Goal: Information Seeking & Learning: Understand process/instructions

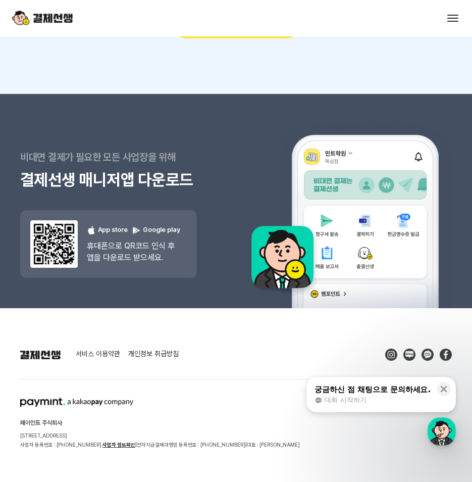
scroll to position [10313, 0]
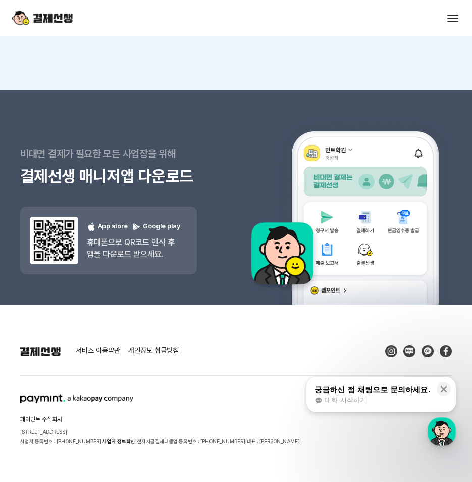
drag, startPoint x: 53, startPoint y: 410, endPoint x: 108, endPoint y: 417, distance: 55.5
click at [108, 417] on div "페이민트 주식회사 서울시 성동구 상원1길 26 서울숲A타워 409호 사업자 등록번호 : 220-88-75476 사업자 정보확인 | 전자지급결제…" at bounding box center [160, 420] width 280 height 52
click at [109, 427] on p "서울시 성동구 상원1길 26 서울숲A타워 409호" at bounding box center [160, 431] width 280 height 9
click at [125, 427] on p "서울시 성동구 상원1길 26 서울숲A타워 409호" at bounding box center [160, 431] width 280 height 9
drag, startPoint x: 146, startPoint y: 426, endPoint x: 201, endPoint y: 425, distance: 55.1
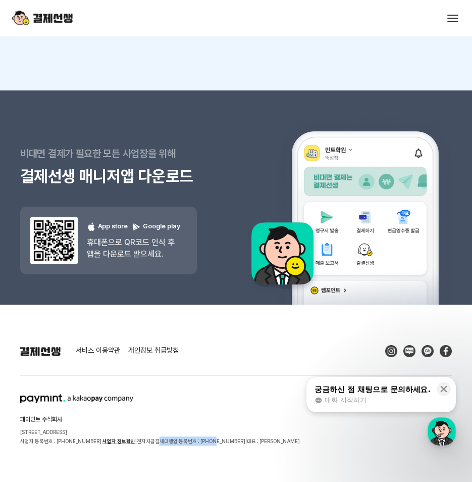
click at [201, 436] on p "사업자 등록번호 : 220-88-75476 사업자 정보확인 | 전자지급결제대행업 등록번호 : 02-004-00156 | 대표 : 김영환" at bounding box center [160, 440] width 280 height 9
click at [265, 429] on section "페이민트 주식회사 서울시 성동구 상원1길 26 서울숲A타워 409호 사업자 등록번호 : 220-88-75476 사업자 정보확인 | 전자지급결제…" at bounding box center [236, 420] width 432 height 52
click at [103, 346] on link "서비스 이용약관" at bounding box center [98, 350] width 44 height 9
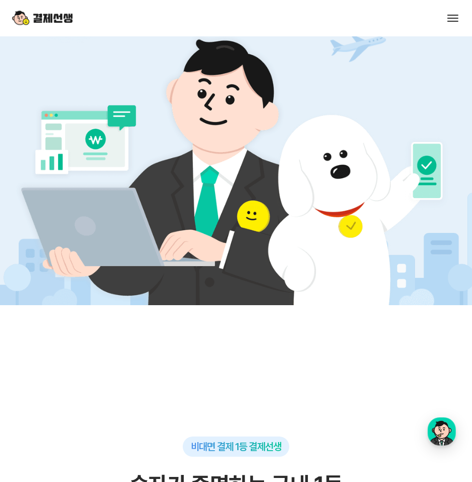
scroll to position [0, 0]
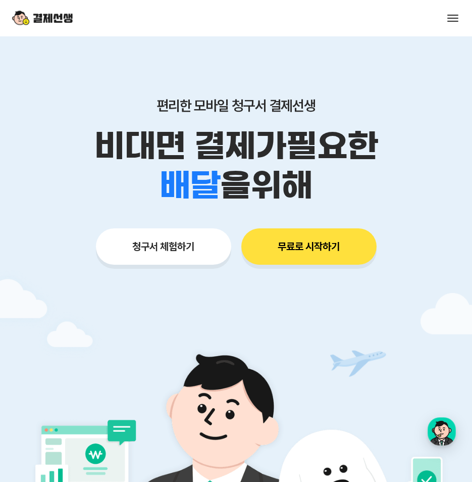
click at [453, 19] on button at bounding box center [453, 18] width 14 height 14
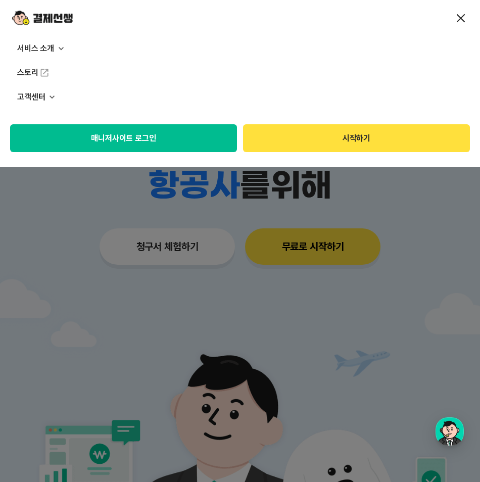
click at [29, 94] on p "고객센터" at bounding box center [240, 97] width 480 height 24
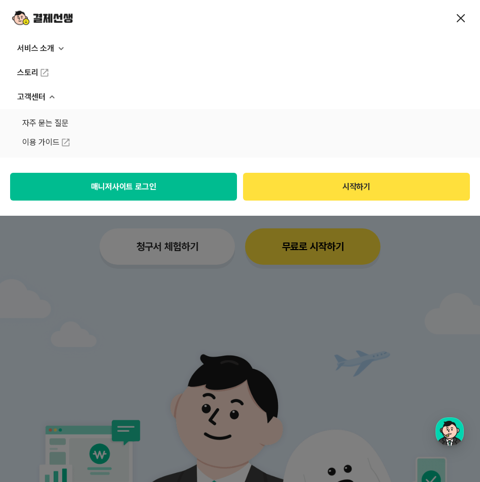
click at [41, 49] on p "서비스 소개" at bounding box center [240, 48] width 480 height 24
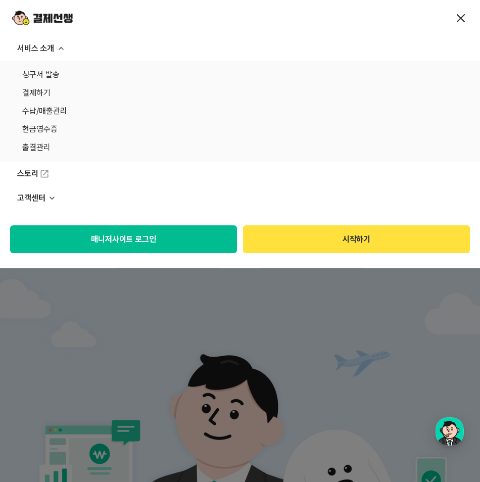
click at [59, 199] on p "고객센터" at bounding box center [240, 198] width 480 height 24
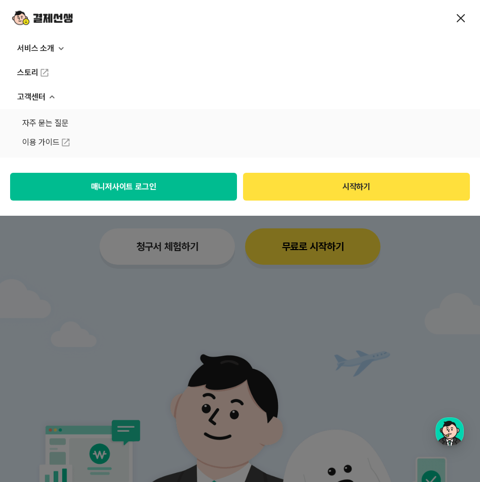
click at [55, 121] on link "자주 묻는 질문" at bounding box center [239, 123] width 435 height 14
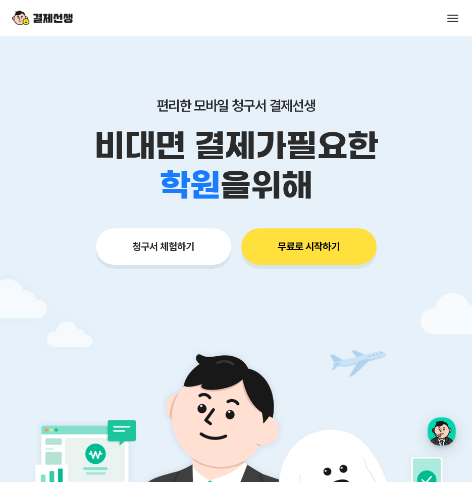
click at [456, 14] on button at bounding box center [453, 18] width 14 height 14
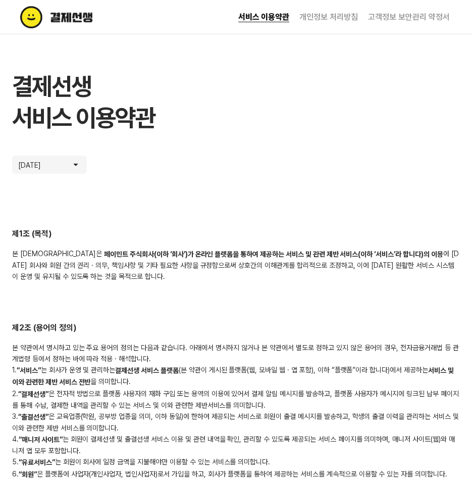
click at [66, 18] on img at bounding box center [78, 17] width 116 height 22
click at [78, 14] on img at bounding box center [78, 17] width 116 height 22
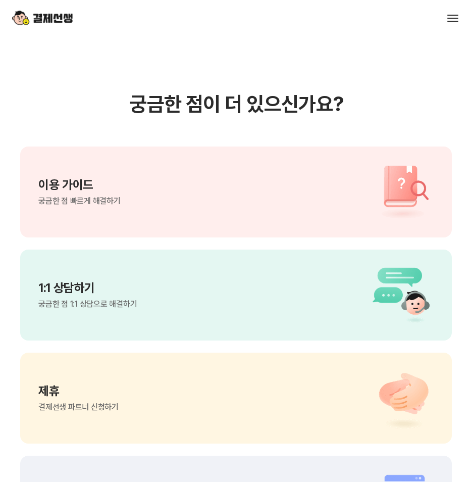
scroll to position [681, 0]
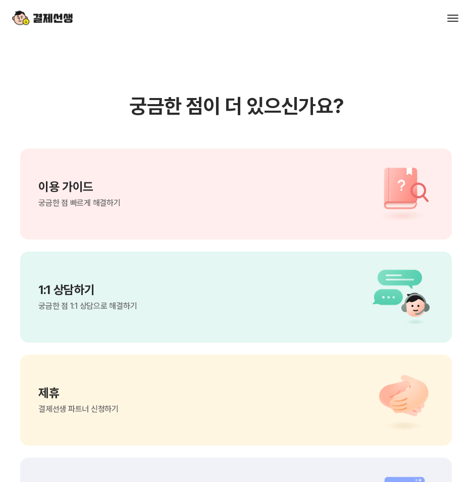
click at [339, 174] on div "이용 가이드 궁금한 점 빠르게 해결하기" at bounding box center [236, 193] width 432 height 91
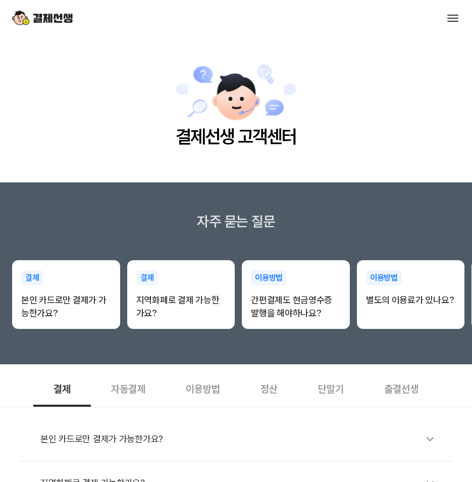
scroll to position [0, 0]
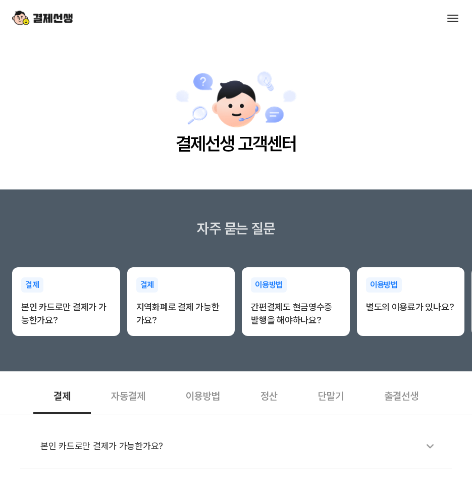
click at [231, 126] on img at bounding box center [236, 100] width 123 height 62
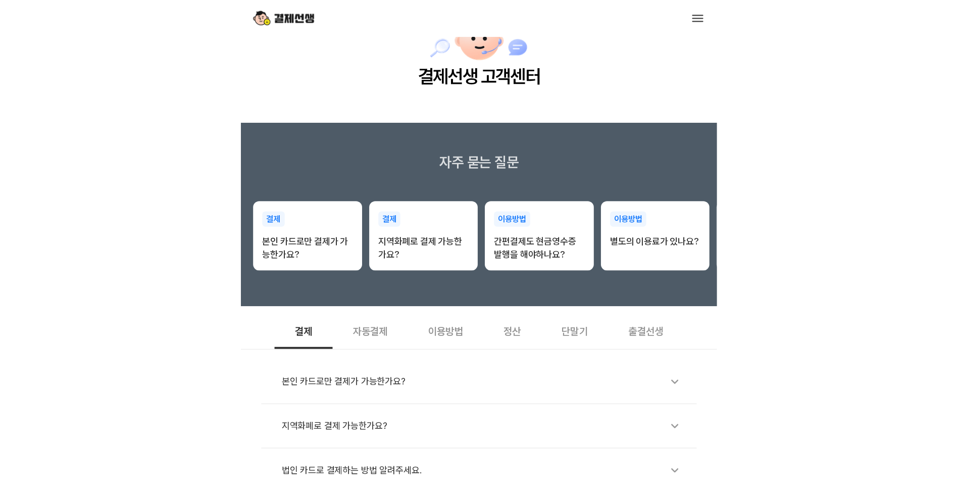
scroll to position [63, 0]
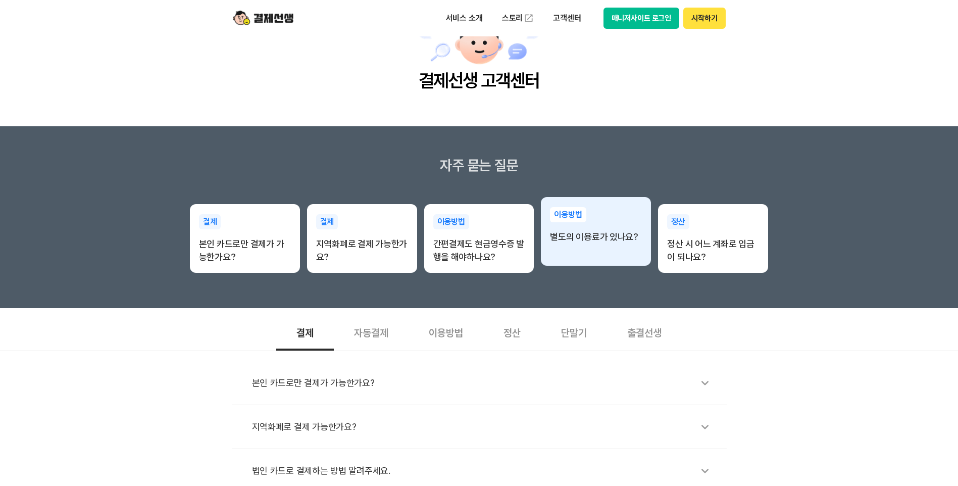
click at [472, 230] on div "이용방법 별도의 이용료가 있나요?" at bounding box center [596, 225] width 110 height 57
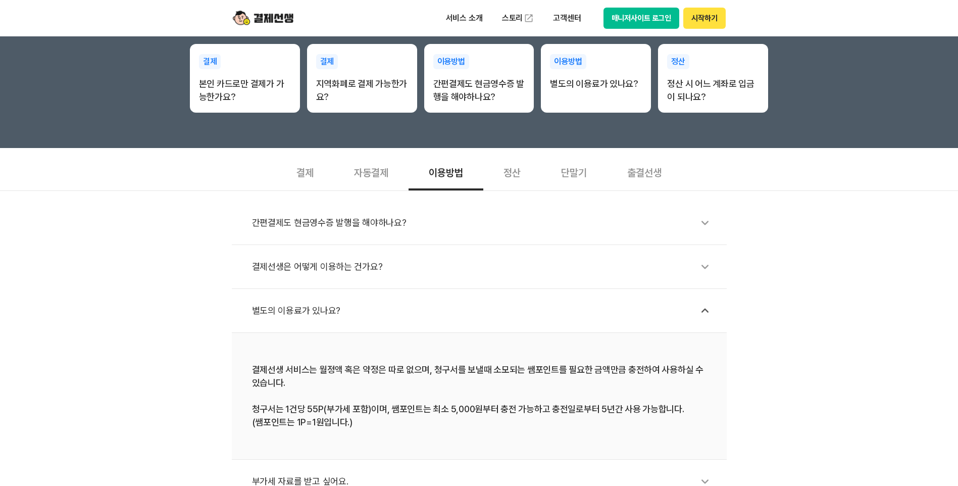
scroll to position [213, 0]
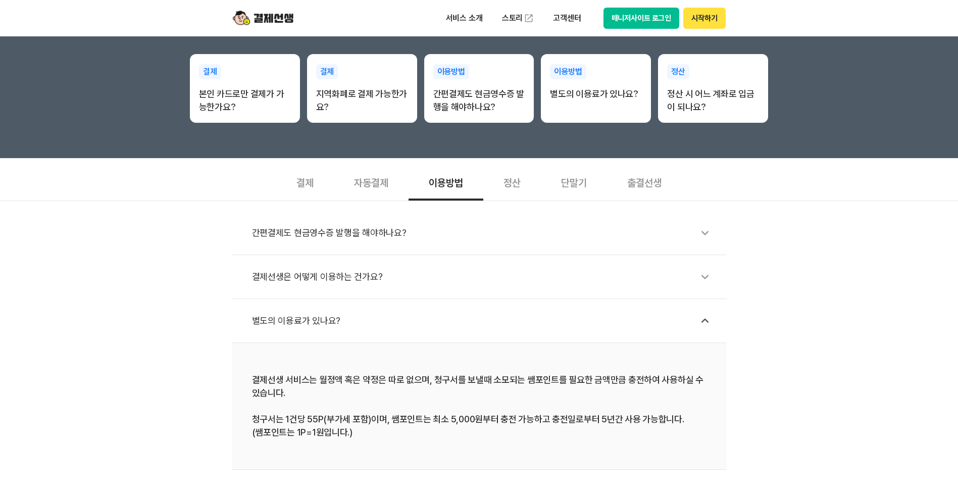
click at [342, 274] on div "결제선생은 어떻게 이용하는 건가요?" at bounding box center [484, 276] width 465 height 23
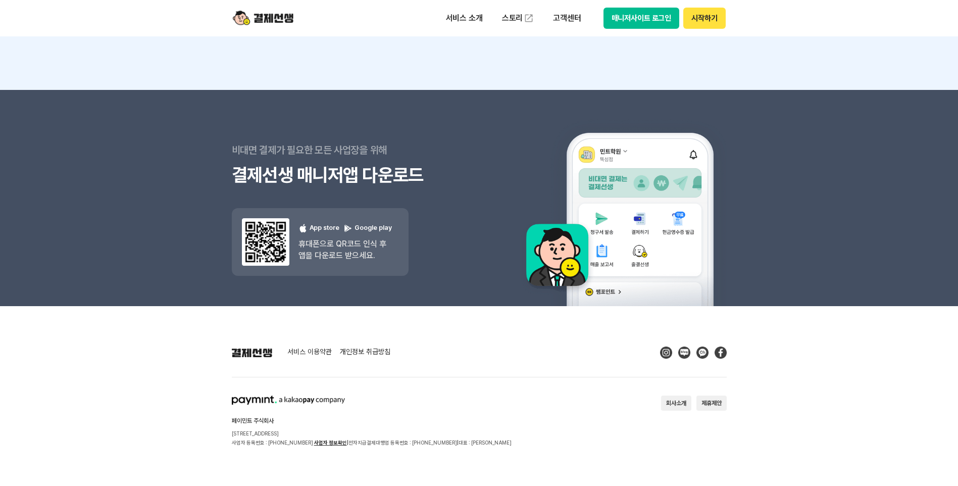
scroll to position [1437, 0]
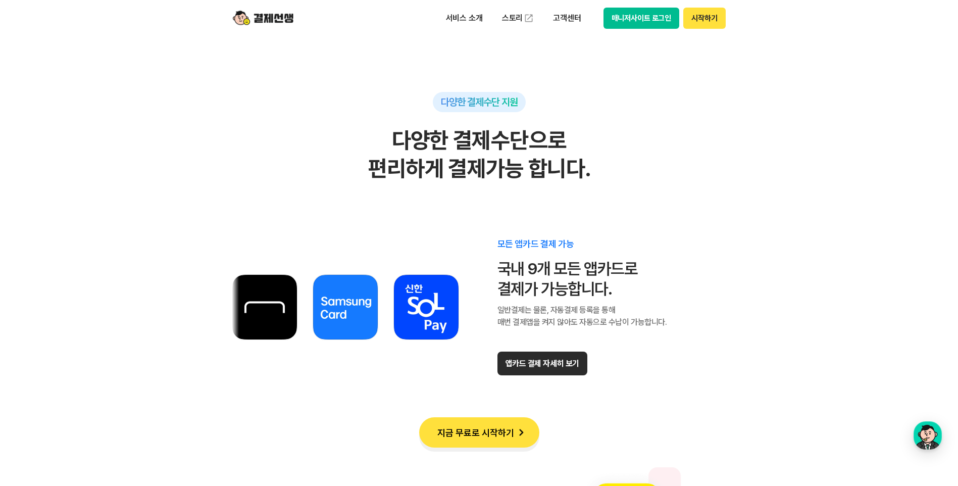
scroll to position [5616, 0]
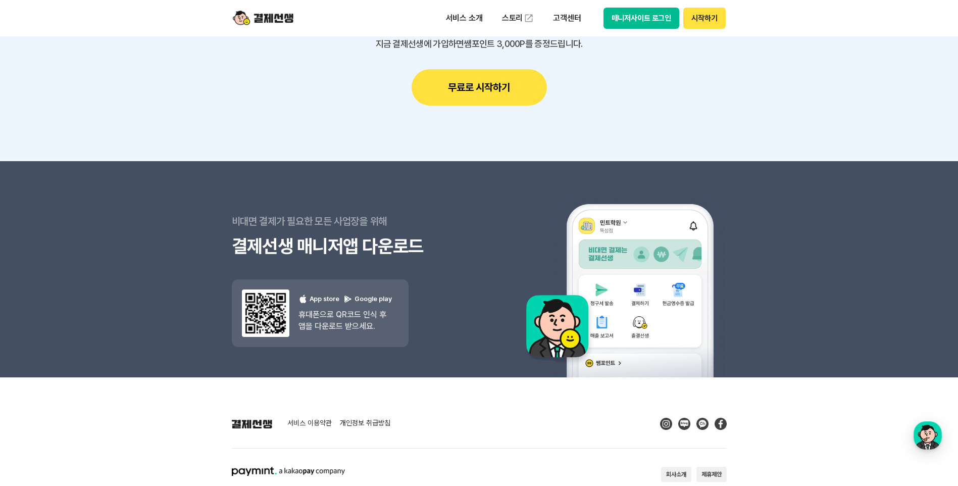
scroll to position [9021, 0]
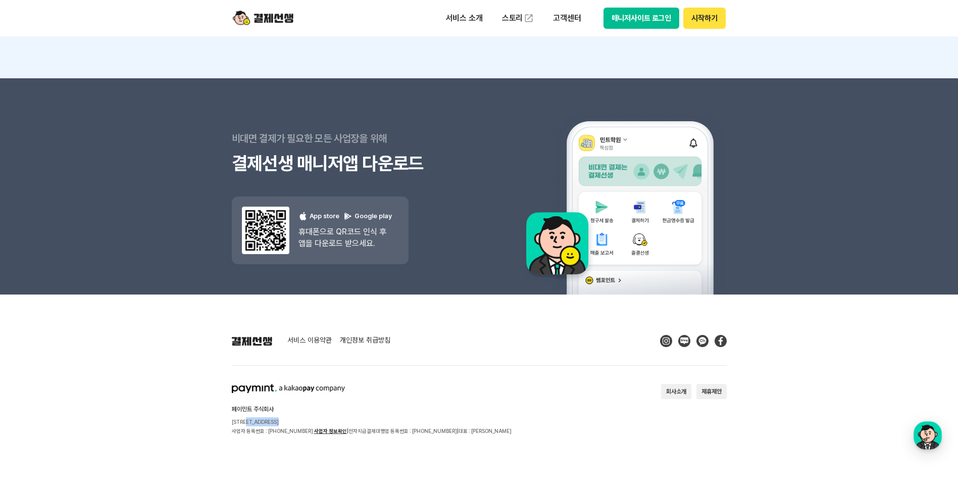
drag, startPoint x: 250, startPoint y: 421, endPoint x: 286, endPoint y: 421, distance: 35.9
click at [286, 421] on p "서울시 성동구 상원1길 26 서울숲A타워 409호" at bounding box center [372, 421] width 280 height 9
drag, startPoint x: 272, startPoint y: 431, endPoint x: 489, endPoint y: 435, distance: 216.7
click at [489, 435] on section "페이민트 주식회사 서울시 성동구 상원1길 26 서울숲A타워 409호 사업자 등록번호 : 220-88-75476 사업자 정보확인 | 전자지급결제…" at bounding box center [479, 410] width 495 height 52
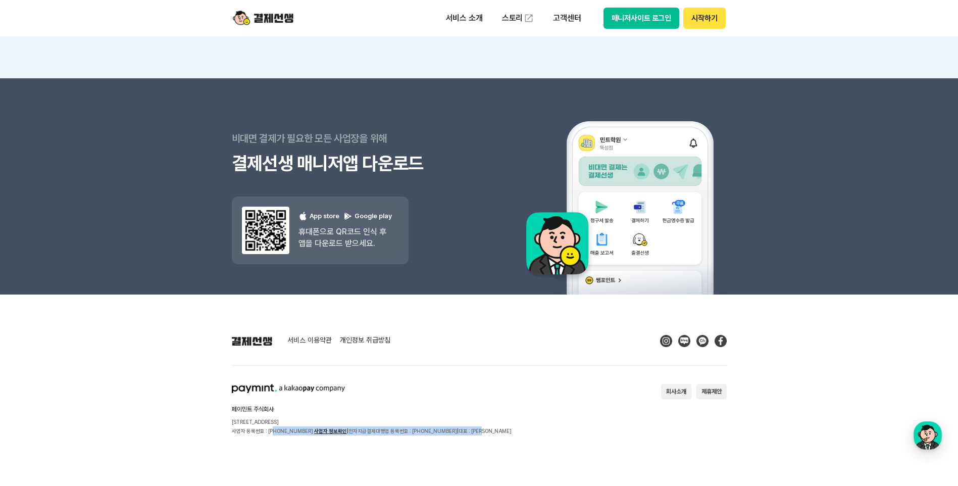
click at [487, 435] on footer "서비스 이용약관 개인정보 취급방침 페이민트 주식회사 서울시 성동구 상원1길 26 서울숲A타워 409호 사업자 등록번호 : 220-88-7547…" at bounding box center [479, 389] width 958 height 191
drag, startPoint x: 480, startPoint y: 435, endPoint x: 473, endPoint y: 432, distance: 8.2
click at [479, 435] on footer "서비스 이용약관 개인정보 취급방침 페이민트 주식회사 서울시 성동구 상원1길 26 서울숲A타워 409호 사업자 등록번호 : 220-88-7547…" at bounding box center [479, 389] width 958 height 191
click at [433, 426] on div "페이민트 주식회사 서울시 성동구 상원1길 26 서울숲A타워 409호 사업자 등록번호 : 220-88-75476 사업자 정보확인 | 전자지급결제…" at bounding box center [372, 410] width 280 height 52
drag, startPoint x: 433, startPoint y: 426, endPoint x: 395, endPoint y: 309, distance: 123.6
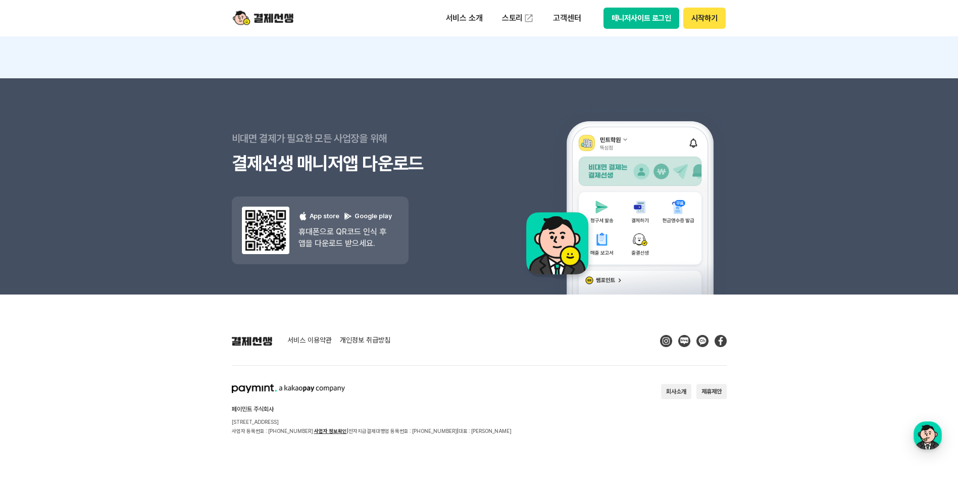
click at [395, 310] on footer "서비스 이용약관 개인정보 취급방침 페이민트 주식회사 서울시 성동구 상원1길 26 서울숲A타워 409호 사업자 등록번호 : 220-88-7547…" at bounding box center [479, 389] width 958 height 191
click at [327, 340] on link "서비스 이용약관" at bounding box center [309, 340] width 44 height 9
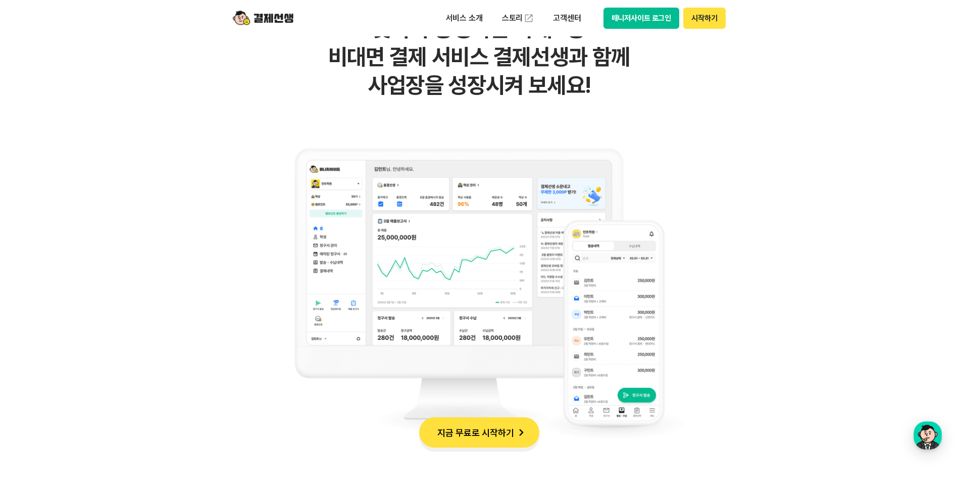
scroll to position [689, 0]
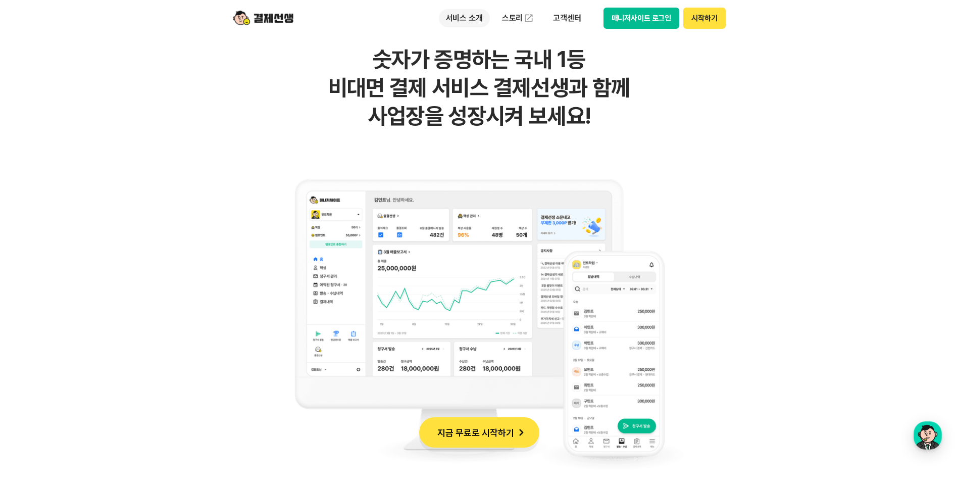
click at [468, 15] on p "서비스 소개" at bounding box center [464, 18] width 51 height 18
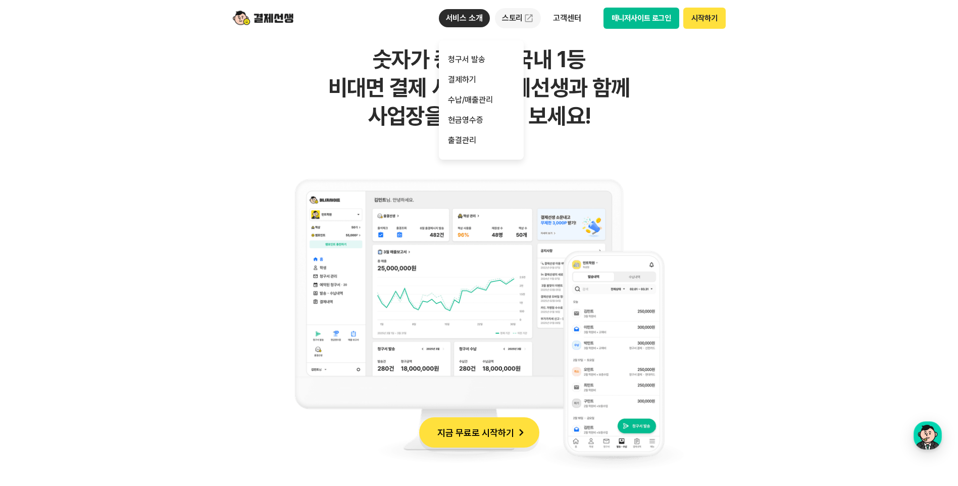
click at [520, 18] on link "스토리" at bounding box center [518, 18] width 46 height 20
click at [567, 22] on p "고객센터" at bounding box center [567, 18] width 42 height 18
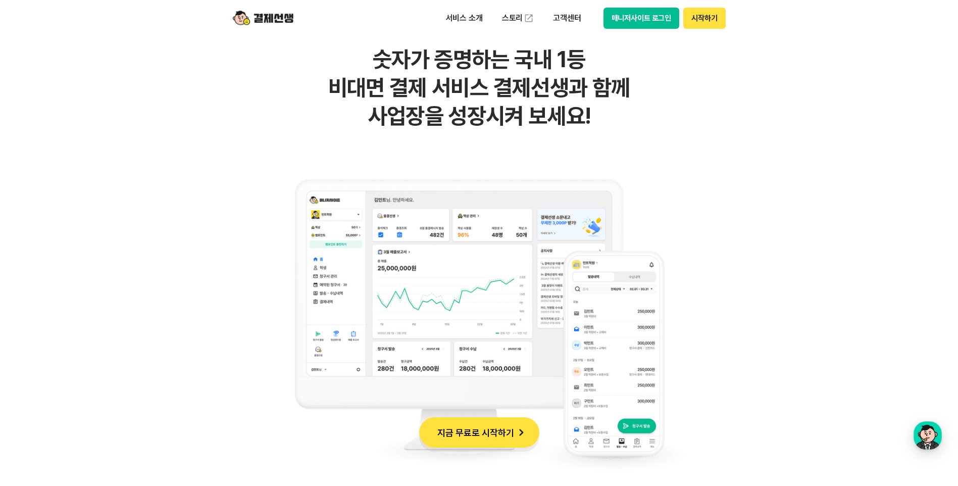
click at [654, 116] on h2 "숫자가 증명하는 국내 1등 비대면 결제 서비스 결제선생과 함께 사업장을 성장시켜 보세요!" at bounding box center [479, 87] width 495 height 85
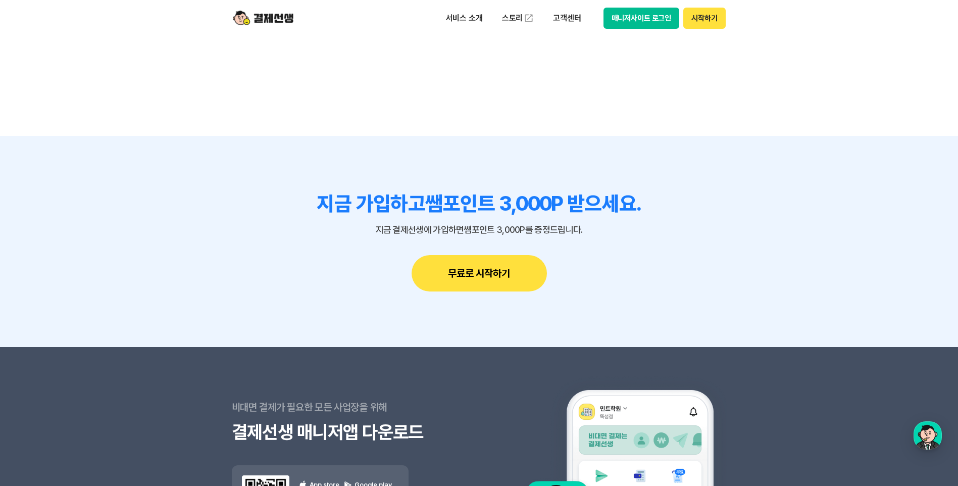
scroll to position [9021, 0]
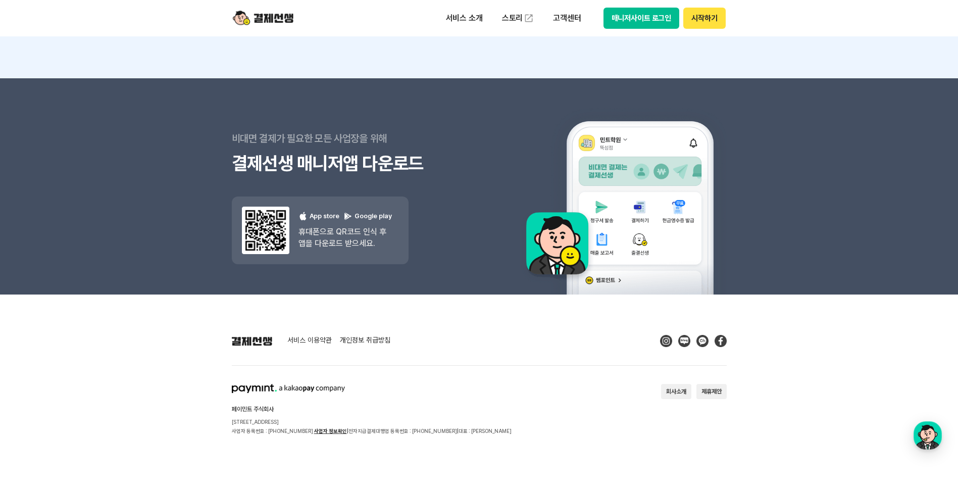
click at [697, 338] on img at bounding box center [702, 341] width 12 height 12
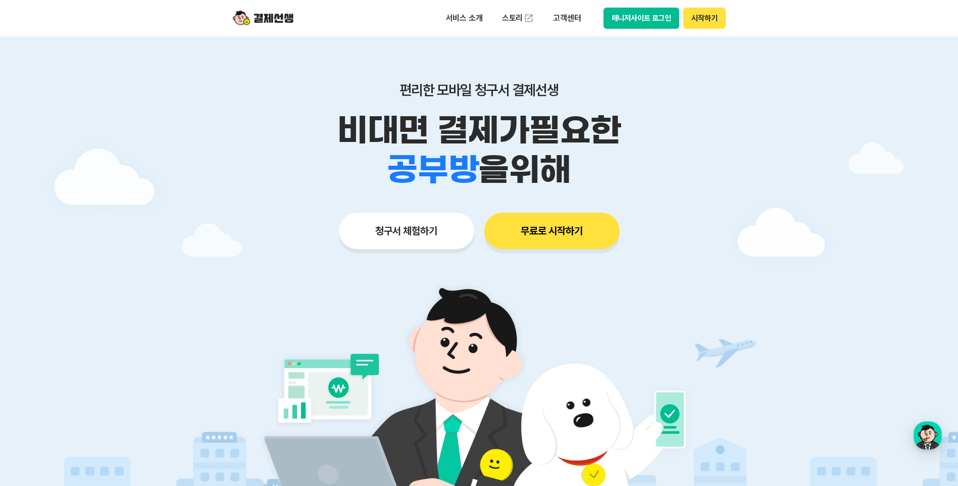
scroll to position [0, 0]
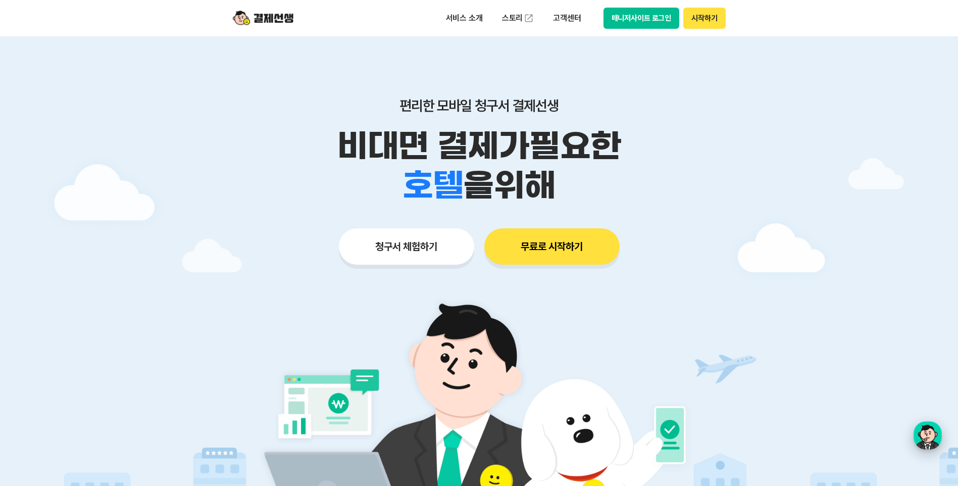
click at [938, 434] on div "button" at bounding box center [927, 435] width 28 height 28
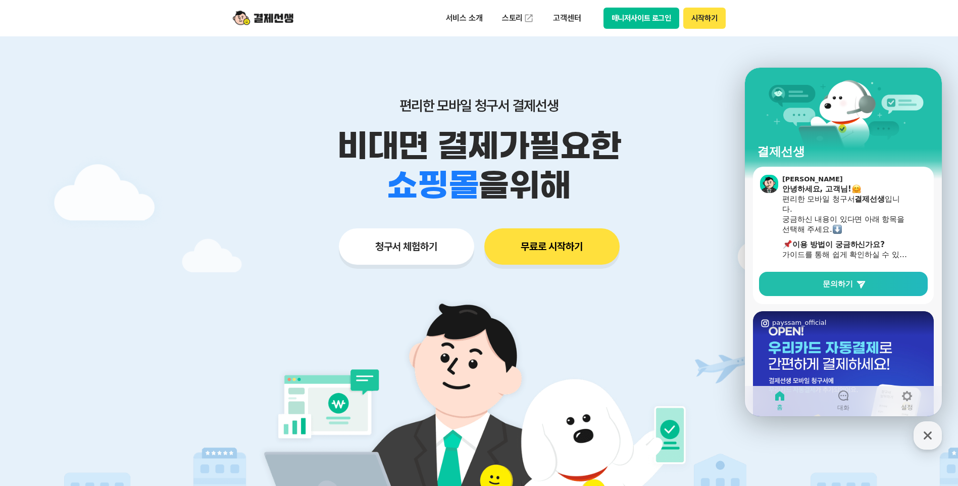
drag, startPoint x: 935, startPoint y: 109, endPoint x: 901, endPoint y: 108, distance: 33.8
click at [901, 108] on div "결제선생" at bounding box center [843, 117] width 197 height 99
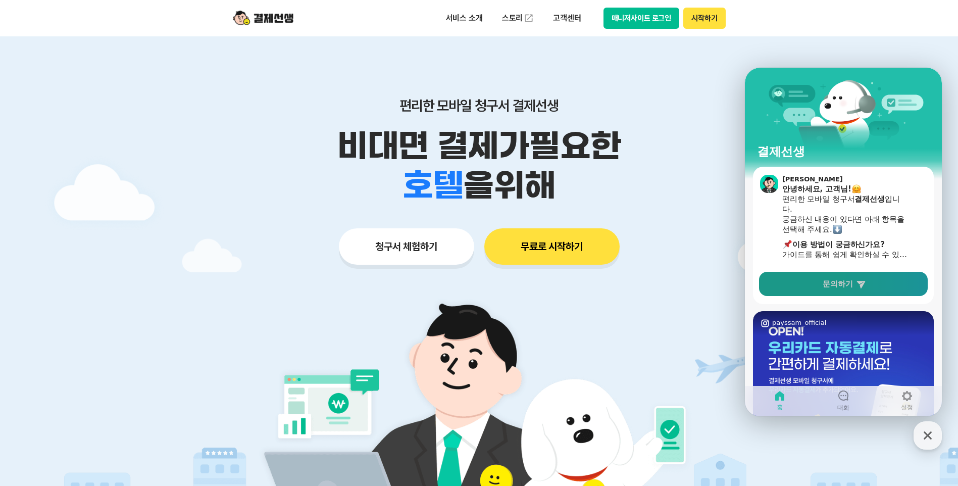
click at [894, 284] on link "문의하기" at bounding box center [843, 284] width 169 height 24
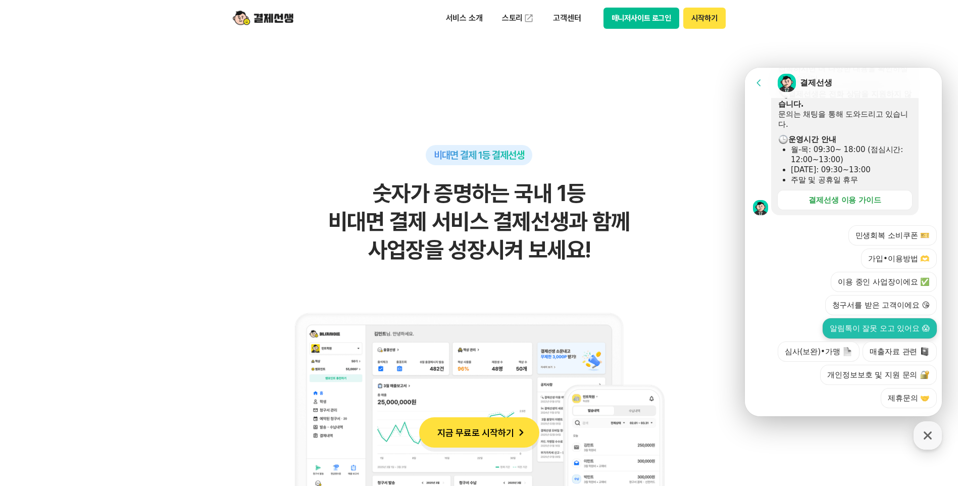
scroll to position [1111, 0]
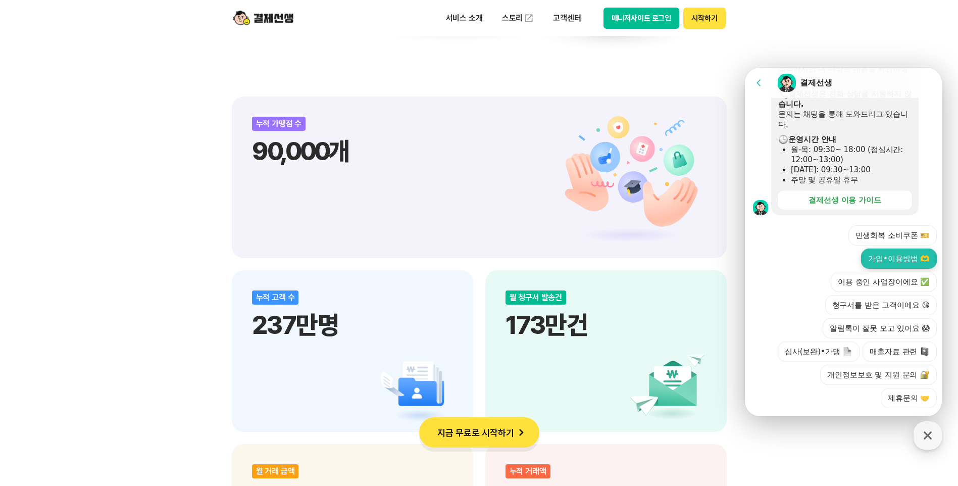
click at [893, 248] on button "가입•이용방법 🫶" at bounding box center [899, 258] width 76 height 20
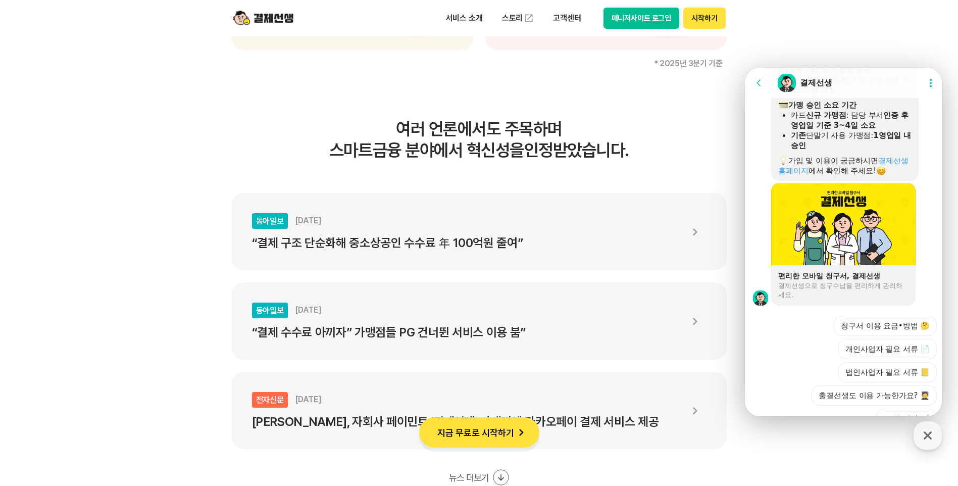
scroll to position [740, 0]
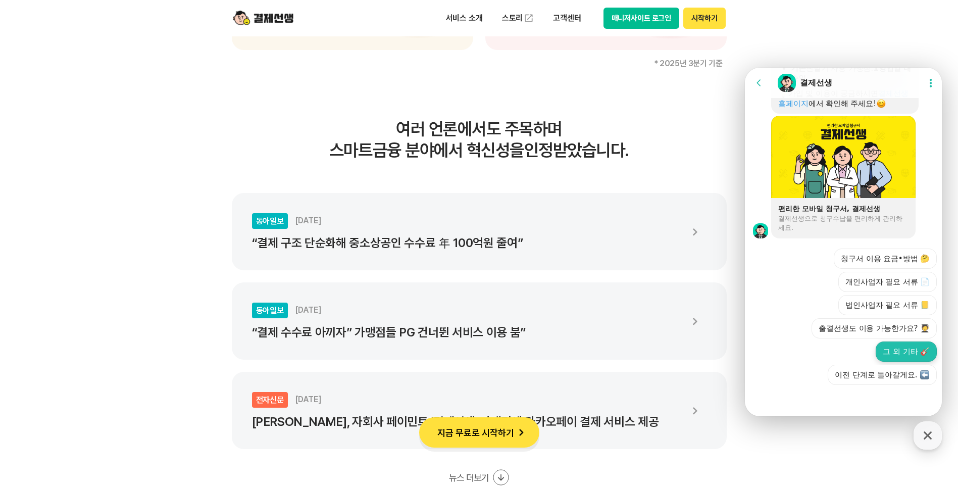
click at [894, 354] on button "그 외 기타 🎸" at bounding box center [906, 351] width 61 height 20
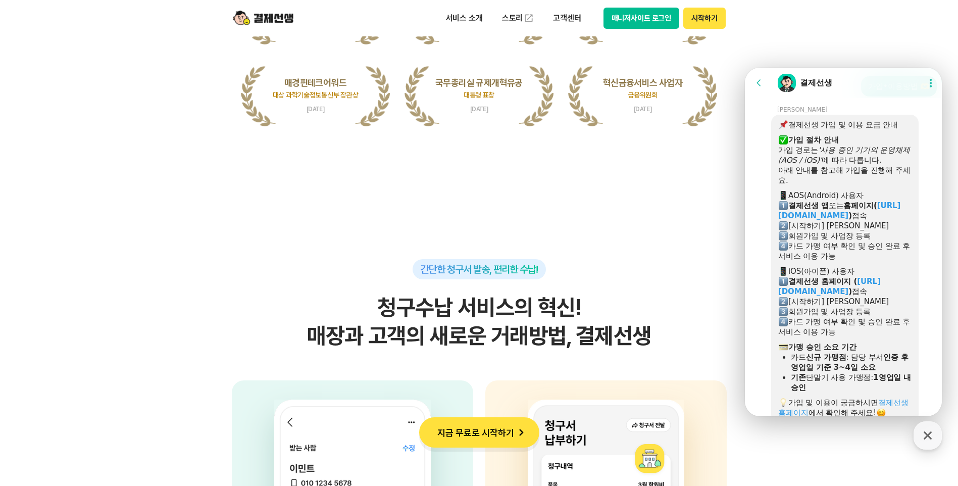
scroll to position [986, 0]
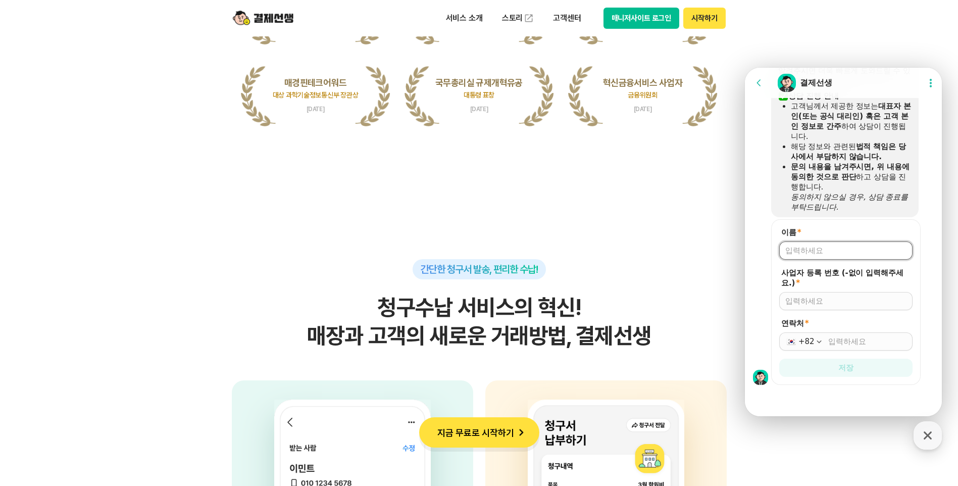
click at [832, 250] on input "이름 *" at bounding box center [845, 250] width 121 height 10
type input "권한의원"
type input "6719001627"
click at [873, 339] on input "연락처 *" at bounding box center [867, 341] width 78 height 10
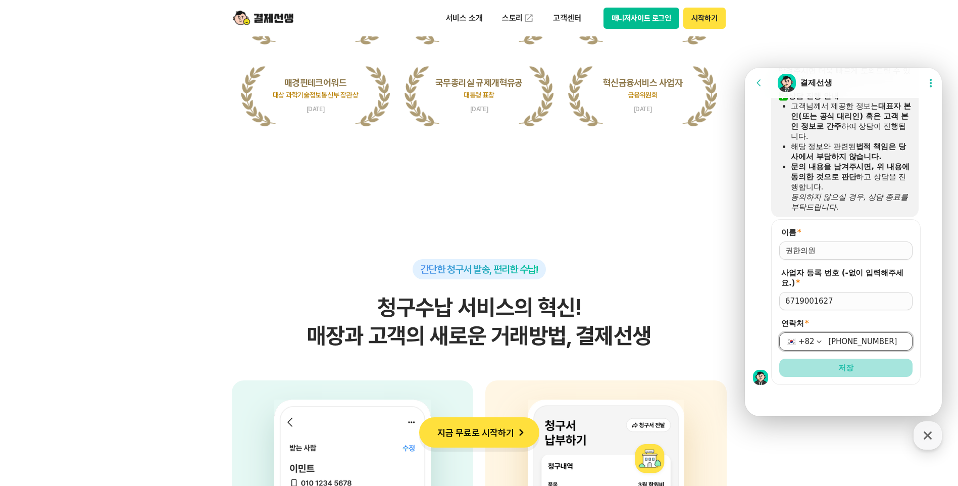
type input "010-2423-7582"
click at [894, 364] on button "저장" at bounding box center [845, 368] width 133 height 18
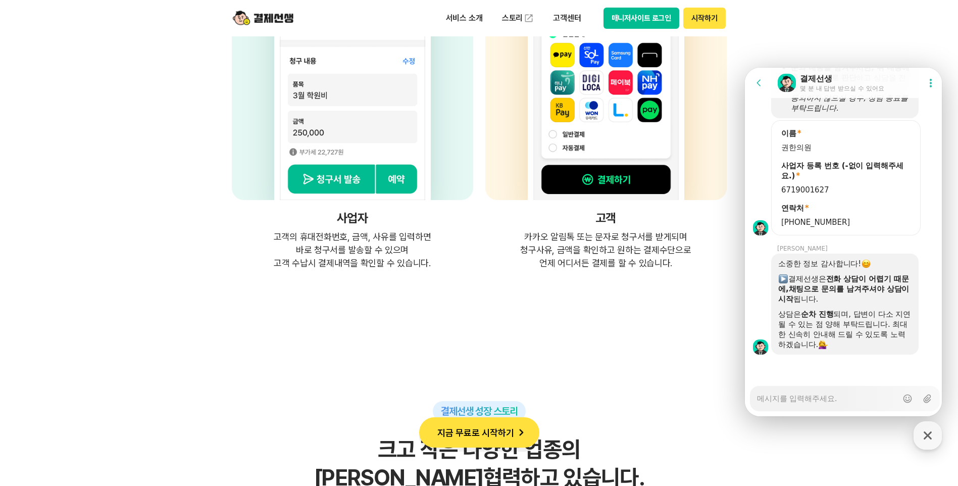
scroll to position [0, 0]
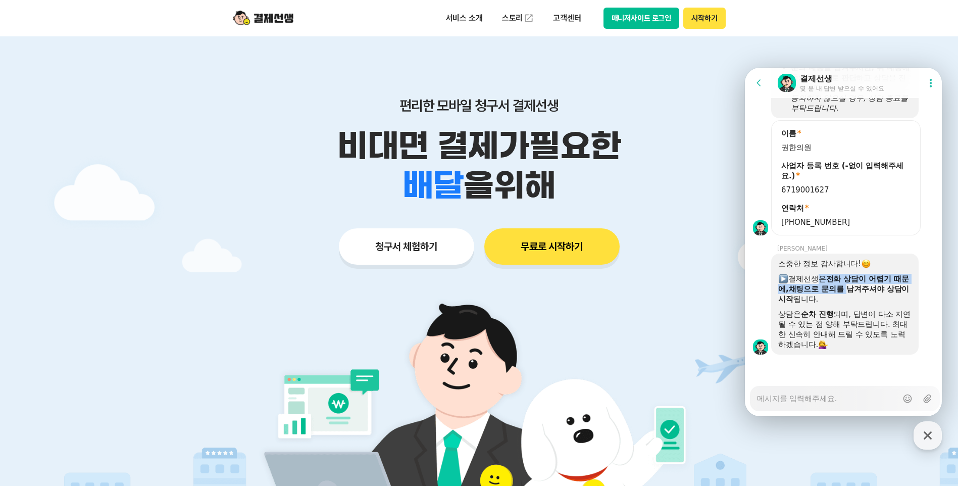
drag, startPoint x: 840, startPoint y: 282, endPoint x: 854, endPoint y: 286, distance: 14.9
click at [854, 286] on div "​ 결제선생은 전화 상담이 어렵기 때문에, ​ 채팅으로 문의를 남겨주셔야 상담이 시작 됩니다." at bounding box center [844, 289] width 133 height 30
click at [854, 286] on b "채팅으로 문의를 남겨주셔야 상담이 시작" at bounding box center [843, 293] width 131 height 19
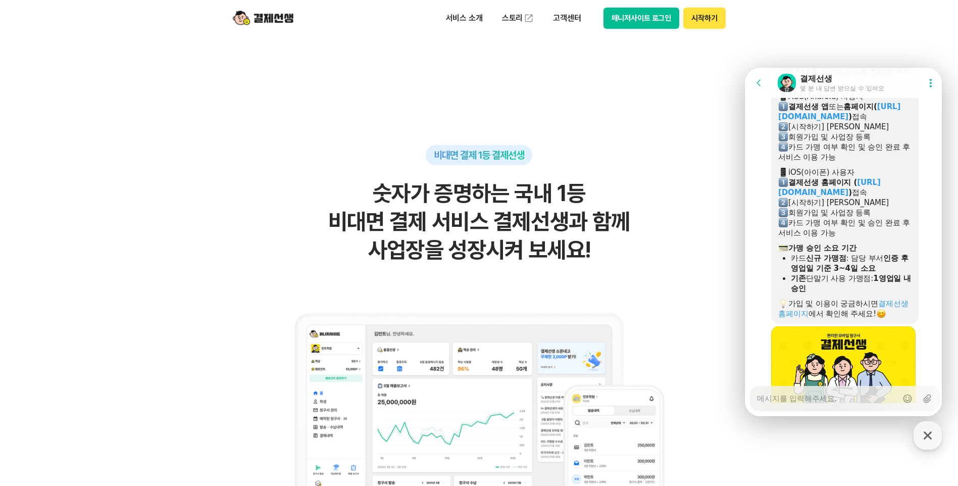
scroll to position [1085, 0]
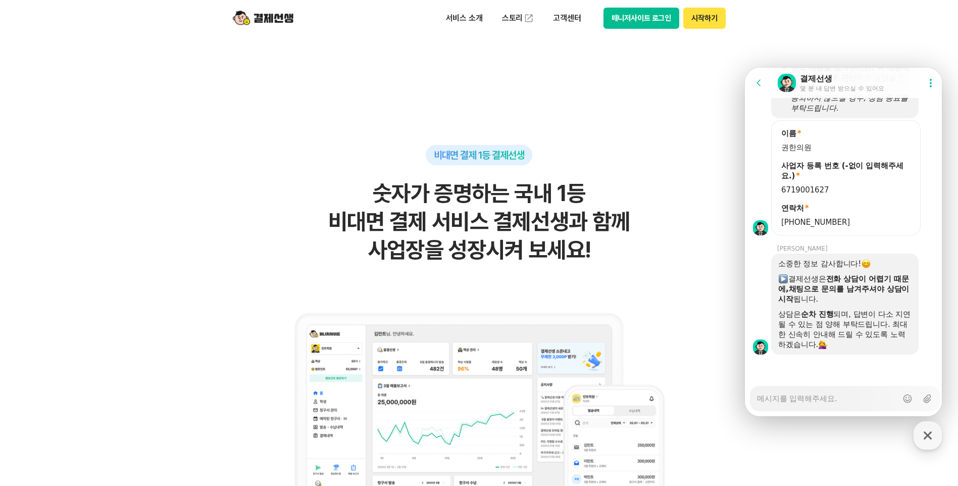
click at [841, 398] on textarea "Messenger Input Textarea" at bounding box center [827, 394] width 140 height 17
type textarea "x"
type textarea "ㅇ"
type textarea "x"
type textarea "아"
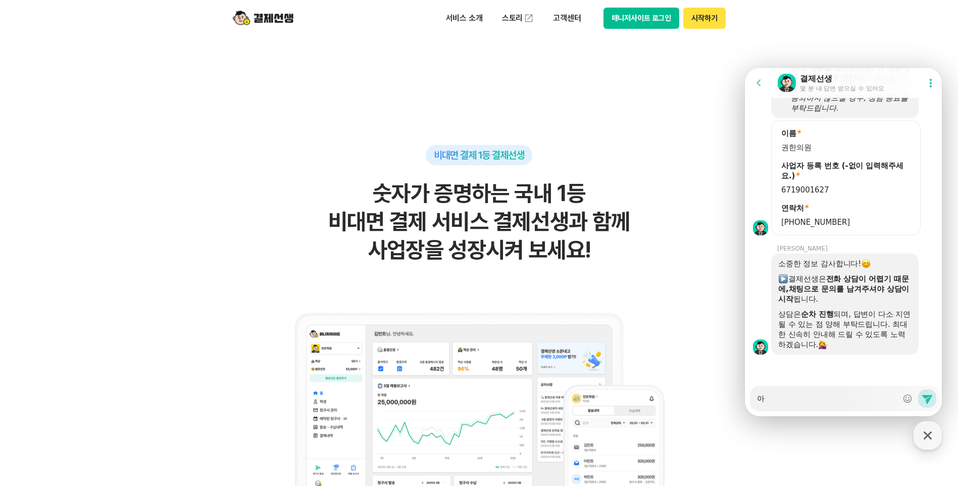
type textarea "x"
type textarea "안"
type textarea "x"
type textarea "안ㄴ"
type textarea "x"
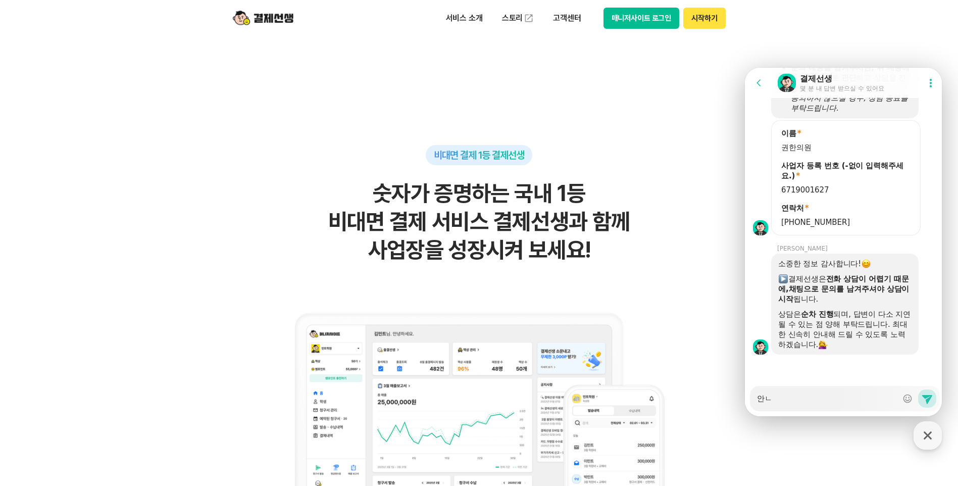
type textarea "안녀"
type textarea "x"
type textarea "안녕"
type textarea "x"
type textarea "안녕하"
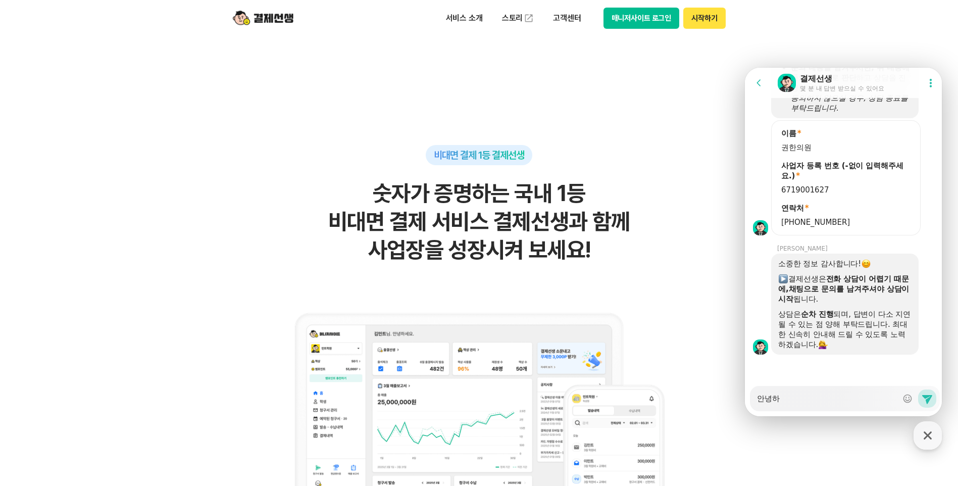
type textarea "x"
type textarea "안녕핫"
type textarea "x"
type textarea "안녕하세"
type textarea "x"
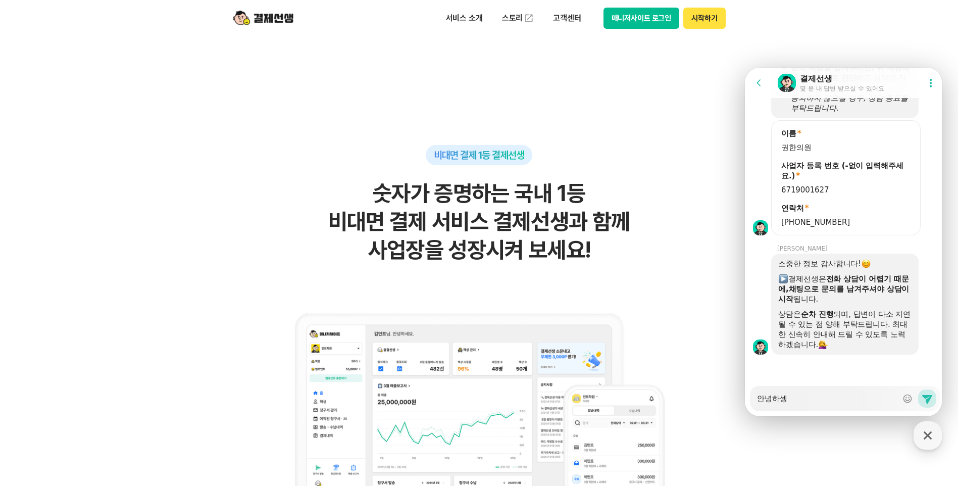
type textarea "안녕하세요"
type textarea "x"
type textarea "안녕하세요ㅕ"
type textarea "x"
type textarea "안녕하세요"
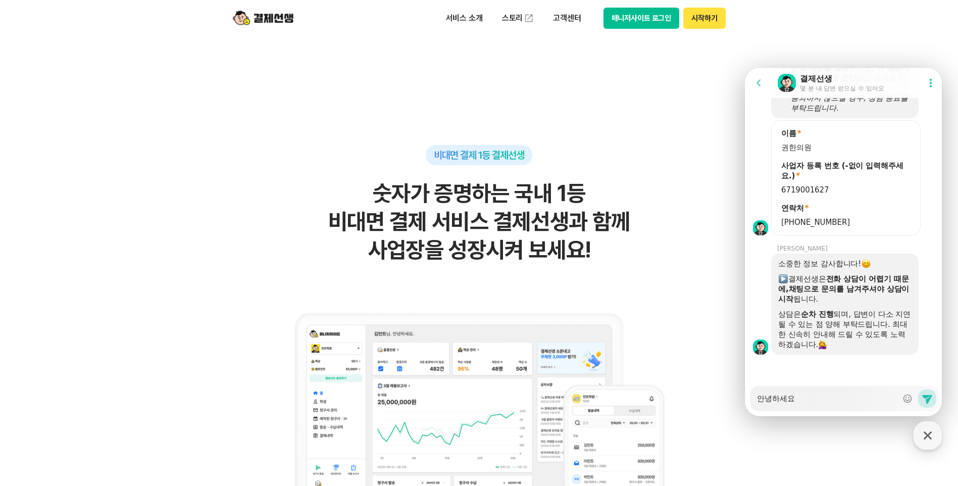
type textarea "x"
type textarea "안녕하세요."
type textarea "x"
type textarea "안녕하세요."
type textarea "x"
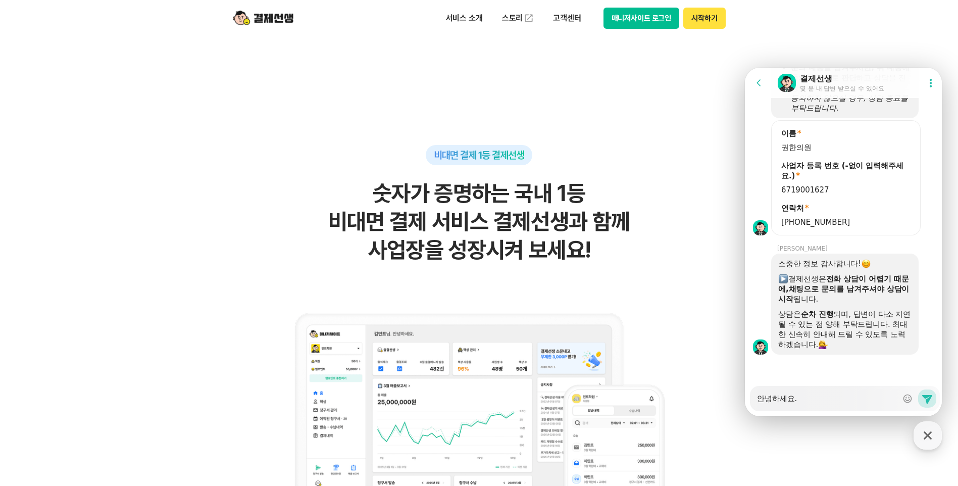
type textarea "안녕하세요. ㅂ"
type textarea "x"
type textarea "안녕하세요. 비"
type textarea "x"
type textarea "안녕하세요. 빋"
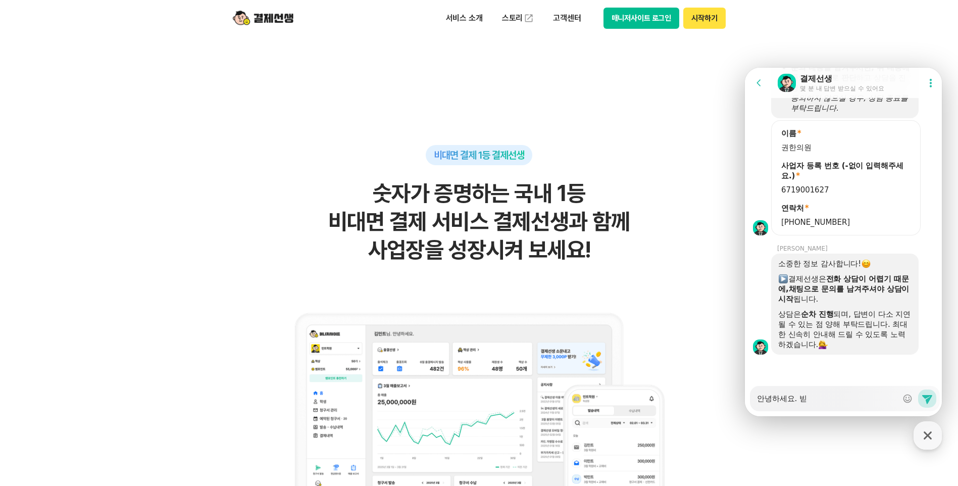
type textarea "x"
type textarea "안녕하세요. 비대"
type textarea "x"
type textarea "안녕하세요. 비대며"
type textarea "x"
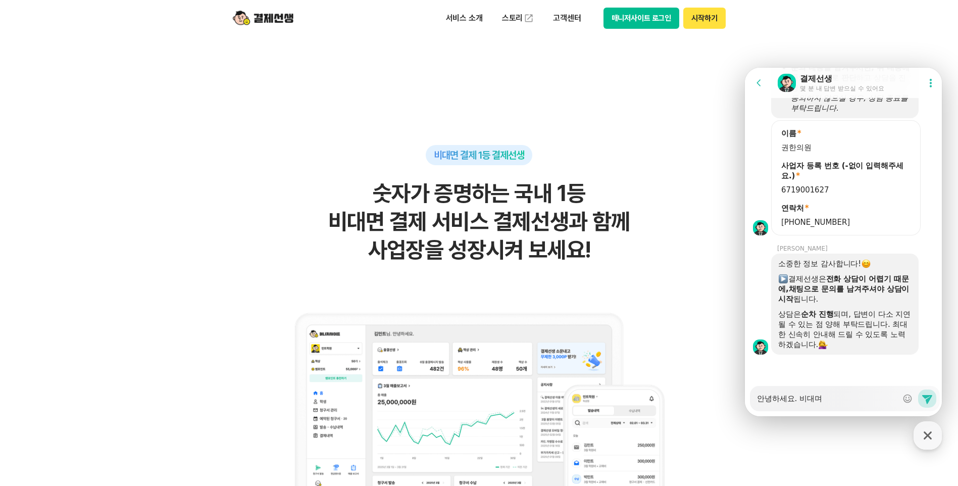
type textarea "안녕하세요. 비대면"
type textarea "x"
type textarea "안녕하세요. 비대면"
type textarea "x"
type textarea "안녕하세요. 비대면 ㄱ"
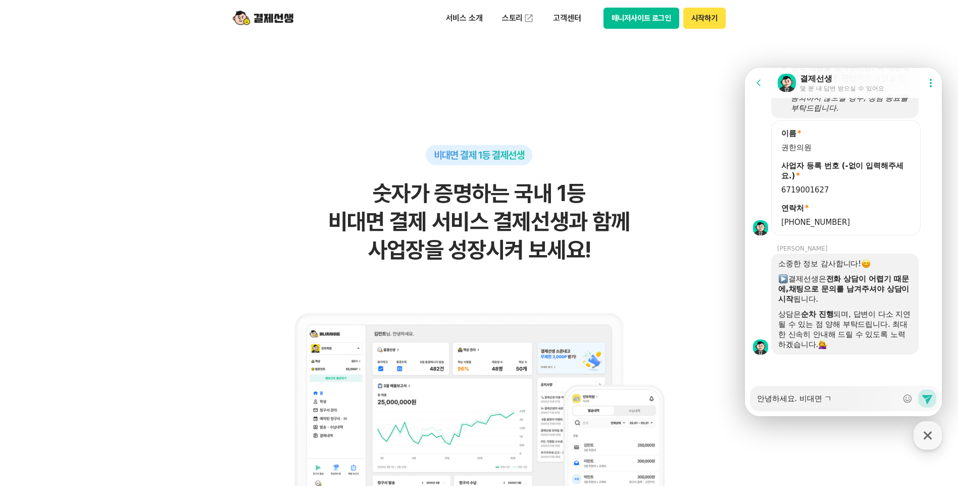
type textarea "x"
type textarea "안녕하세요. 비대면 겨"
type textarea "x"
type textarea "안녕하세요. 비대면 결"
type textarea "x"
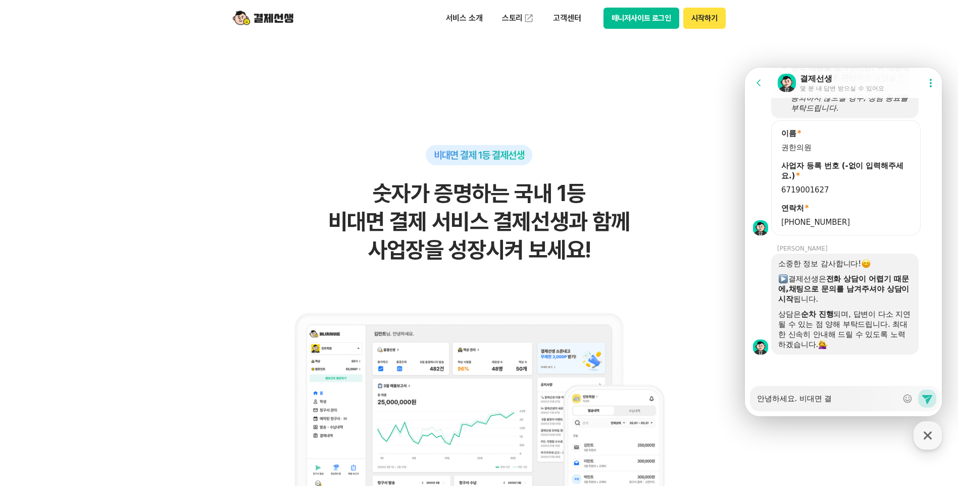
type textarea "안녕하세요. 비대면 결ㅈ"
type textarea "x"
type textarea "안녕하세요. 비대면 결제"
type textarea "x"
type textarea "안녕하세요. 비대면 결제"
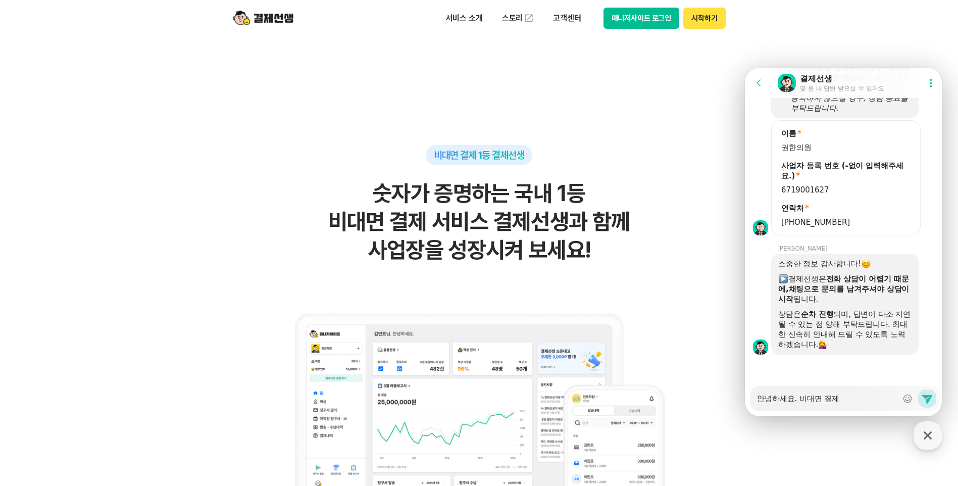
type textarea "x"
type textarea "안녕하세요. 비대면 결제 ㄱ"
type textarea "x"
type textarea "안녕하세요. 비대면 결제 거"
type textarea "x"
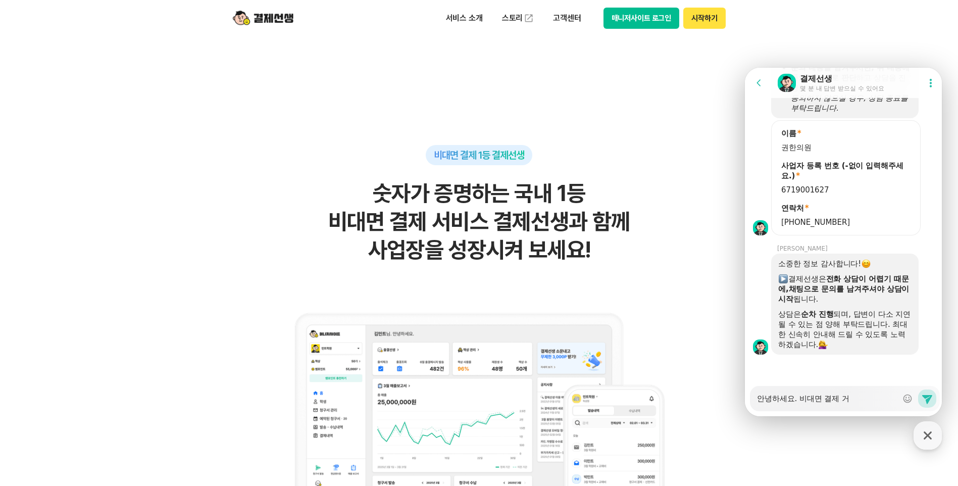
type textarea "안녕하세요. 비대면 결제 거ㅣ"
type textarea "x"
type textarea "안녕하세요. 비대면 결제 거"
type textarea "x"
type textarea "안녕하세요. 비대면 결제"
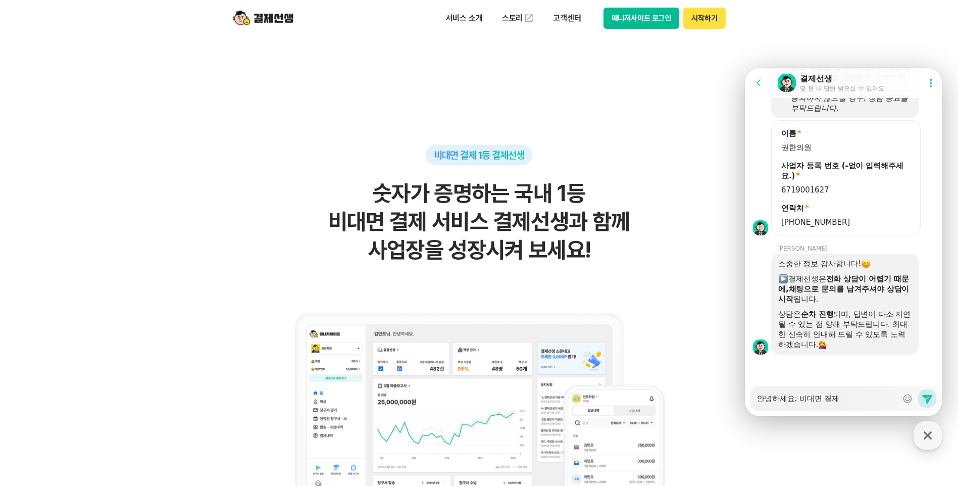
type textarea "x"
type textarea "안녕하세요. 비대면 결제 ㄱ"
type textarea "x"
type textarea "안녕하세요. 비대면 결제 고"
type textarea "x"
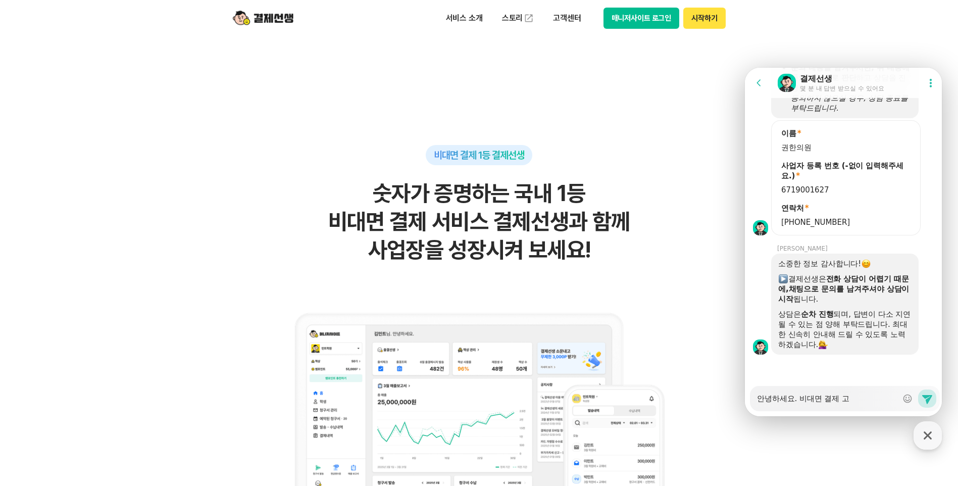
type textarea "안녕하세요. 비대면 결제 과"
type textarea "x"
type textarea "안녕하세요. 비대면 결제 관"
type textarea "x"
type textarea "안녕하세요. 비대면 결제 관ㄹ"
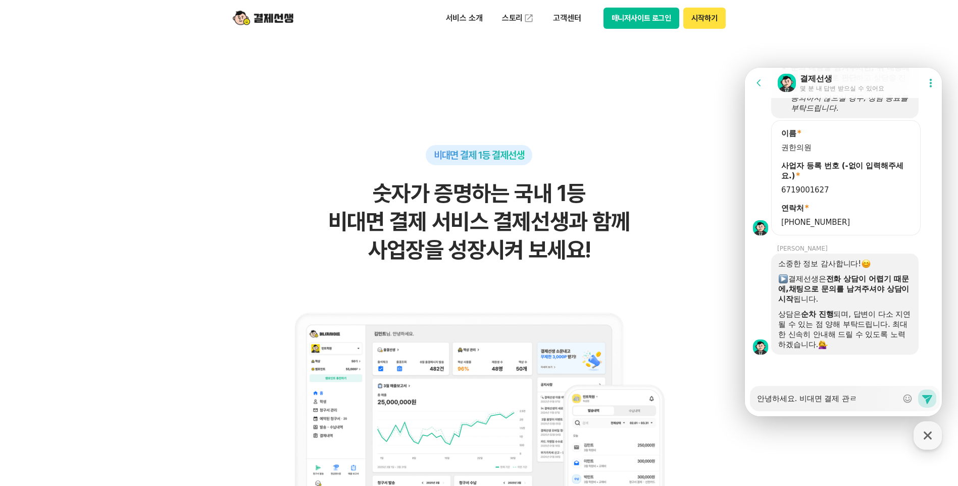
type textarea "x"
type textarea "안녕하세요. 비대면 결제 관려"
type textarea "x"
type textarea "안녕하세요. 비대면 결제 관련"
type textarea "x"
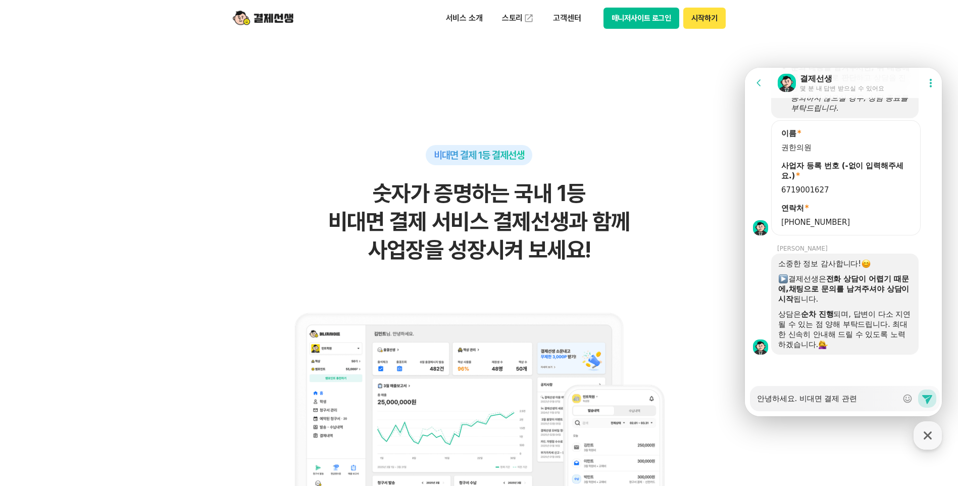
type textarea "안녕하세요. 비대면 결제 관련"
type textarea "x"
type textarea "안녕하세요. 비대면 결제 관련 ㅁ"
type textarea "x"
type textarea "안녕하세요. 비대면 결제 관련 무"
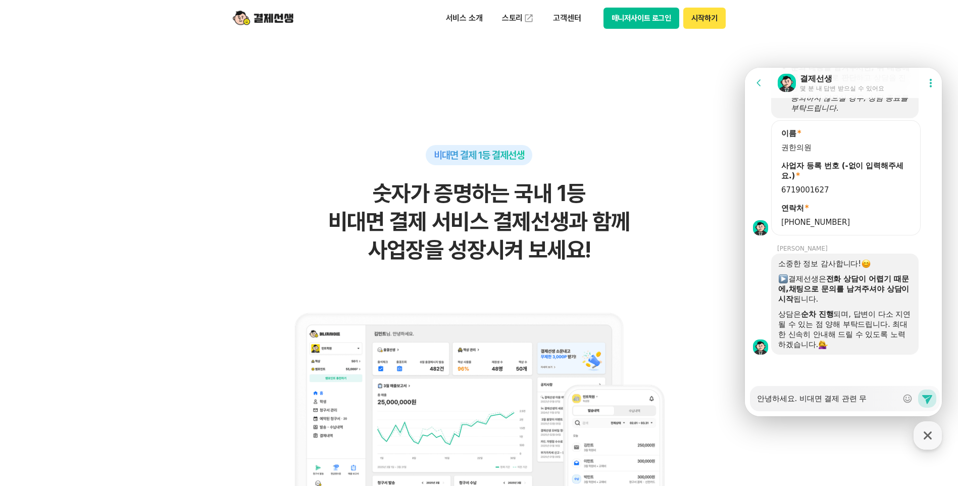
type textarea "x"
type textarea "안녕하세요. 비대면 결제 관련 문"
type textarea "x"
type textarea "안녕하세요. 비대면 결제 관련 문ㅇ"
type textarea "x"
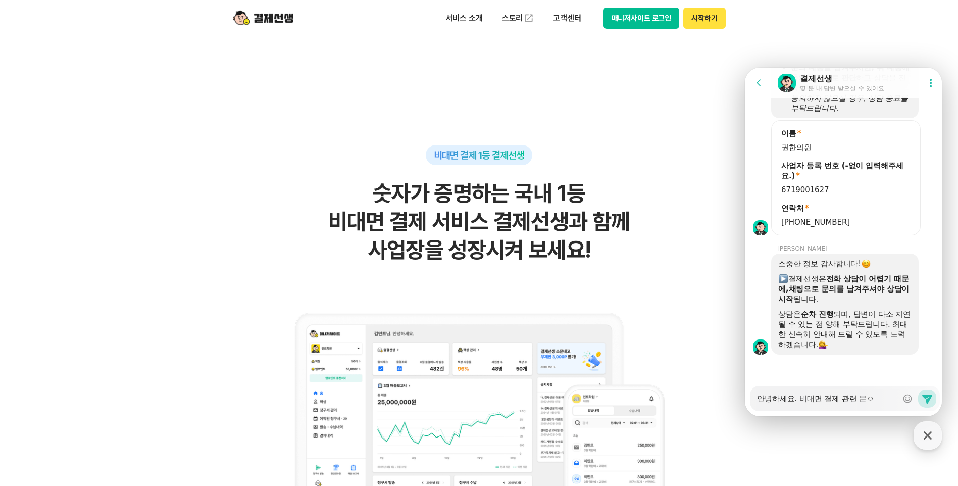
type textarea "안녕하세요. 비대면 결제 관련 문으"
type textarea "x"
type textarea "안녕하세요. 비대면 결제 관련 문의"
type textarea "x"
type textarea "안녕하세요. 비대면 결제 관련 문읟"
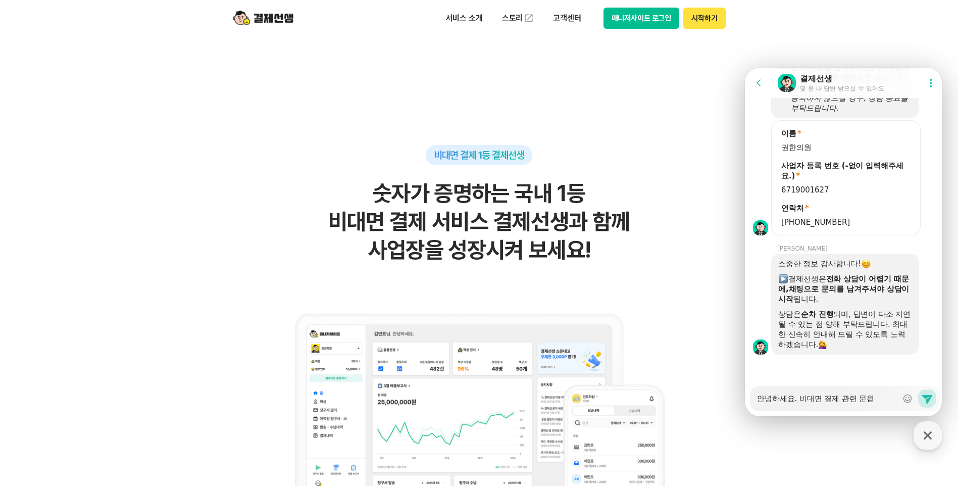
type textarea "x"
type textarea "안녕하세요. 비대면 결제 관련 문의드"
type textarea "x"
type textarea "안녕하세요. 비대면 결제 관련 문의들"
type textarea "x"
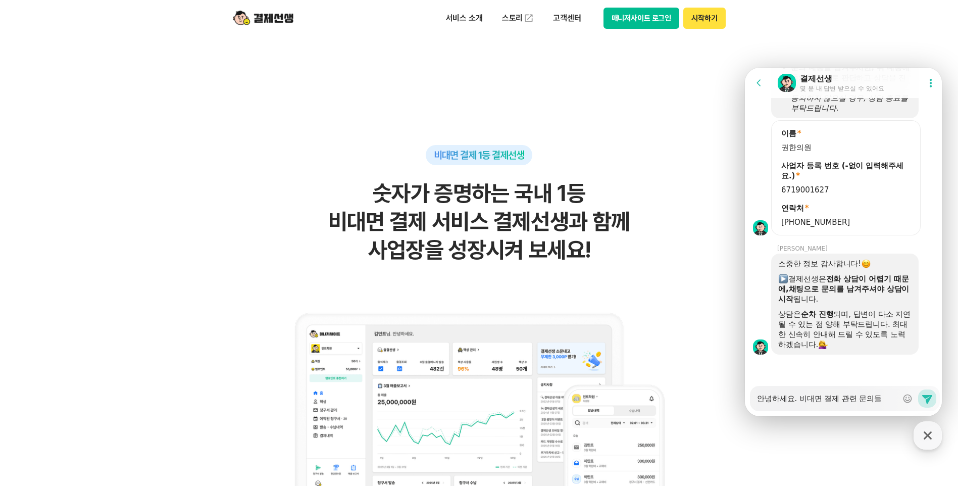
type textarea "안녕하세요. 비대면 결제 관련 문의드리"
type textarea "x"
type textarea "안녕하세요. 비대면 결제 관련 문의드릴"
type textarea "x"
type textarea "안녕하세요. 비대면 결제 관련 문의드릴ㄹ"
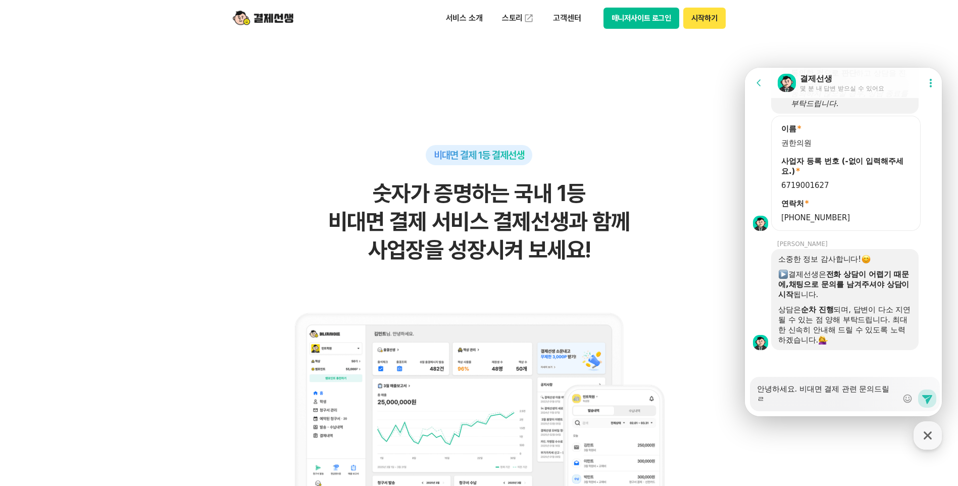
type textarea "x"
type textarea "안녕하세요. 비대면 결제 관련 문의드릴려"
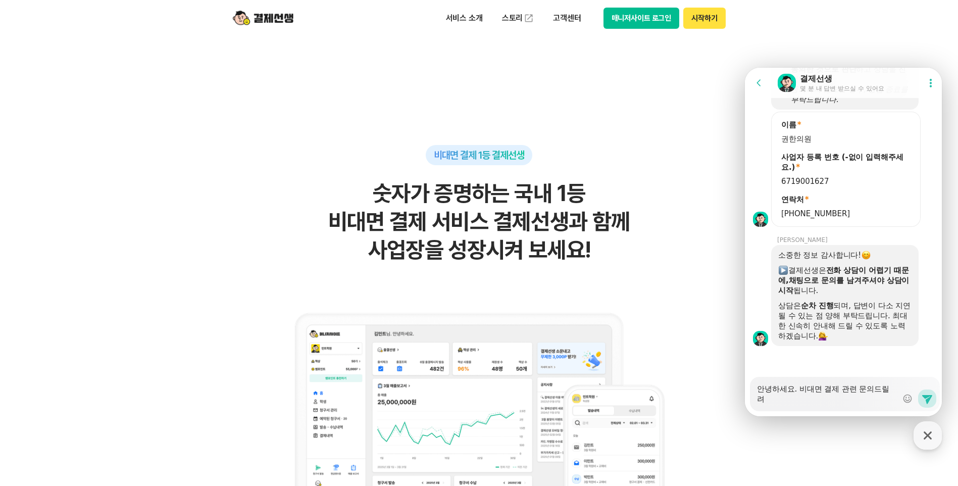
type textarea "x"
type textarea "안녕하세요. 비대면 결제 관련 문의드릴력"
type textarea "x"
type textarea "안녕하세요. 비대면 결제 관련 문의드릴려고"
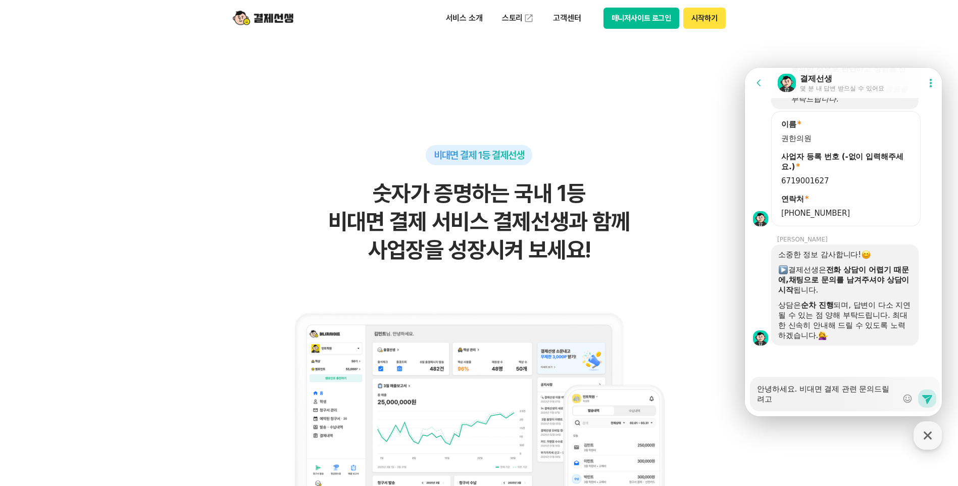
type textarea "x"
type textarea "안녕하세요. 비대면 결제 관련 문의드릴려고"
type textarea "x"
type textarea "안녕하세요. 비대면 결제 관련 문의드릴려고 하"
type textarea "x"
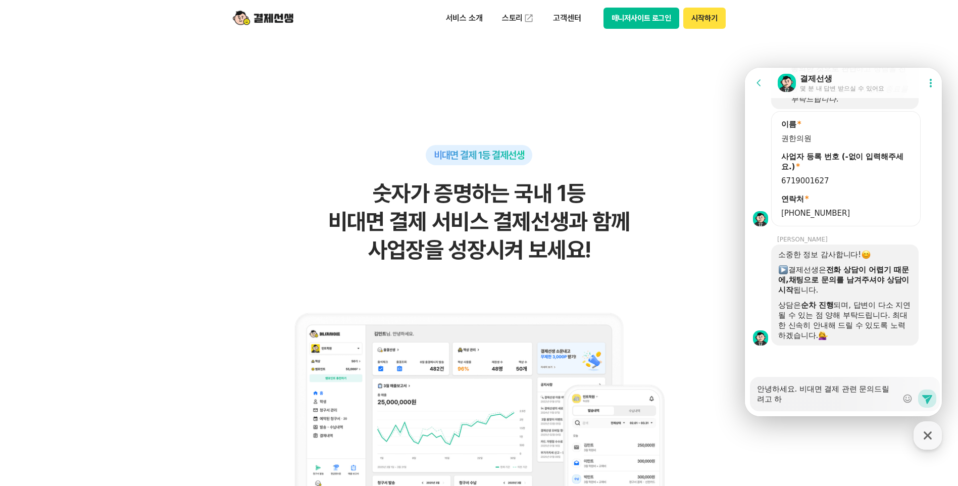
type textarea "안녕하세요. 비대면 결제 관련 문의드릴려고 한"
type textarea "x"
type textarea "안녕하세요. 비대면 결제 관련 문의드릴려고 하느"
type textarea "x"
type textarea "안녕하세요. 비대면 결제 관련 문의드릴려고 하는"
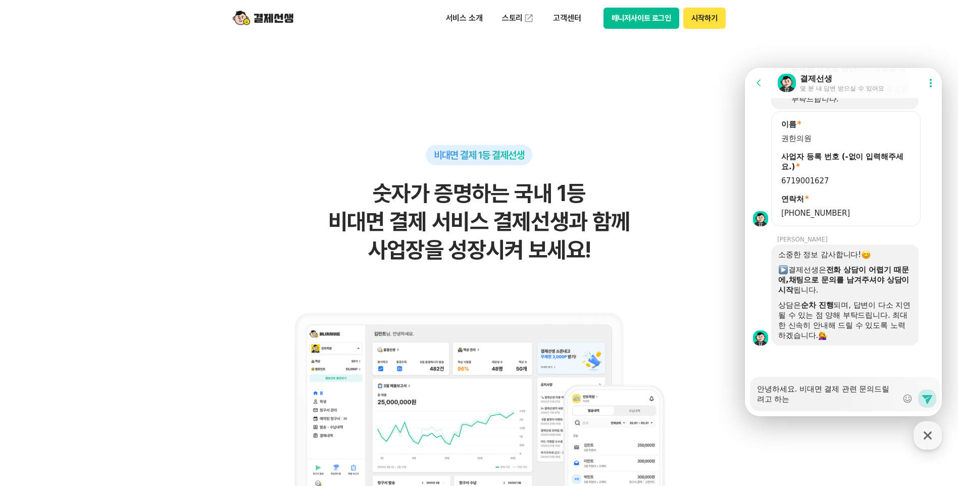
type textarea "x"
type textarea "안녕하세요. 비대면 결제 관련 문의드릴려고 하는ㄷ"
type textarea "x"
type textarea "안녕하세요. 비대면 결제 관련 문의드릴려고 하는데"
type textarea "x"
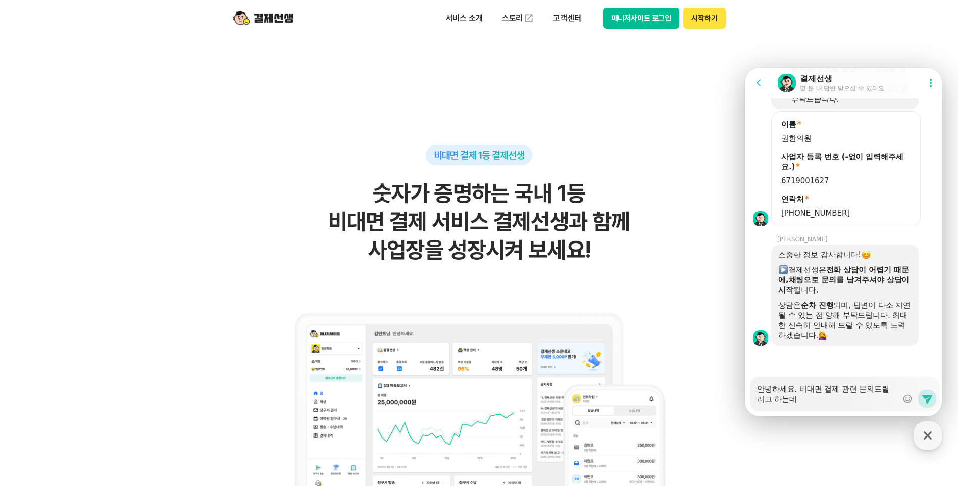
type textarea "안녕하세요. 비대면 결제 관련 문의드릴려고 하는데"
type textarea "x"
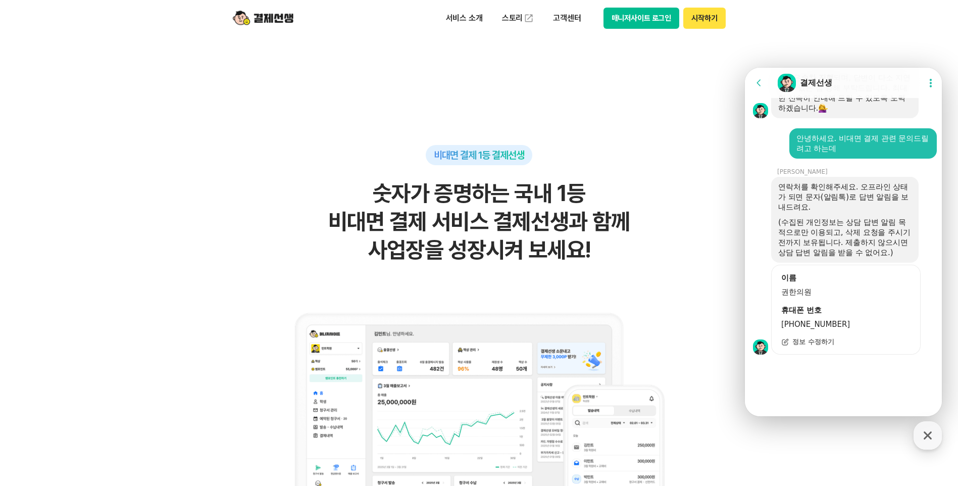
scroll to position [1301, 0]
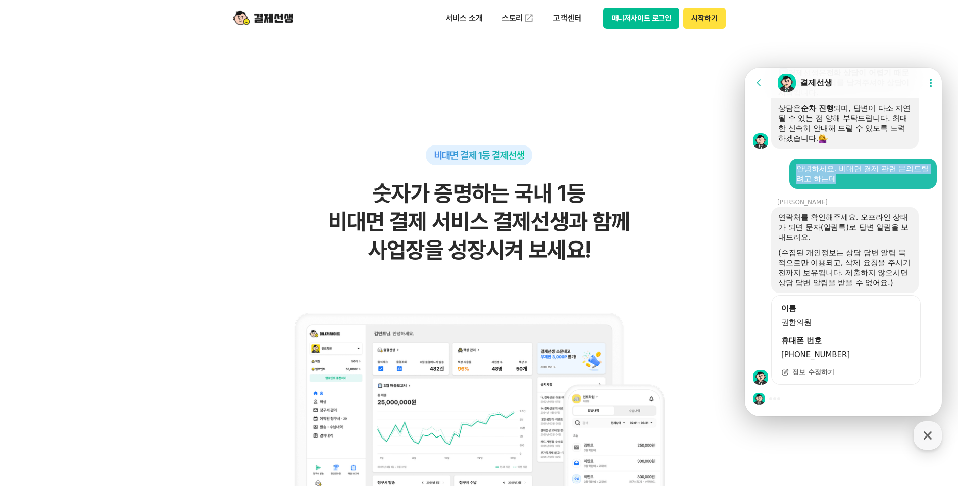
drag, startPoint x: 858, startPoint y: 171, endPoint x: 784, endPoint y: 142, distance: 79.1
click at [784, 148] on div "A message sent by me Show context menu 안녕하세요. 비대면 결제 관련 문의드릴려고 하는데" at bounding box center [845, 168] width 200 height 40
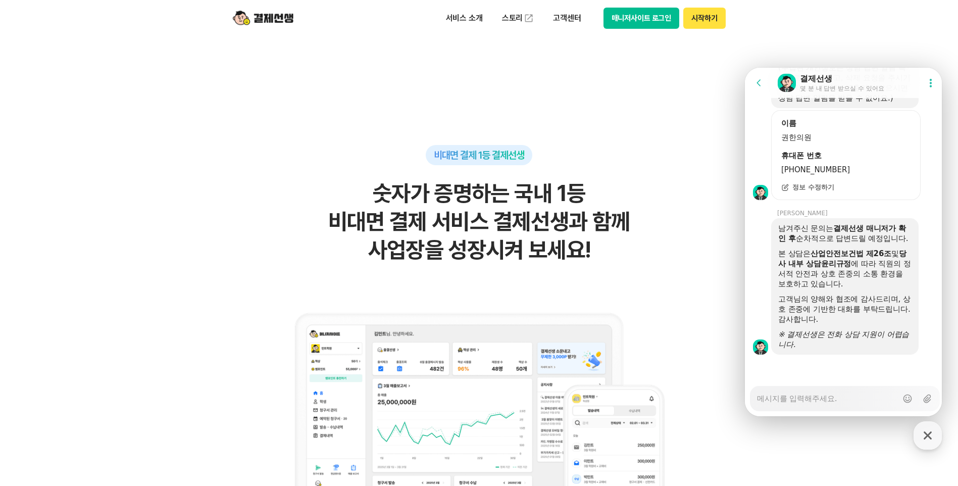
scroll to position [1496, 0]
click at [840, 405] on div "Messenger Input Textarea" at bounding box center [827, 398] width 140 height 24
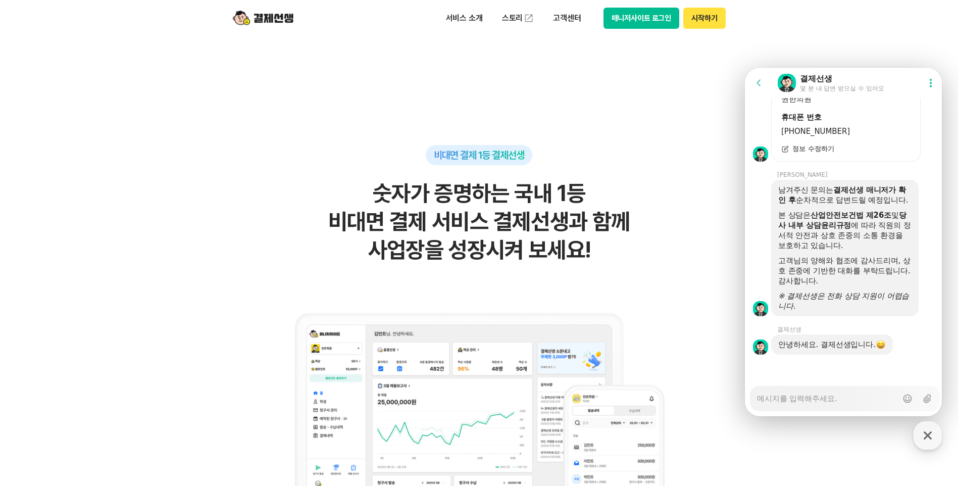
scroll to position [1535, 0]
click at [842, 399] on textarea "Messenger Input Textarea" at bounding box center [827, 394] width 140 height 17
paste textarea "YONG JU LEE"
type textarea "x"
type textarea "YONG JU LEE"
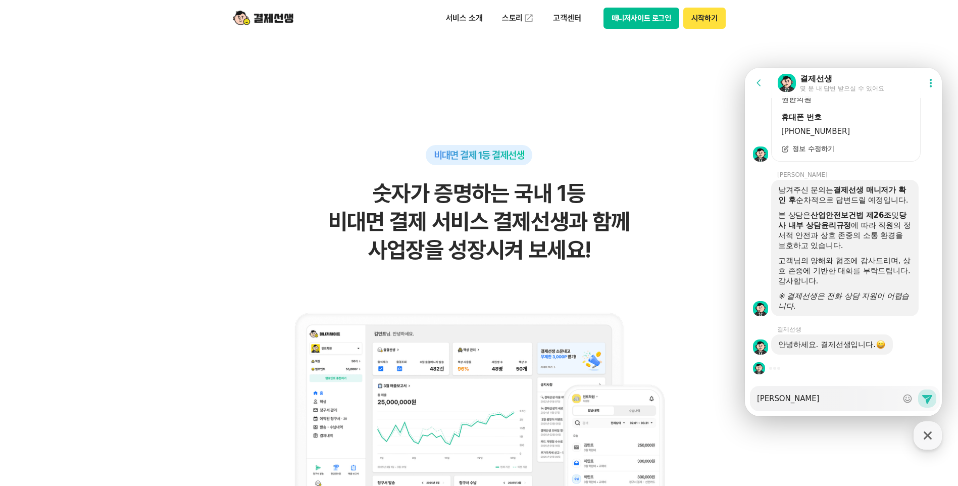
drag, startPoint x: 852, startPoint y: 394, endPoint x: 650, endPoint y: 385, distance: 201.7
click at [745, 68] on html "Go to previous page Chat Room 결제선생 몇 분 내 답변 받으실 수 있어요 Show userchat action dial…" at bounding box center [843, 68] width 197 height 0
type textarea "x"
type textarea "D"
type textarea "x"
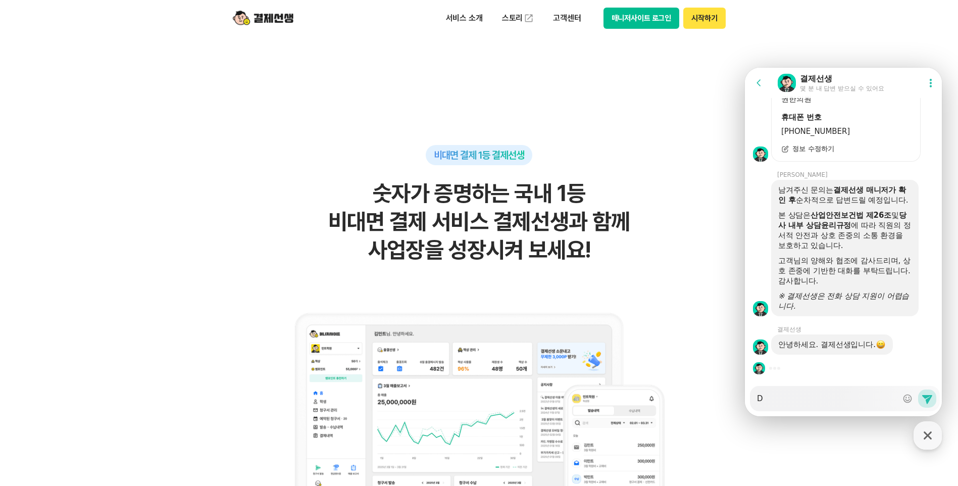
type textarea "DK"
type textarea "x"
type textarea "DKS"
type textarea "x"
type textarea "DKSS"
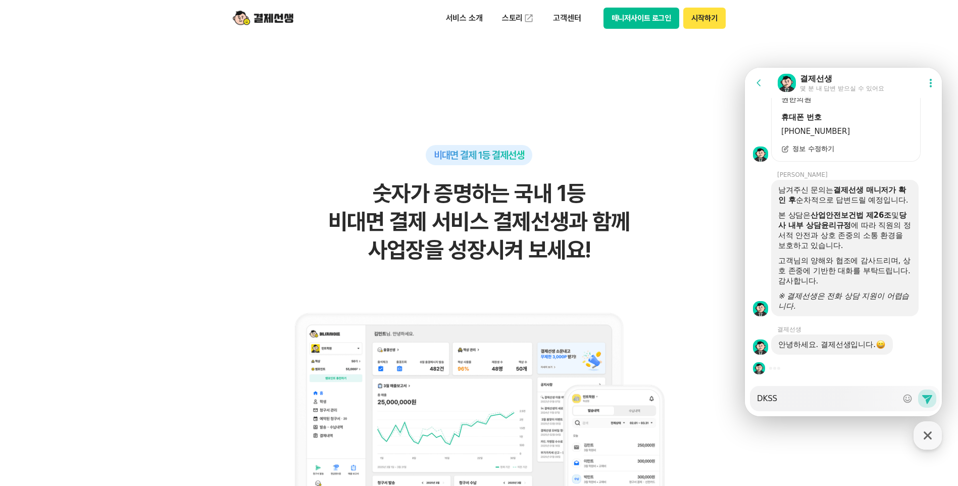
type textarea "x"
type textarea "DKS"
type textarea "x"
type textarea "DK"
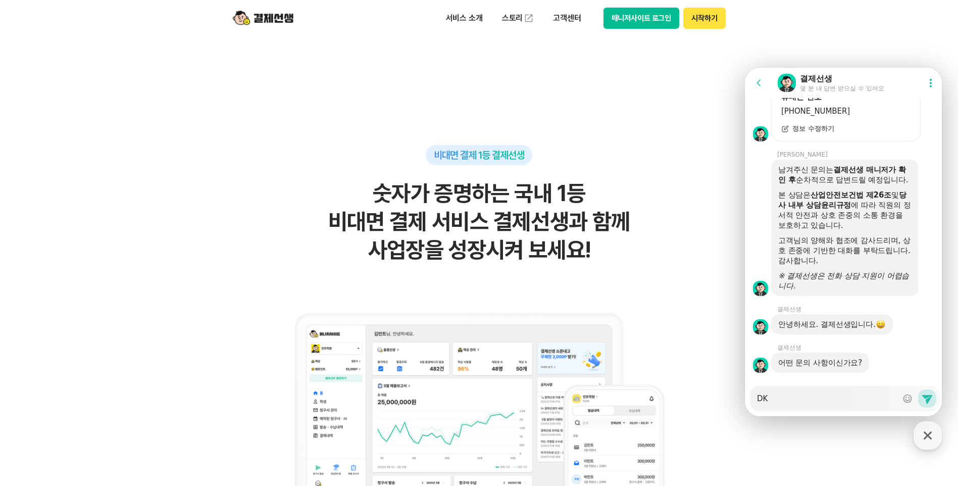
type textarea "x"
type textarea "D"
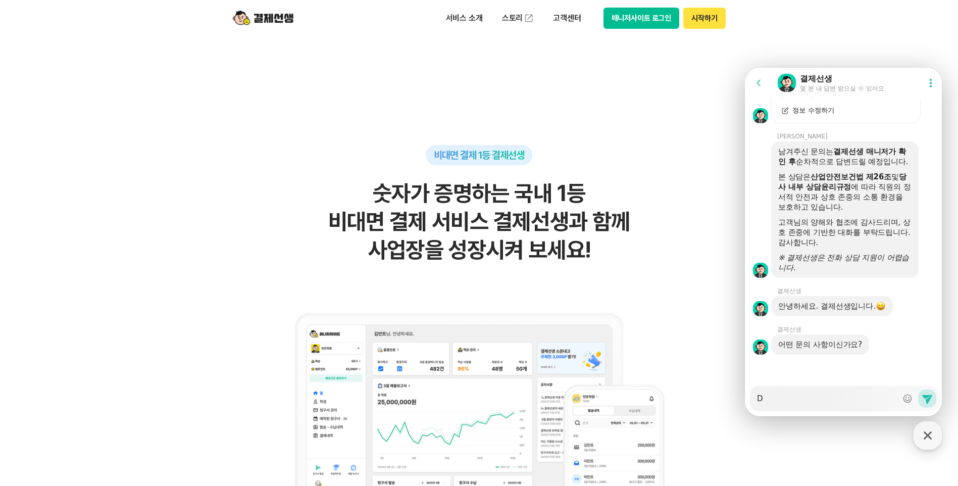
type textarea "x"
type textarea "ㅇ"
type textarea "x"
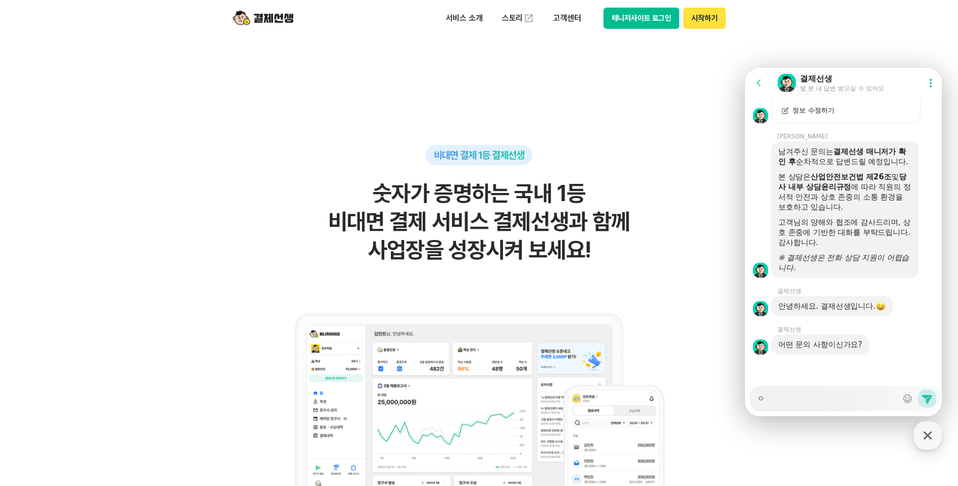
type textarea "아"
type textarea "x"
type textarea "안"
type textarea "x"
type textarea "안ㄴ"
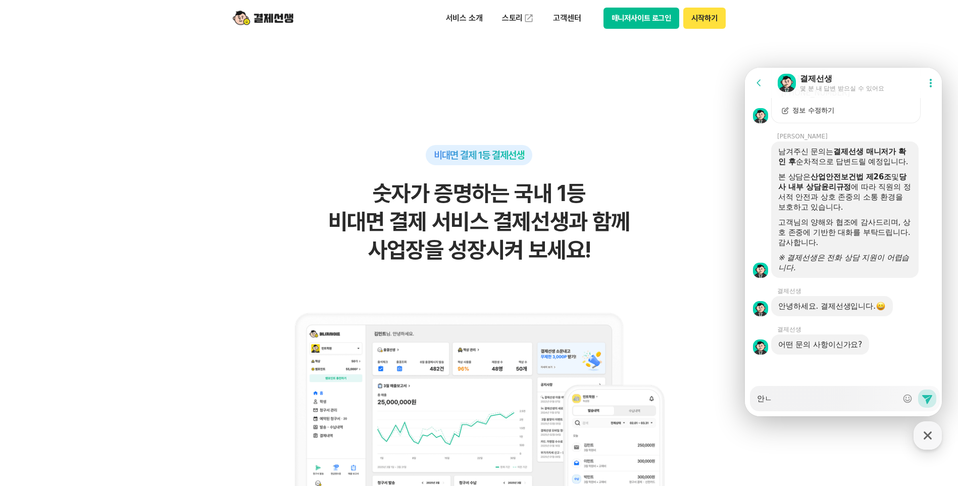
type textarea "x"
type textarea "안녀"
type textarea "x"
type textarea "안녕"
type textarea "x"
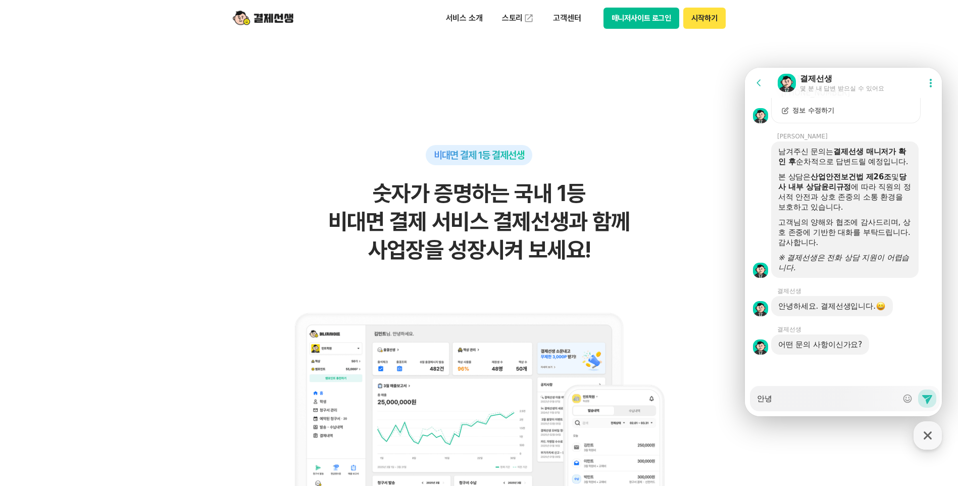
type textarea "안녕ㅎ"
type textarea "x"
type textarea "안녕하"
type textarea "x"
type textarea "안녕핫ㄱ"
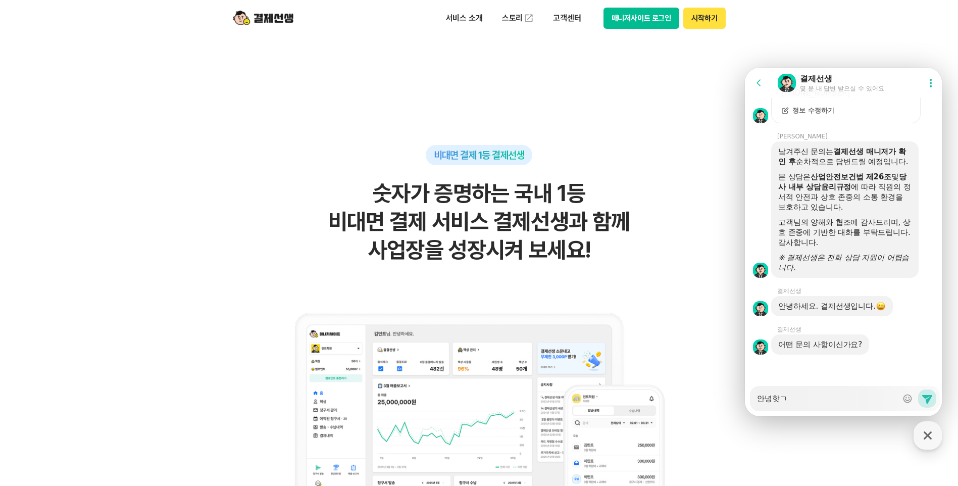
type textarea "x"
type textarea "안녕핫게"
type textarea "x"
type textarea "안녕핫겡"
type textarea "x"
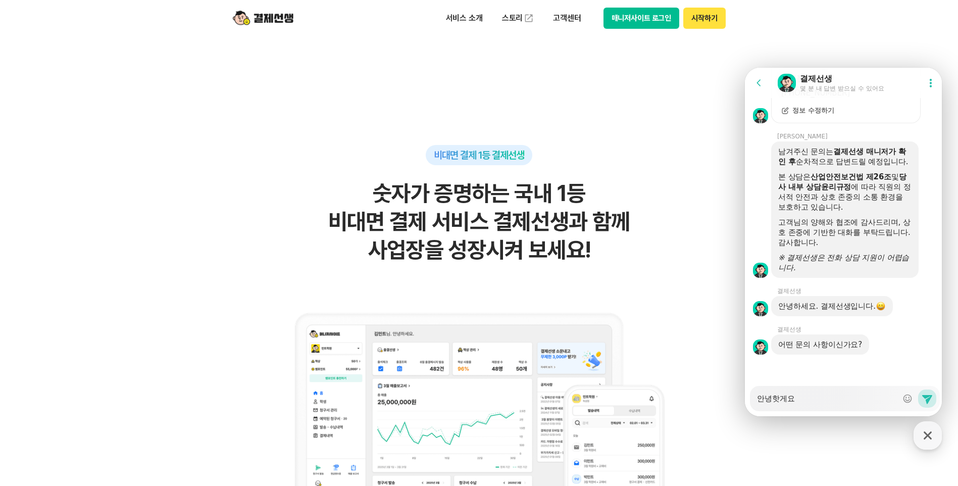
scroll to position [0, 0]
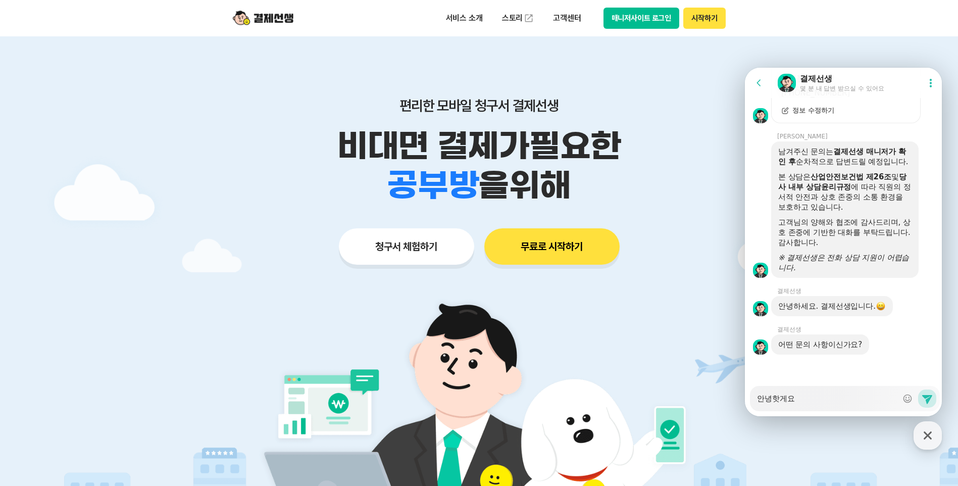
type textarea "안녕핫게요"
drag, startPoint x: 830, startPoint y: 409, endPoint x: 831, endPoint y: 401, distance: 8.1
click at [831, 406] on div "Messenger Input Textarea 안녕핫게요" at bounding box center [827, 398] width 140 height 24
click at [831, 401] on textarea "안녕핫게요" at bounding box center [827, 394] width 140 height 17
type textarea "x"
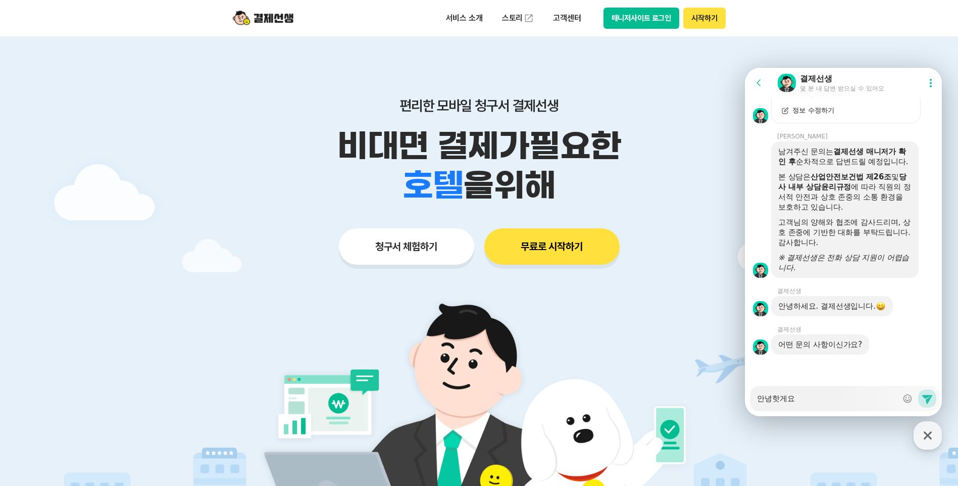
type textarea "안녕핫게"
type textarea "x"
type textarea "안녕핫"
type textarea "x"
type textarea "안녕"
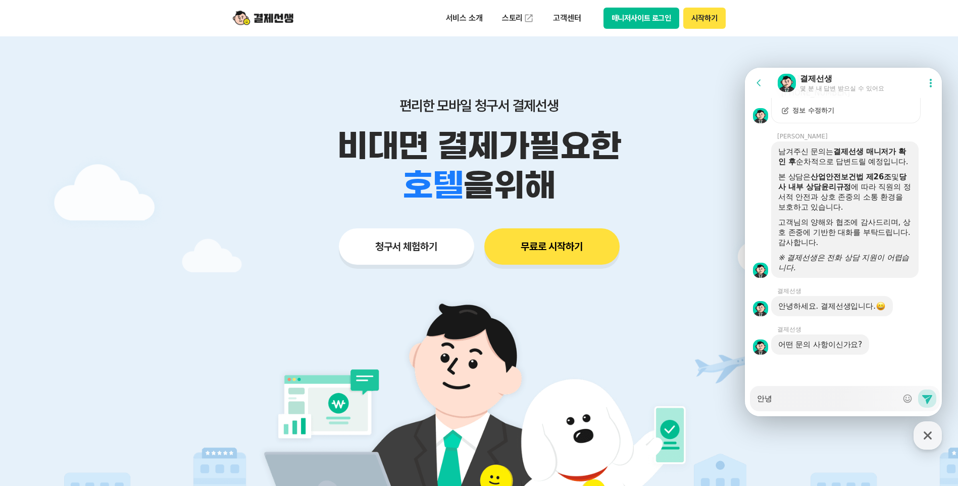
type textarea "x"
type textarea "안녕ㅎ"
type textarea "x"
type textarea "안녕하"
type textarea "x"
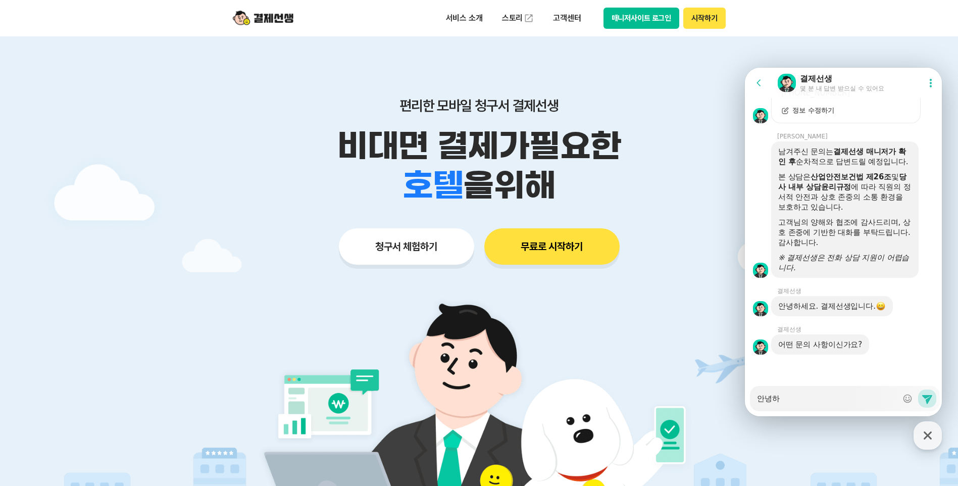
type textarea "안녕핫"
type textarea "x"
type textarea "안녕하세"
type textarea "x"
type textarea "안녕하셍"
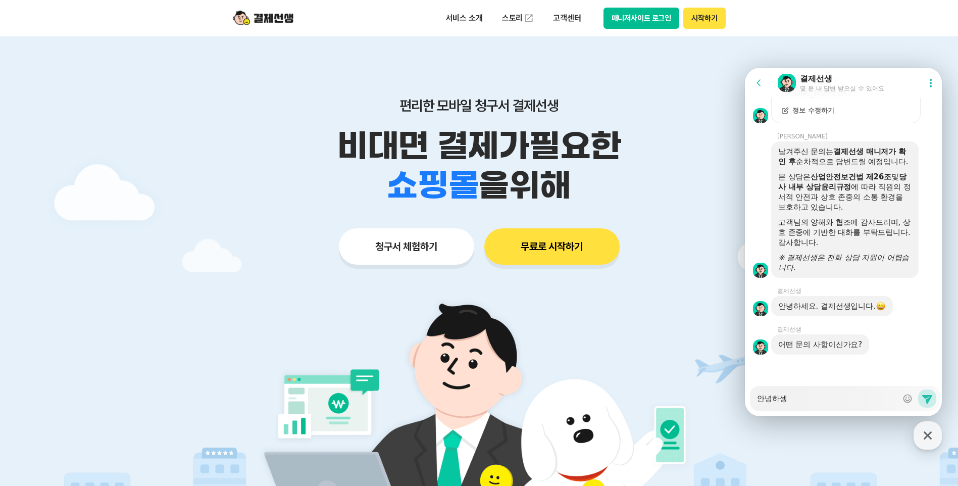
type textarea "x"
type textarea "안녕하세요"
type textarea "x"
type textarea "안녕하세요"
type textarea "x"
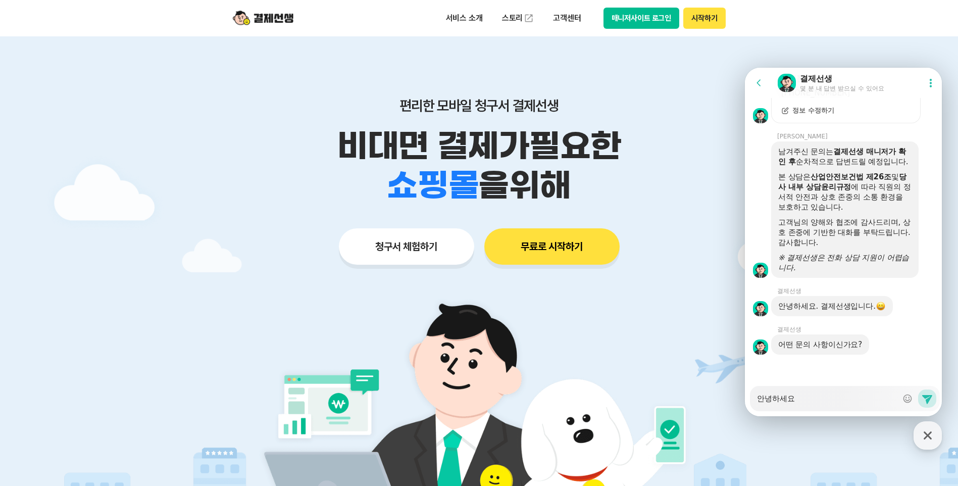
type textarea "안녕하세요 ㅂ"
type textarea "x"
type textarea "안녕하세요 비"
type textarea "x"
type textarea "안녕하세요 빋"
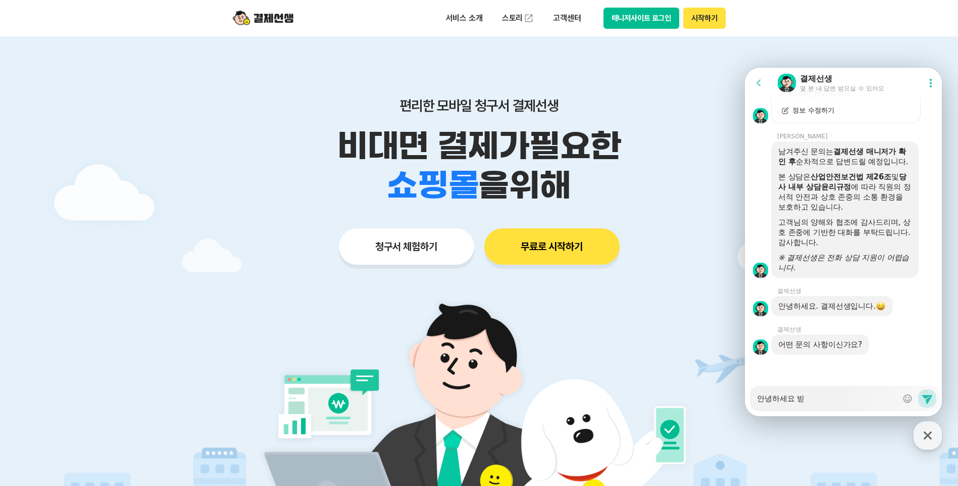
type textarea "x"
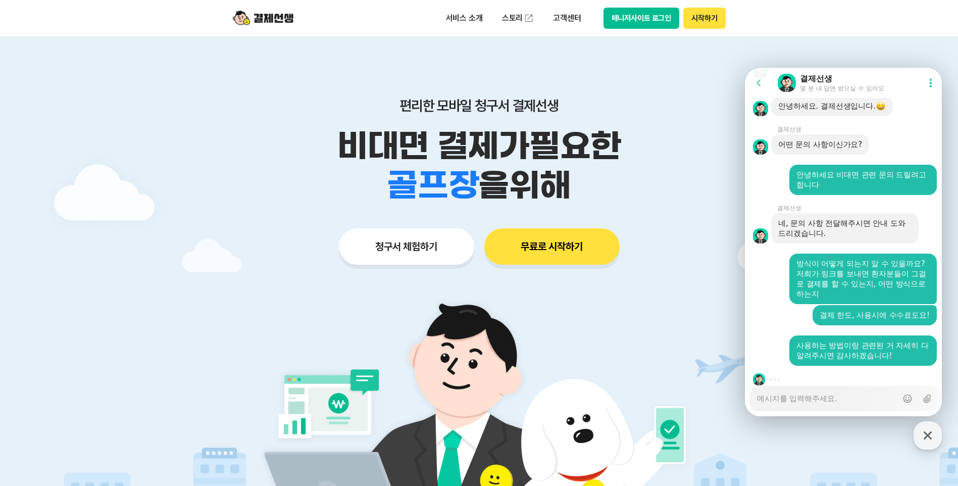
scroll to position [1784, 0]
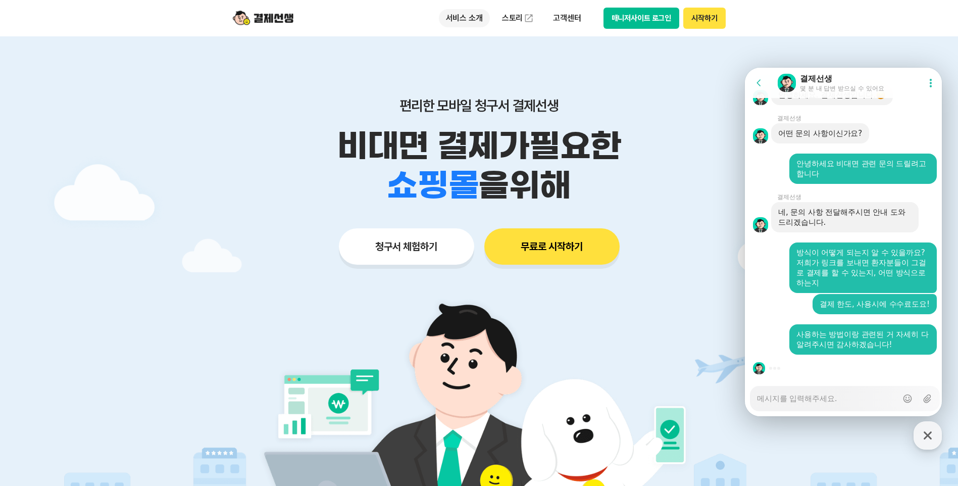
click at [466, 19] on p "서비스 소개" at bounding box center [464, 18] width 51 height 18
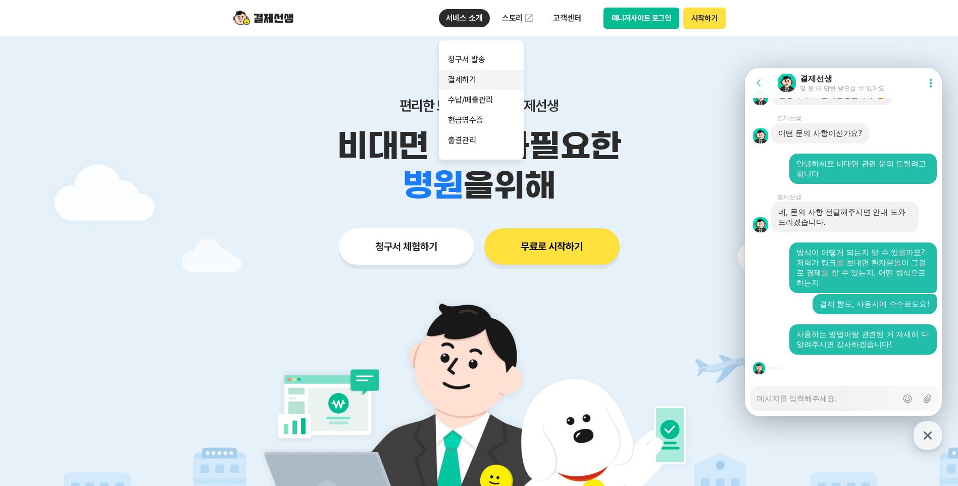
click at [486, 82] on link "결제하기" at bounding box center [481, 80] width 85 height 20
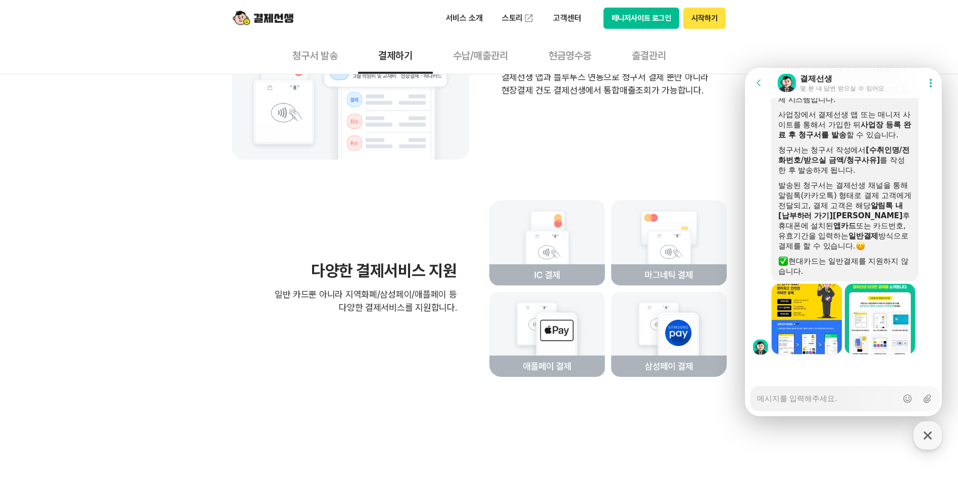
scroll to position [2329, 0]
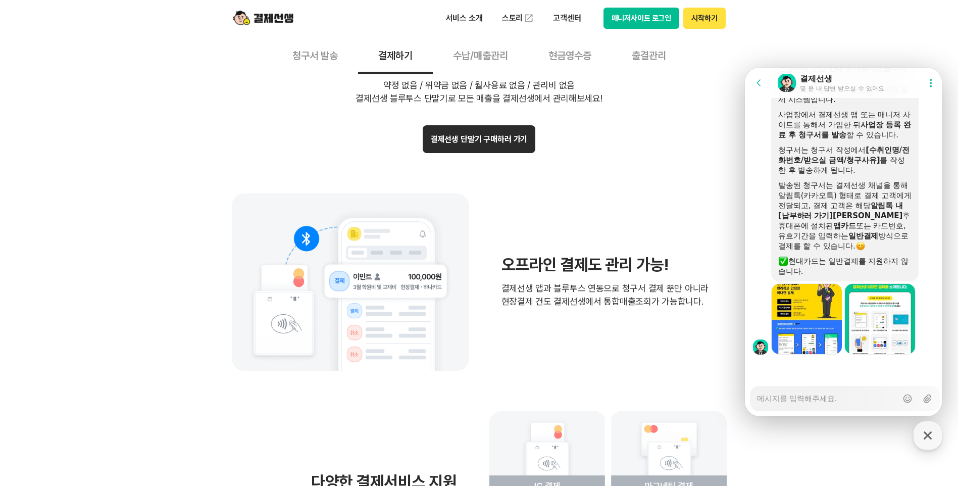
drag, startPoint x: 965, startPoint y: 41, endPoint x: 165, endPoint y: 229, distance: 822.1
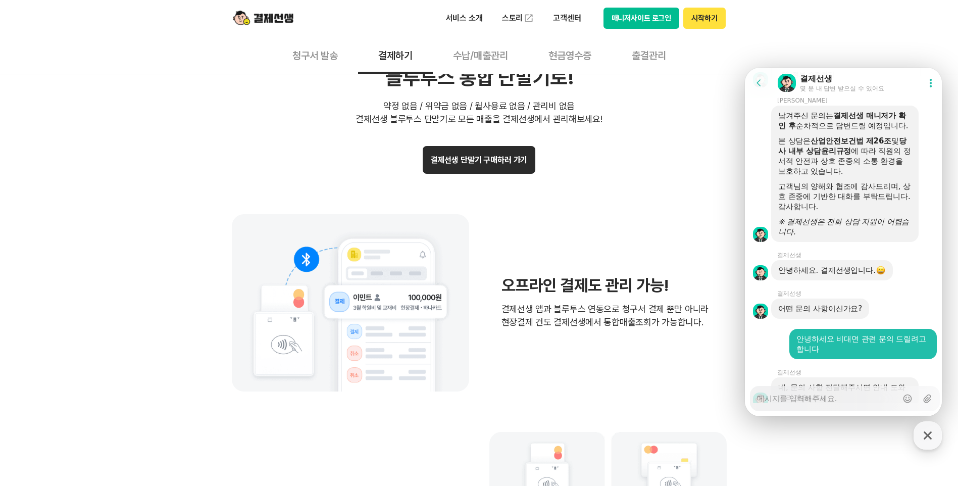
scroll to position [2144, 0]
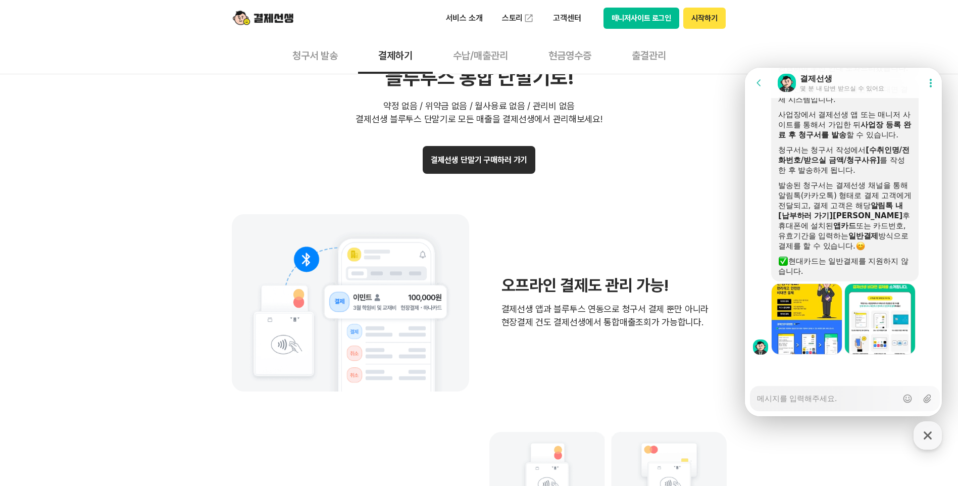
click at [925, 210] on div "결제선생은 편리하고 안전한 비대면 결제 시스템입니다. 사업장에서 결제선생 앱 또는 매니저 사이트를 통해서 가입한 뒤 사업장 등록 완료 후 청구…" at bounding box center [858, 180] width 174 height 202
click at [872, 205] on div "발송된 청구서는 결제선생 채널을 통해 알림톡(카카오톡) 형태로 결제 고객에게 전달되고, 결제 고객은 해당 알림톡 내 [납부하러 가기]버튼 클릭…" at bounding box center [844, 215] width 133 height 71
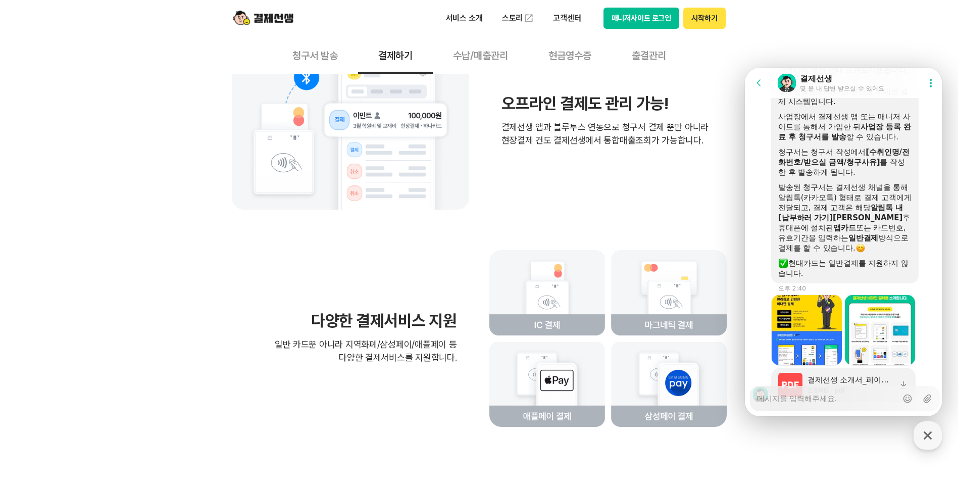
scroll to position [2122, 0]
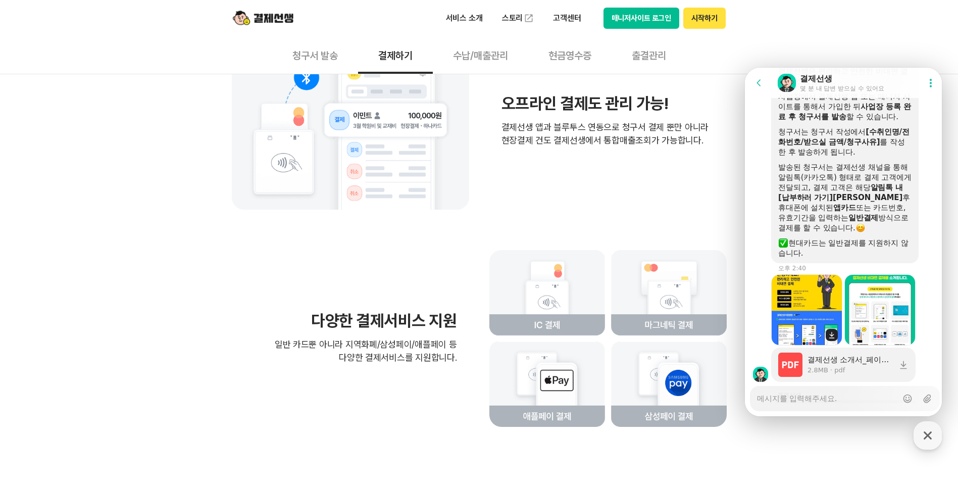
click at [817, 345] on img at bounding box center [807, 309] width 70 height 71
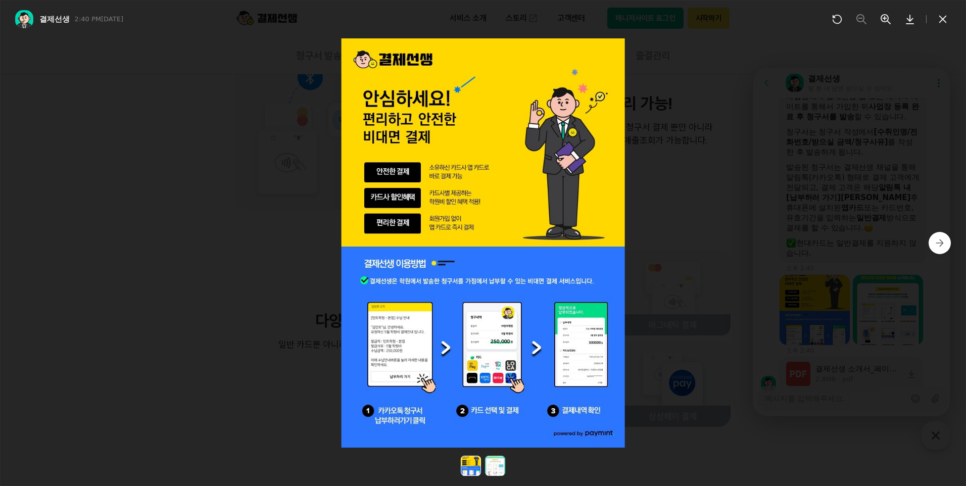
click at [936, 240] on icon at bounding box center [939, 243] width 10 height 10
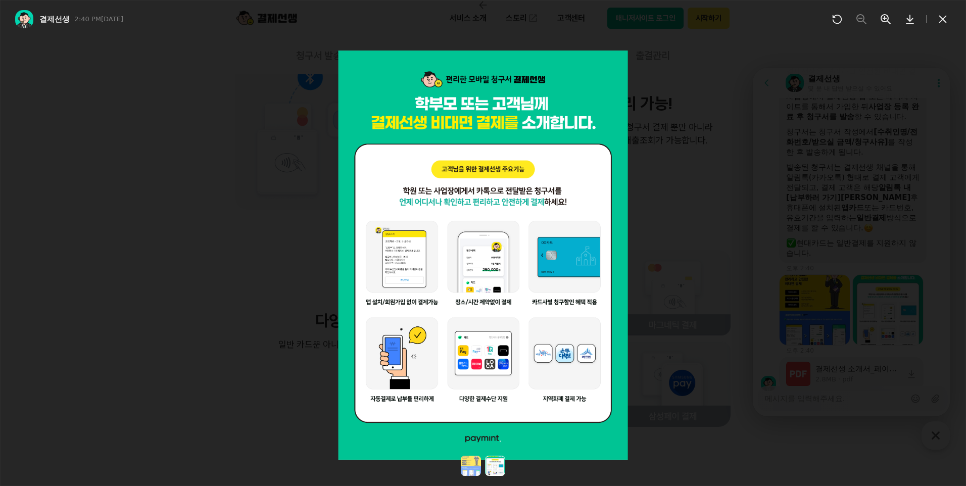
click at [942, 17] on icon at bounding box center [942, 19] width 12 height 12
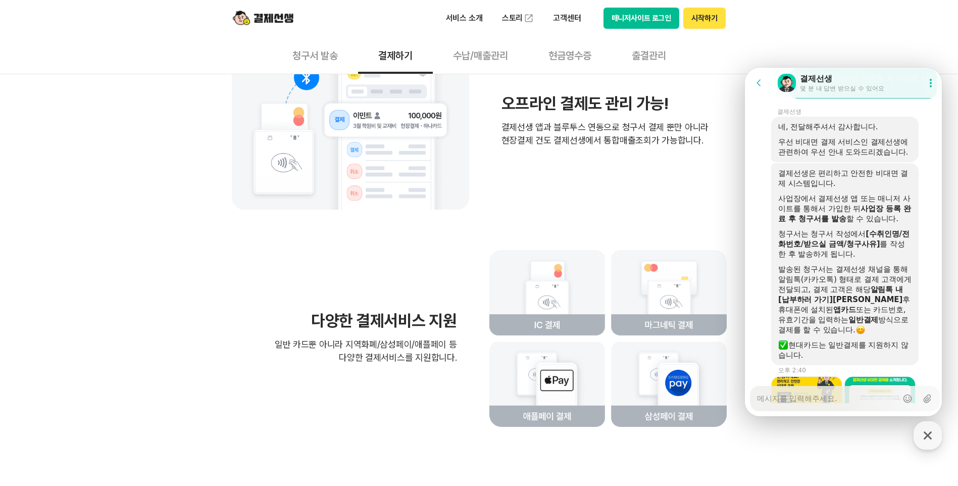
scroll to position [2575, 0]
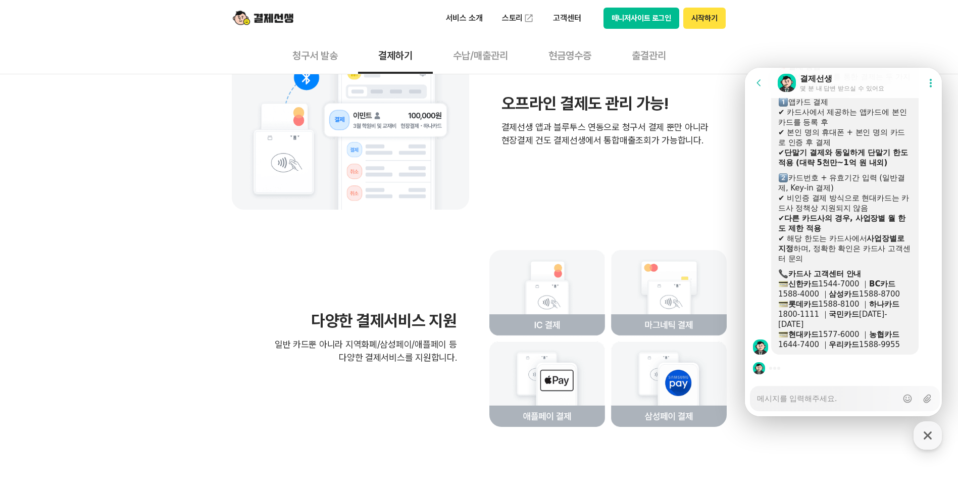
click at [840, 213] on div "✔ 비인증 결제 방식으로 현대카드는 카드사 정책상 지원되지 않음" at bounding box center [844, 203] width 133 height 20
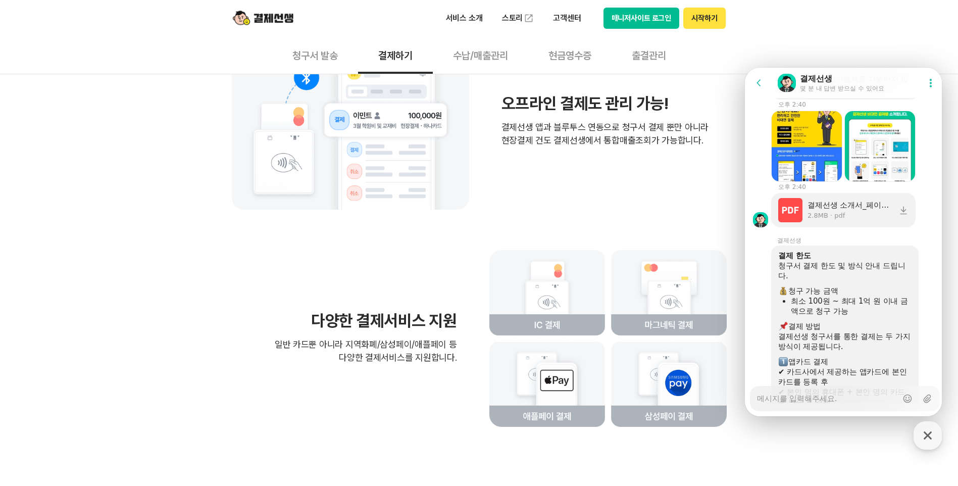
scroll to position [2241, 0]
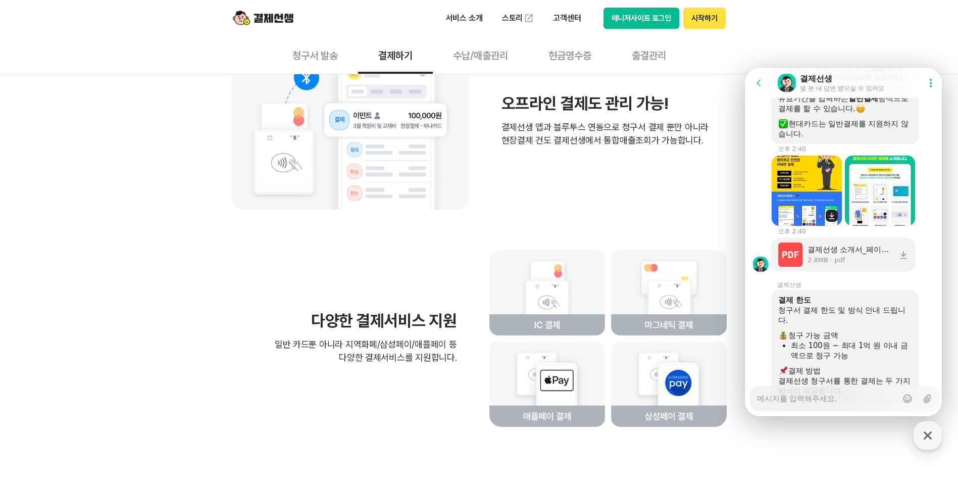
click at [832, 221] on img at bounding box center [807, 190] width 70 height 71
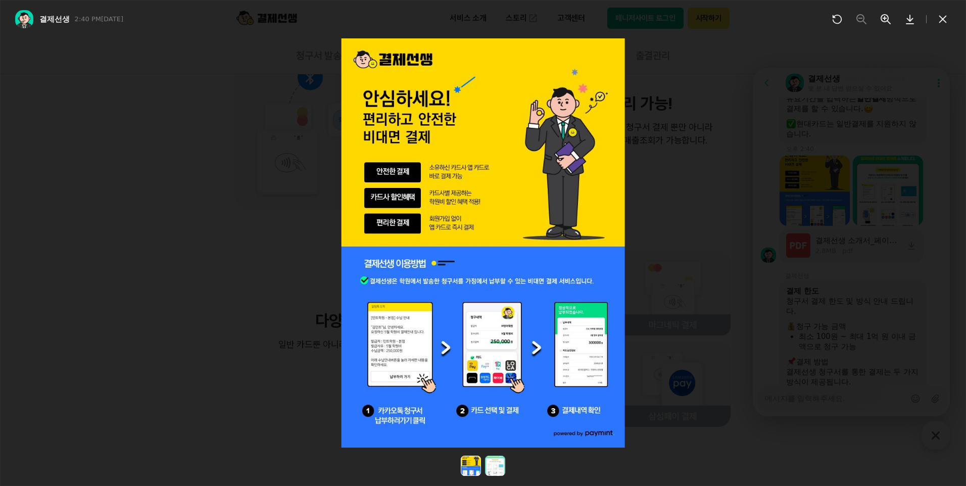
click at [905, 19] on icon at bounding box center [909, 19] width 12 height 12
click at [937, 240] on icon at bounding box center [939, 243] width 10 height 10
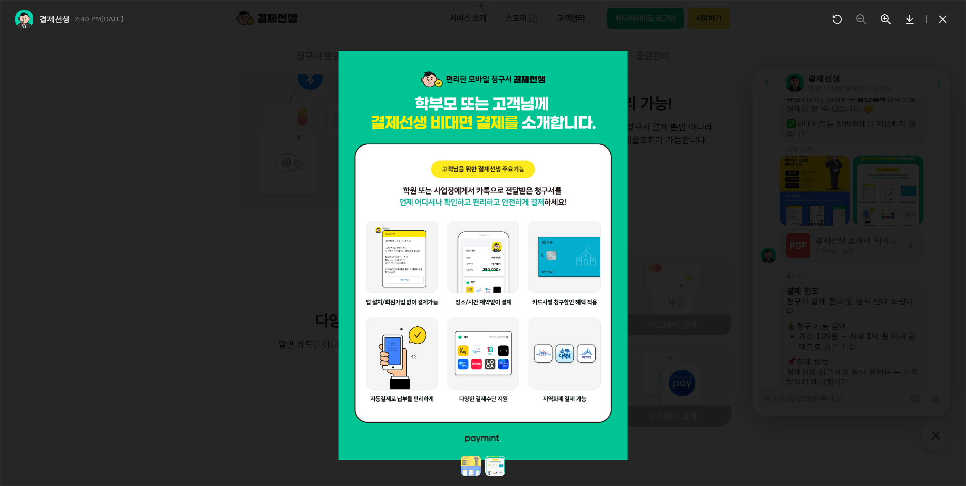
click at [911, 21] on icon at bounding box center [909, 19] width 12 height 12
click at [945, 20] on icon at bounding box center [942, 19] width 12 height 12
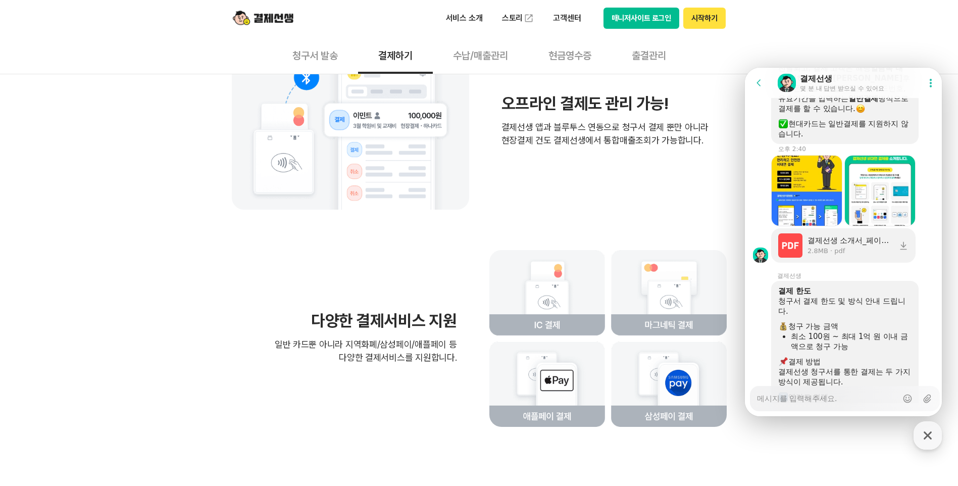
click at [896, 316] on div "청구서 결제 한도 및 방식 안내 드립니다." at bounding box center [844, 306] width 133 height 20
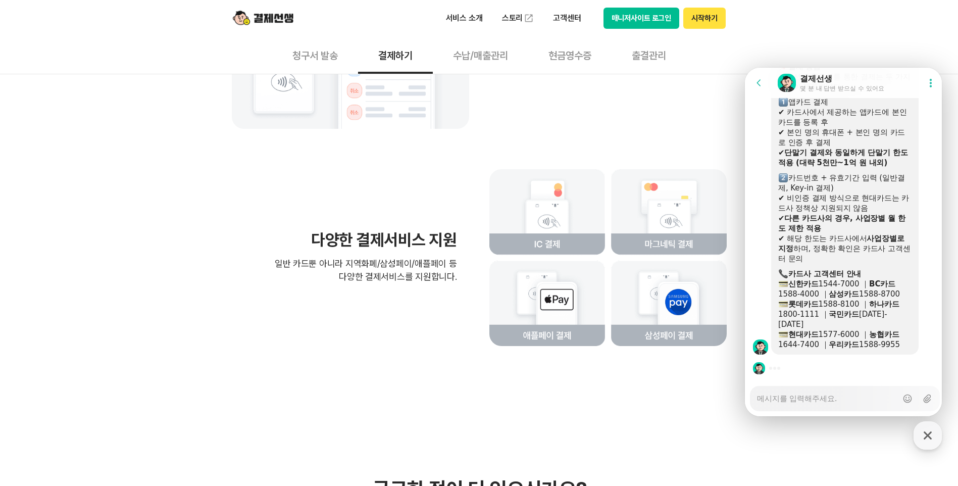
scroll to position [2878, 0]
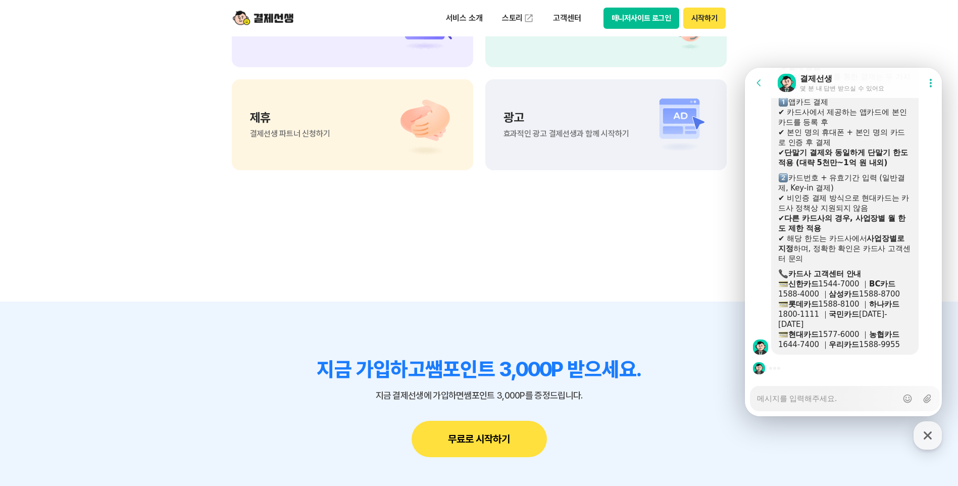
click at [883, 288] on b "BC카드" at bounding box center [882, 283] width 26 height 9
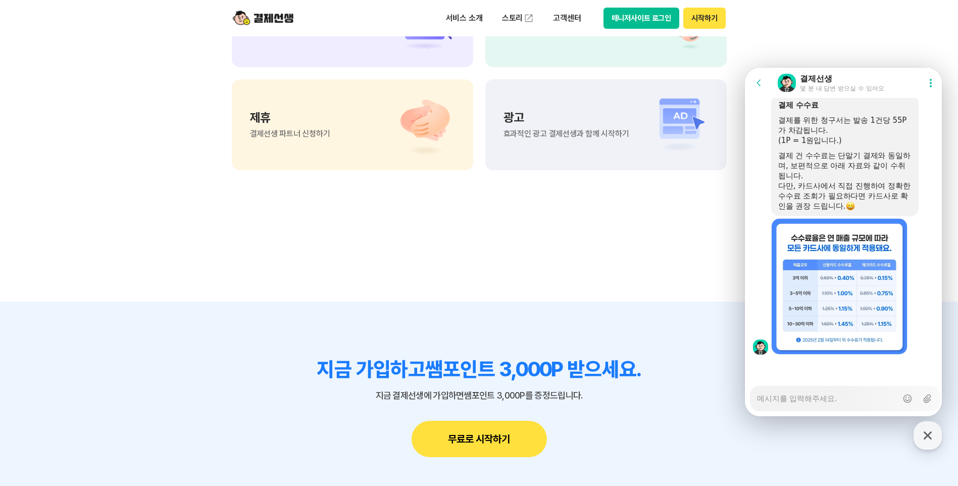
scroll to position [2853, 0]
drag, startPoint x: 1597, startPoint y: 68, endPoint x: 880, endPoint y: 367, distance: 777.1
click at [880, 368] on div at bounding box center [845, 367] width 200 height 27
click at [891, 164] on div "결제 건 수수료는 단말기 결제와 동일하며, 보편적으로 아래 자료와 같이 수취됩니다." at bounding box center [844, 165] width 133 height 30
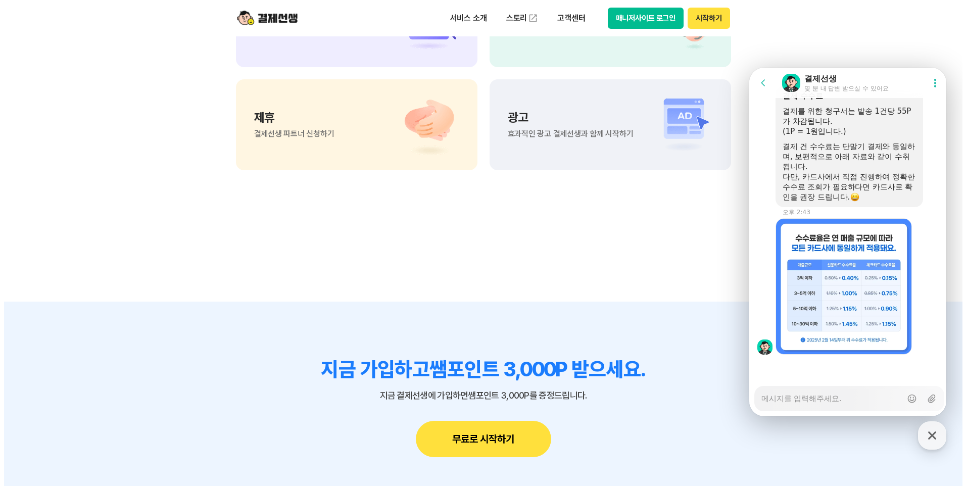
scroll to position [2862, 0]
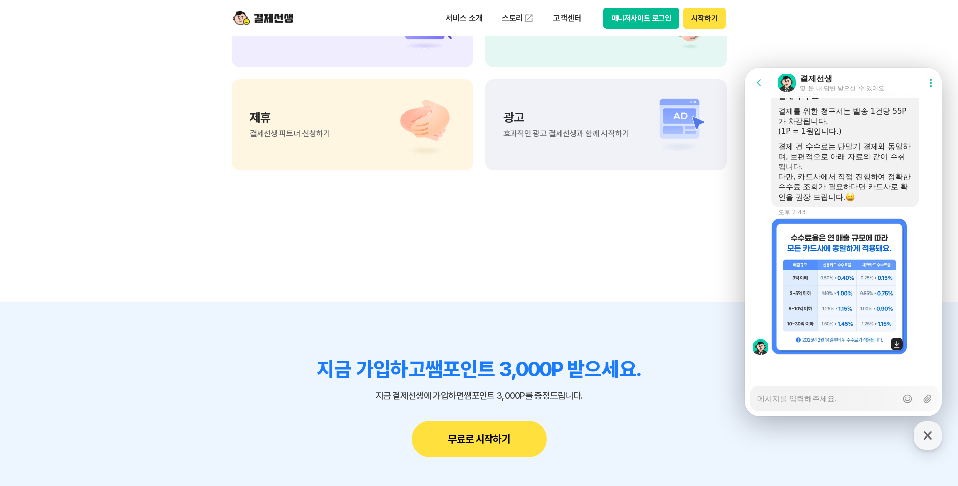
click at [845, 280] on img at bounding box center [839, 286] width 136 height 136
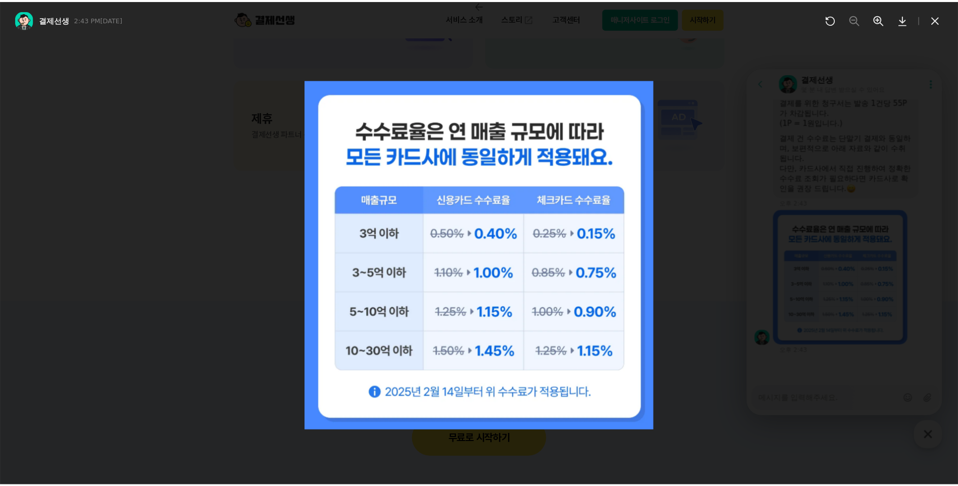
scroll to position [2871, 0]
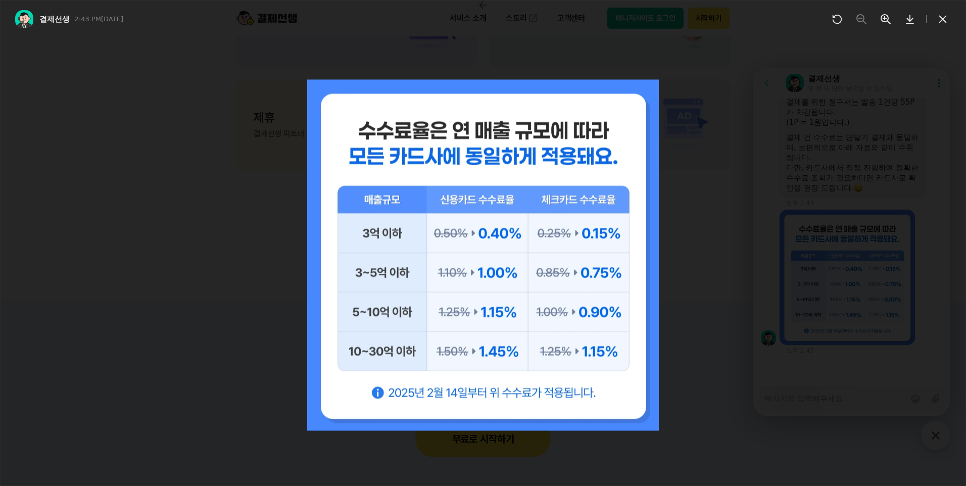
click at [944, 18] on icon at bounding box center [943, 20] width 8 height 8
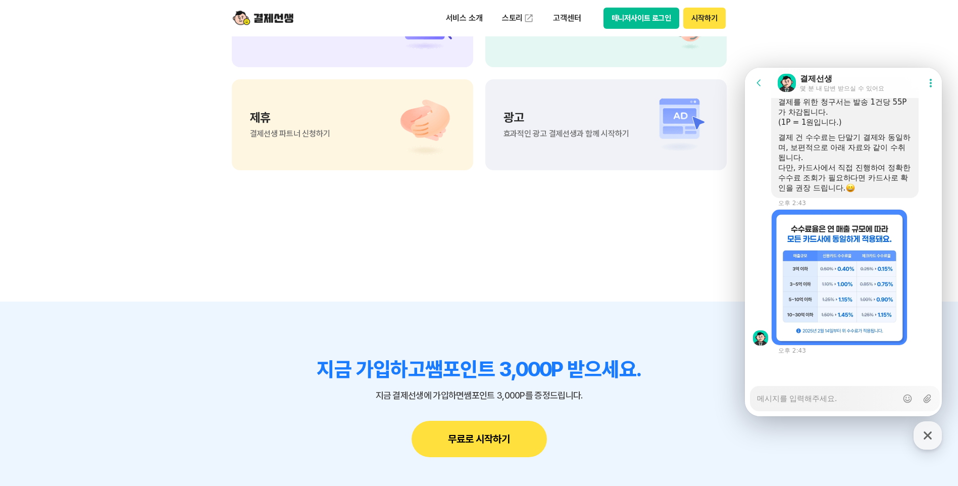
click at [846, 147] on div "결제 건 수수료는 단말기 결제와 동일하며, 보편적으로 아래 자료와 같이 수취됩니다." at bounding box center [844, 147] width 133 height 30
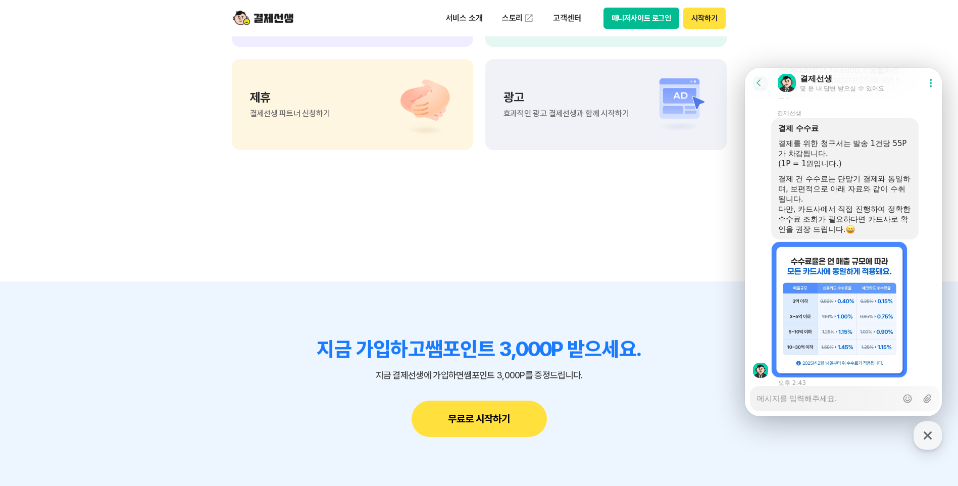
scroll to position [2781, 0]
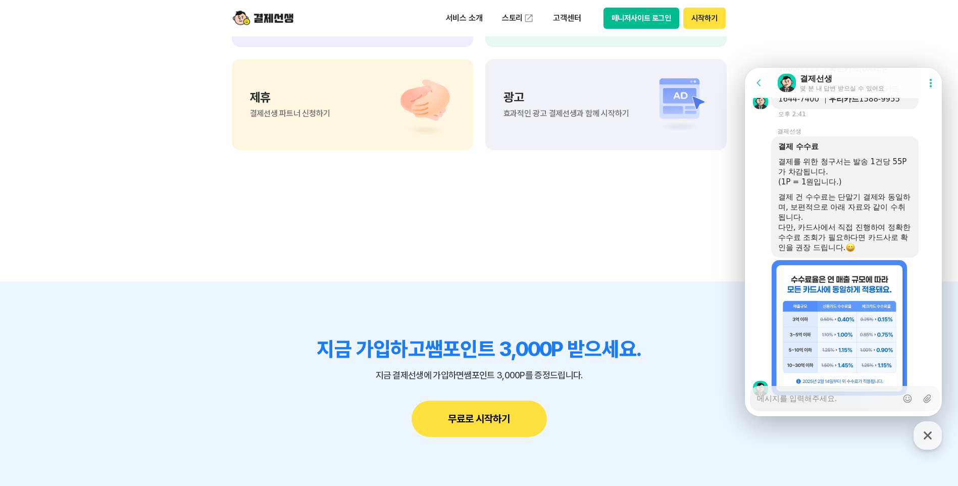
click at [842, 404] on div "Messenger Input Textarea" at bounding box center [827, 398] width 140 height 24
click at [840, 402] on textarea "Messenger Input Textarea" at bounding box center [827, 394] width 140 height 17
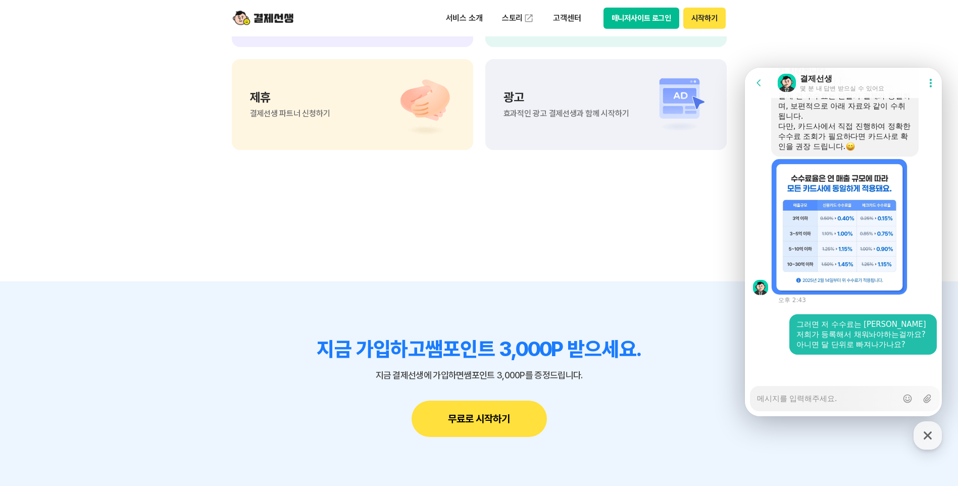
click at [829, 121] on div "다만, 카드사에서 직접 진행하여 정확한 수수료 조회가 필요하다면 카드사로 확인을 권장 드립니다." at bounding box center [844, 136] width 133 height 30
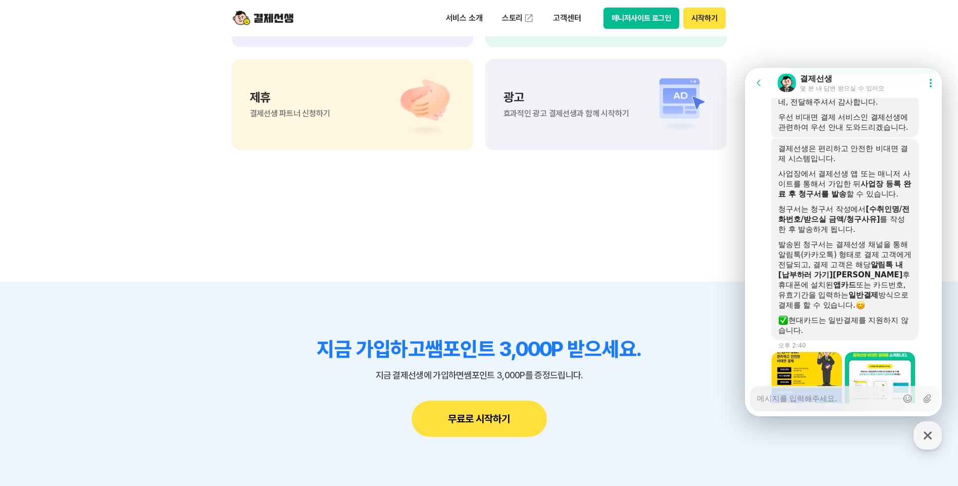
scroll to position [2053, 0]
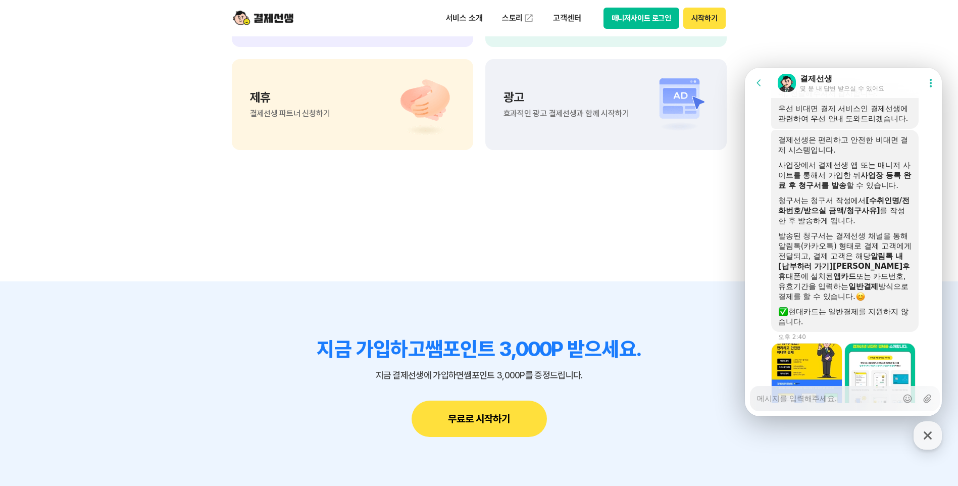
drag, startPoint x: 777, startPoint y: 193, endPoint x: 905, endPoint y: 363, distance: 212.7
click at [905, 332] on div "결제선생은 편리하고 안전한 비대면 결제 시스템입니다. 사업장에서 결제선생 앱 또는 매니저 사이트를 통해서 가입한 뒤 사업장 등록 완료 후 청구…" at bounding box center [844, 231] width 147 height 202
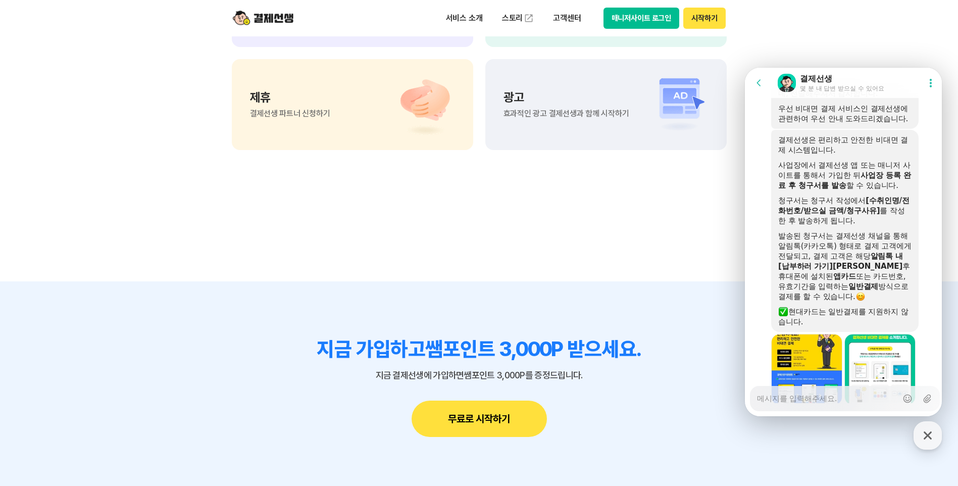
copy div "사업장에서 결제선생 앱 또는 매니저 사이트를 통해서 가입한 뒤 사업장 등록 완료 후 청구서를 발송 할 수 있습니다. 청구서는 청구서 작성에서 …"
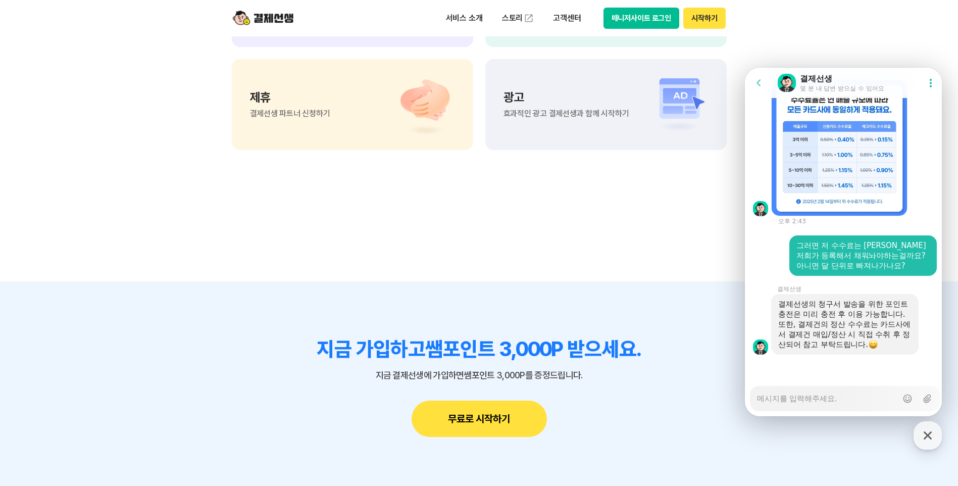
scroll to position [3002, 0]
click at [829, 319] on div "결제선생의 청구서 발송을 위한 포인트 충전은 미리 충전 후 이용 가능합니다. 또한, 결제건의 정산 수수료는 카드사에서 결제건 매입/정산 시 직…" at bounding box center [844, 324] width 133 height 50
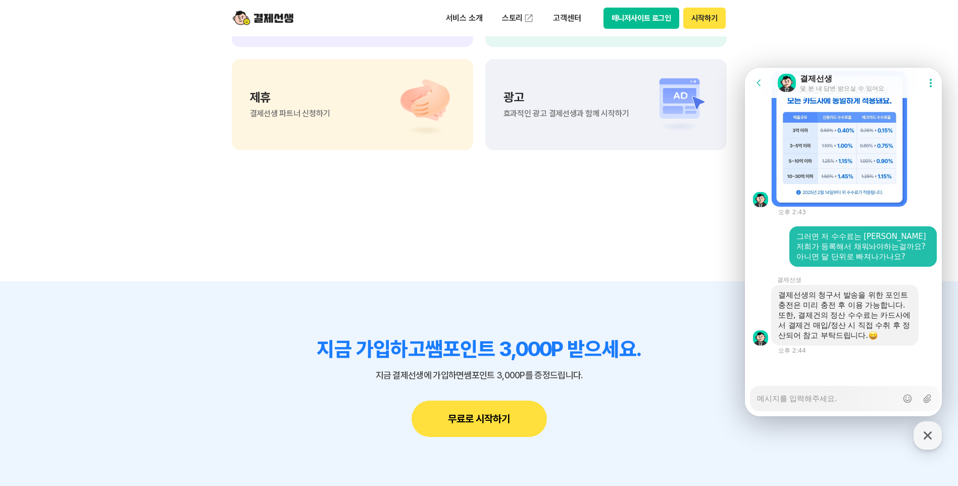
drag, startPoint x: 829, startPoint y: 319, endPoint x: 844, endPoint y: 331, distance: 19.4
click at [844, 331] on div "또한, 결제건의 정산 수수료는 카드사에서 결제건 매입/정산 시 직접 수취 후 정산되어 참고 부탁드립니다." at bounding box center [844, 325] width 133 height 30
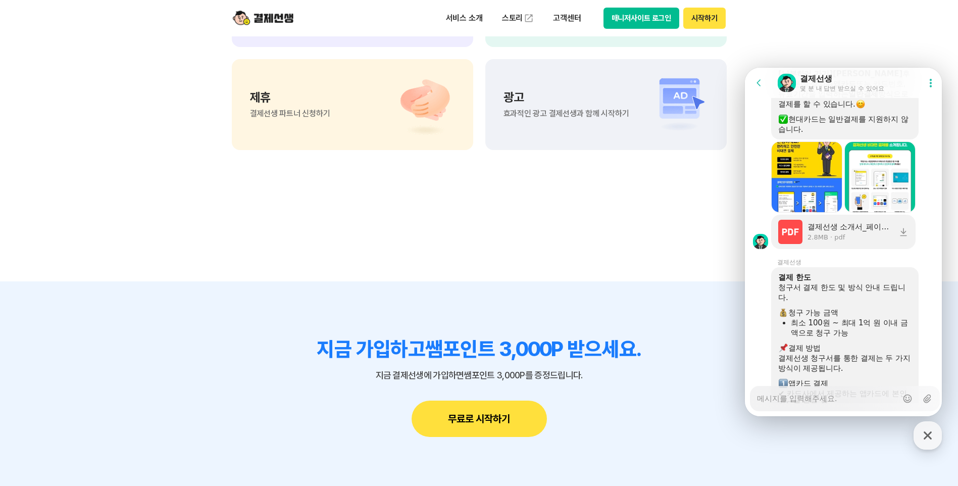
scroll to position [2214, 0]
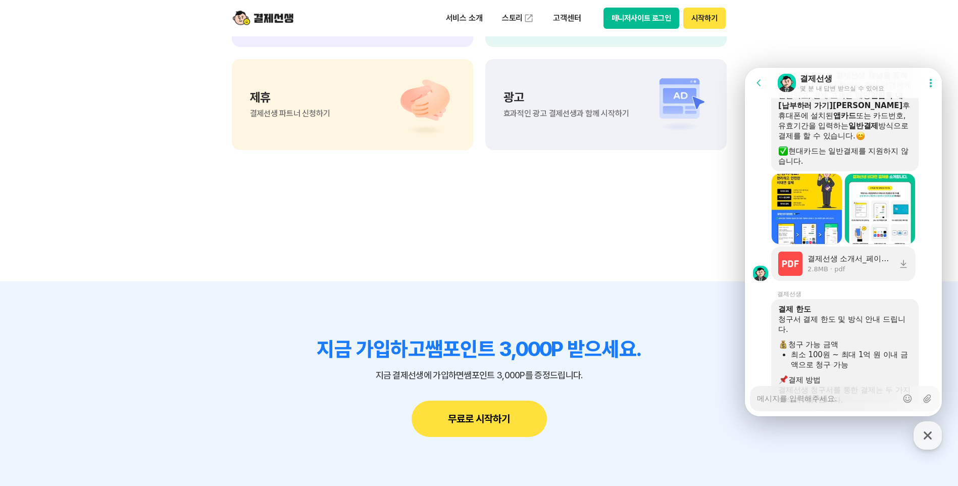
click at [893, 338] on div "결제 한도 ​ 청구서 결제 한도 및 방식 안내 드립니다. 청구 가능 금액 최소 100원 ~ 최대 1억 원 이내 금액으로 청구 가능 결제 방법 …" at bounding box center [845, 487] width 200 height 379
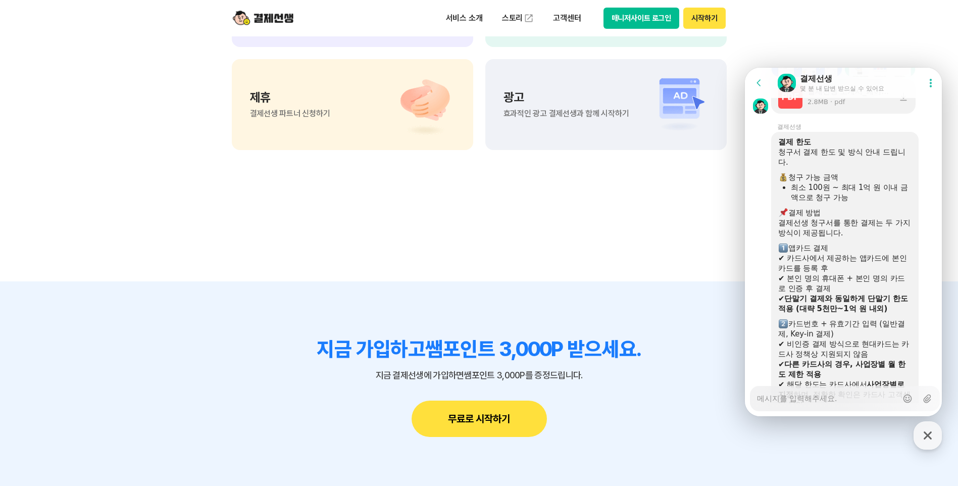
scroll to position [2396, 0]
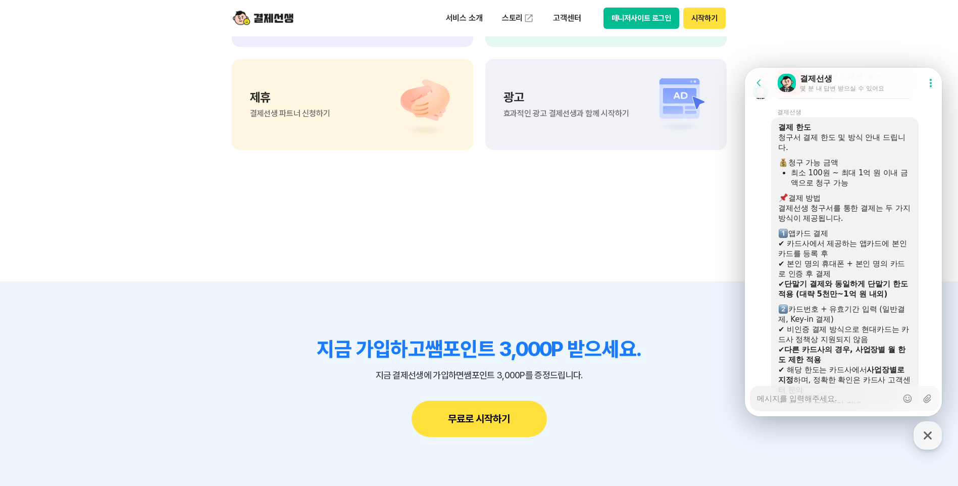
click at [865, 223] on div "결제선생 청구서를 통한 결제는 두 가지 방식이 제공됩니다." at bounding box center [844, 213] width 133 height 20
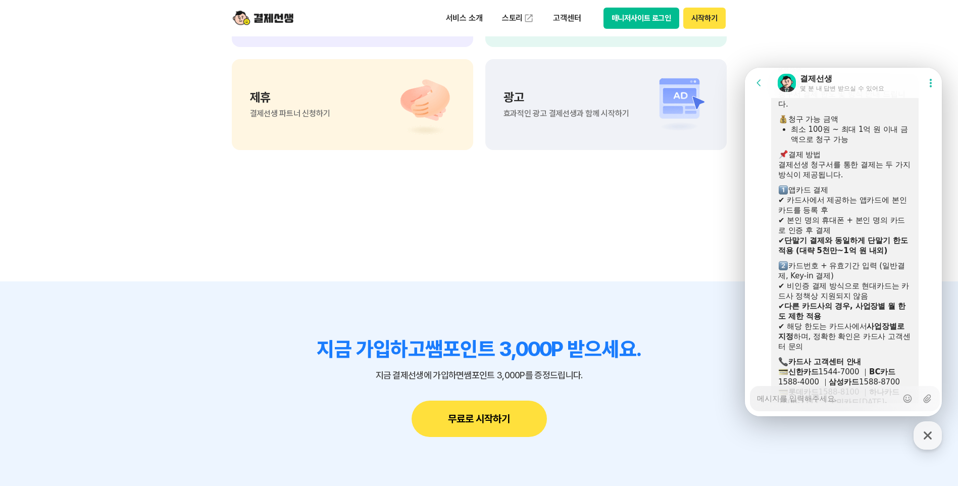
scroll to position [2456, 0]
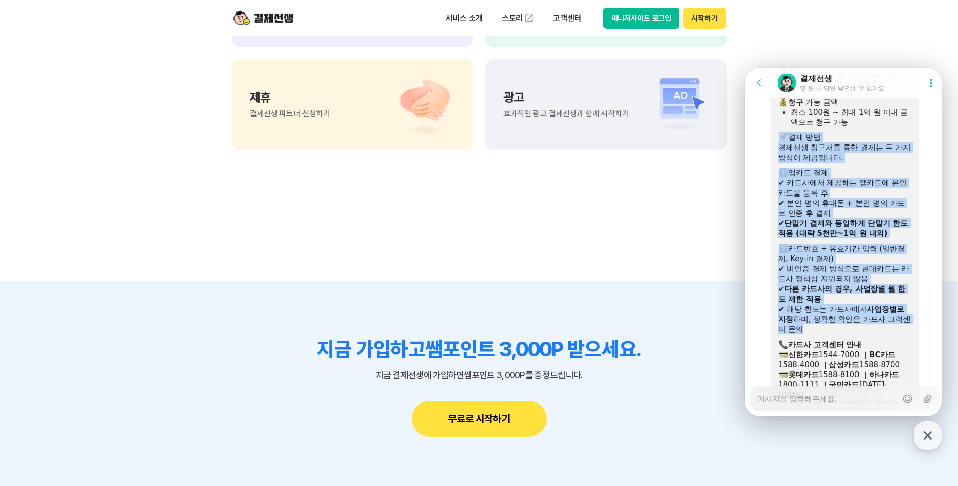
drag, startPoint x: 777, startPoint y: 175, endPoint x: 893, endPoint y: 370, distance: 226.9
click at [893, 370] on div "결제 한도 ​ 청구서 결제 한도 및 방식 안내 드립니다. 청구 가능 금액 최소 100원 ~ 최대 1억 원 이내 금액으로 청구 가능 결제 방법 …" at bounding box center [844, 241] width 147 height 369
copy div "결제 방법 결제선생 청구서를 통한 결제는 두 가지 방식이 제공됩니다. 앱카드 결제 ✔ 카드사에서 제공하는 앱카드에 본인 카드를 등록 후 ✔ 본…"
click at [825, 218] on div "✔ 본인 명의 휴대폰 + 본인 명의 카드로 인증 후 결제" at bounding box center [844, 208] width 133 height 20
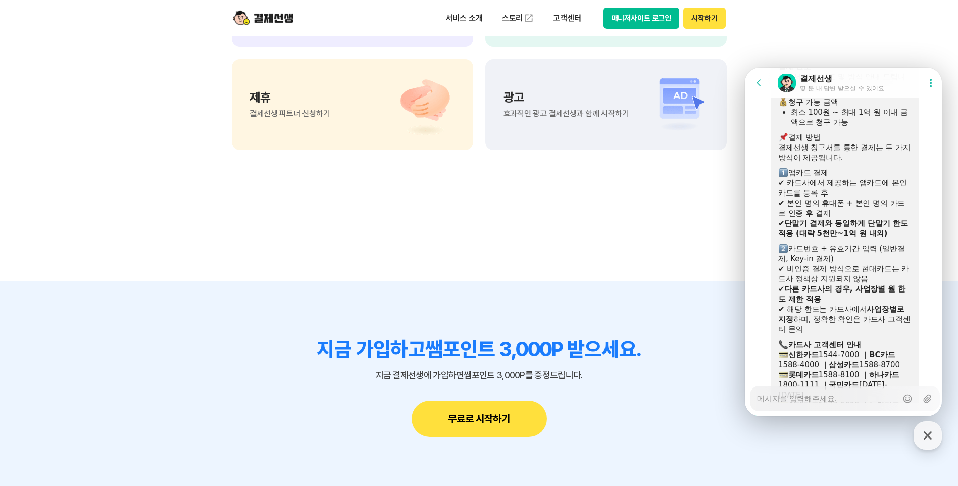
click at [742, 302] on section "지금 가입하고 쌤포인트 3,000P 받으세요. 지금 결제선생에 가입하면 쌤포인트 3,000P를 증정드립니다. 무료로 시작하기" at bounding box center [479, 386] width 958 height 211
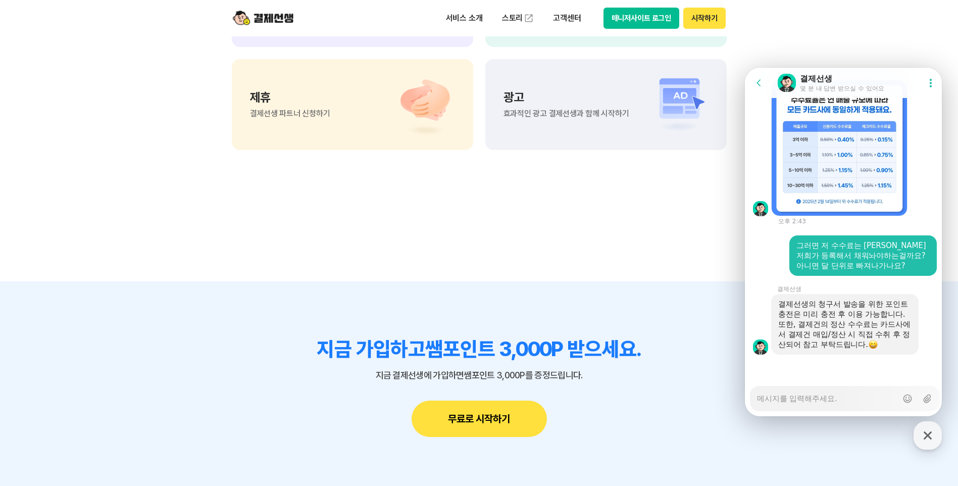
scroll to position [2437, 0]
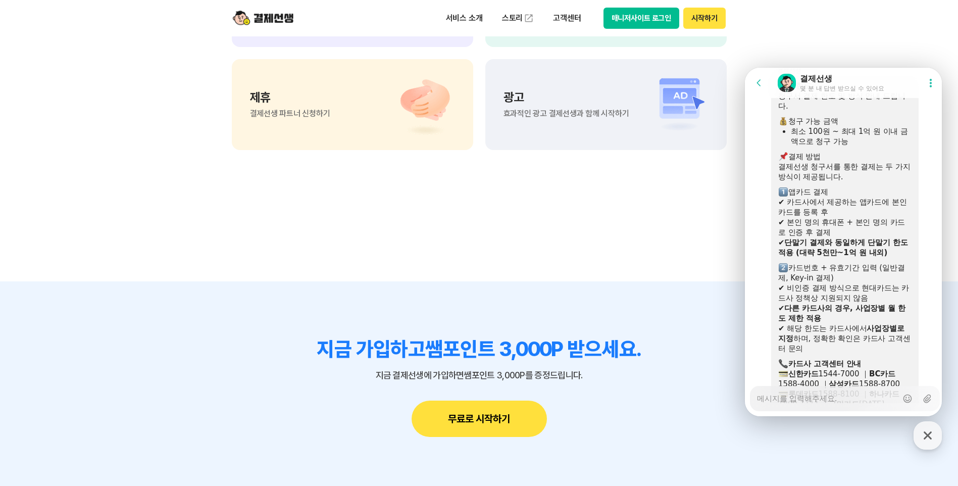
click at [879, 303] on div "✔ 비인증 결제 방식으로 현대카드는 카드사 정책상 지원되지 않음" at bounding box center [844, 293] width 133 height 20
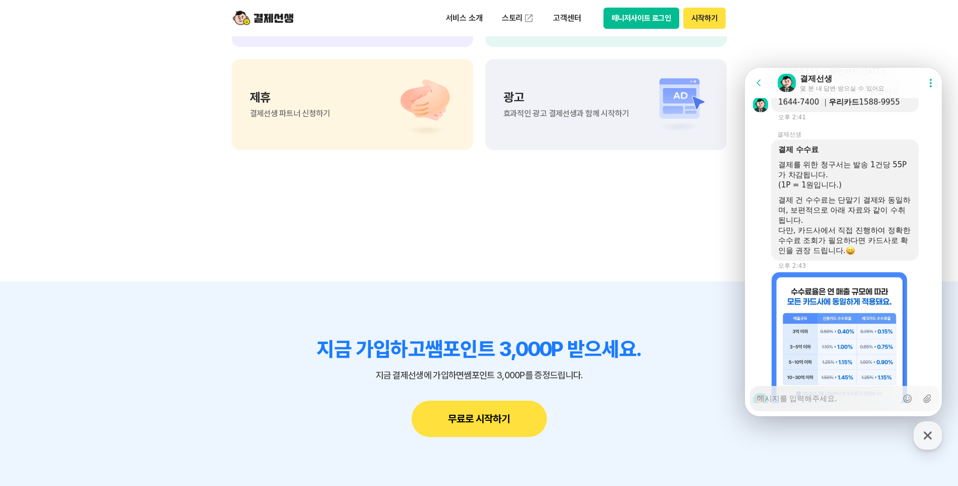
scroll to position [2780, 0]
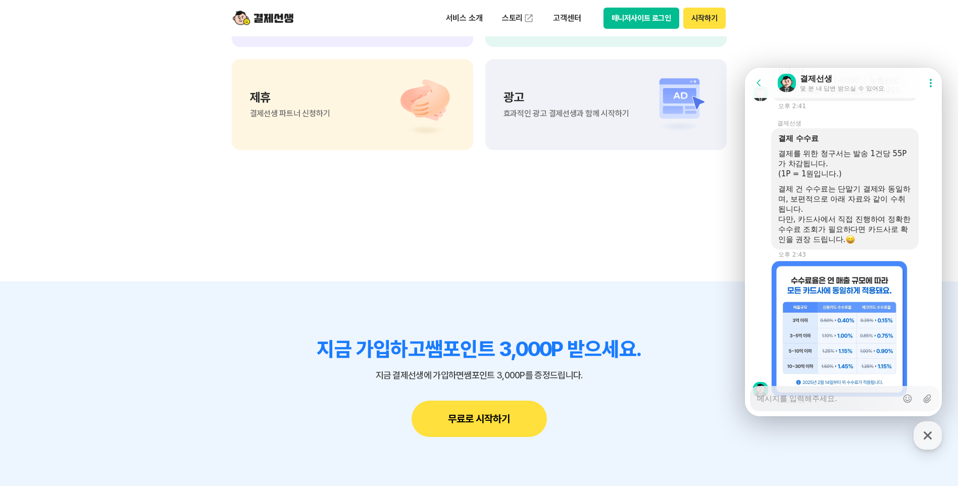
click at [918, 296] on div "Download file" at bounding box center [845, 329] width 200 height 136
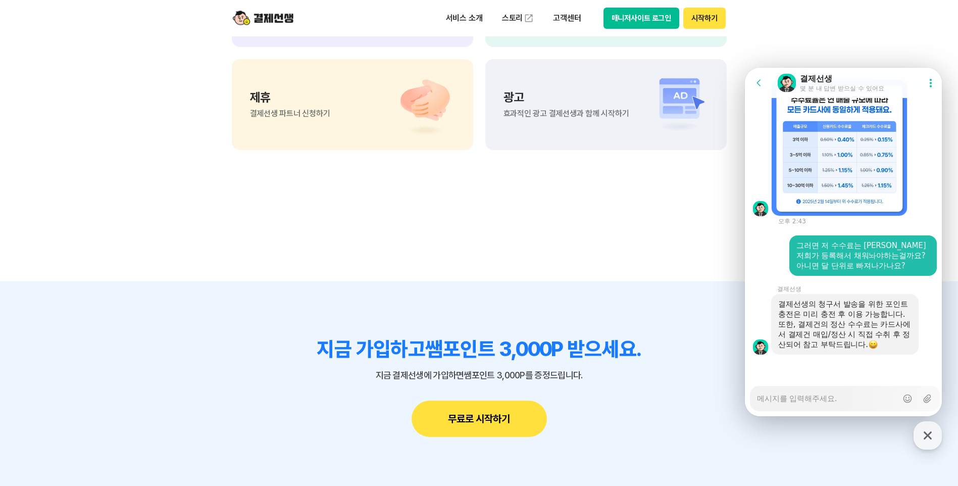
scroll to position [3313, 0]
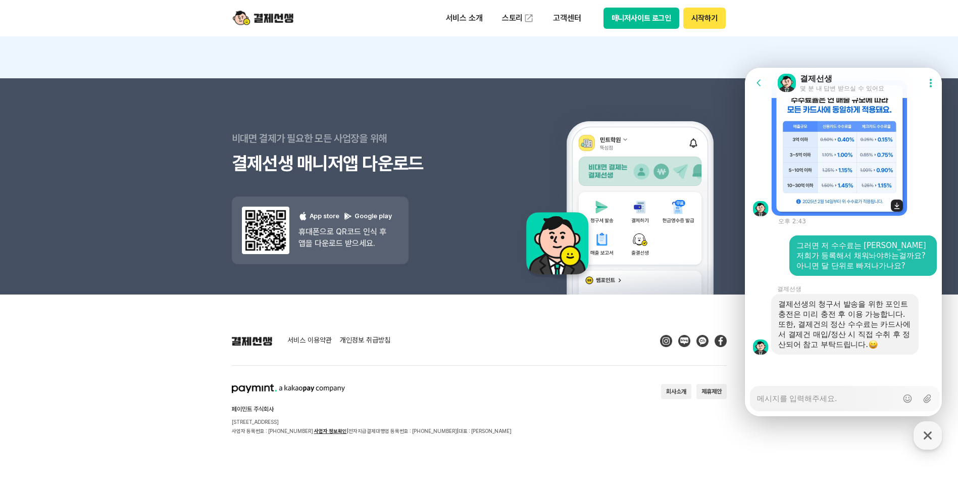
click at [861, 150] on img at bounding box center [839, 148] width 136 height 136
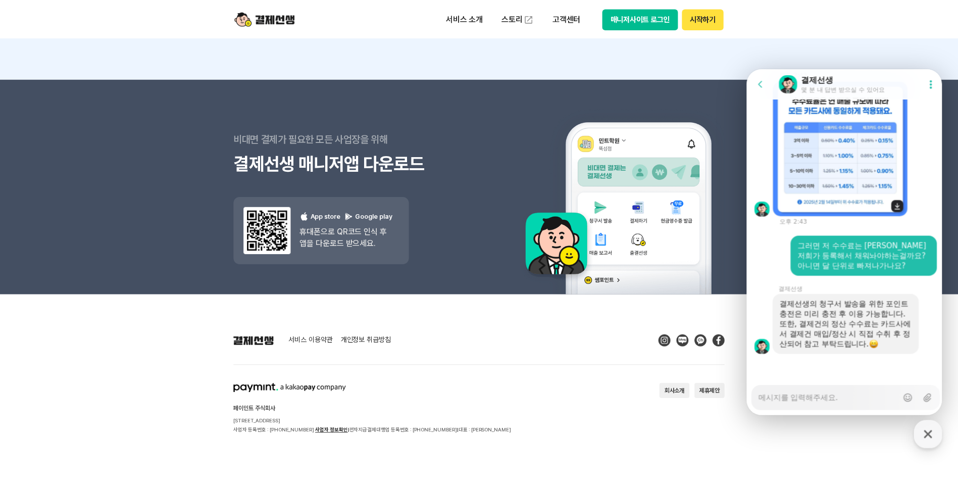
scroll to position [2992, 0]
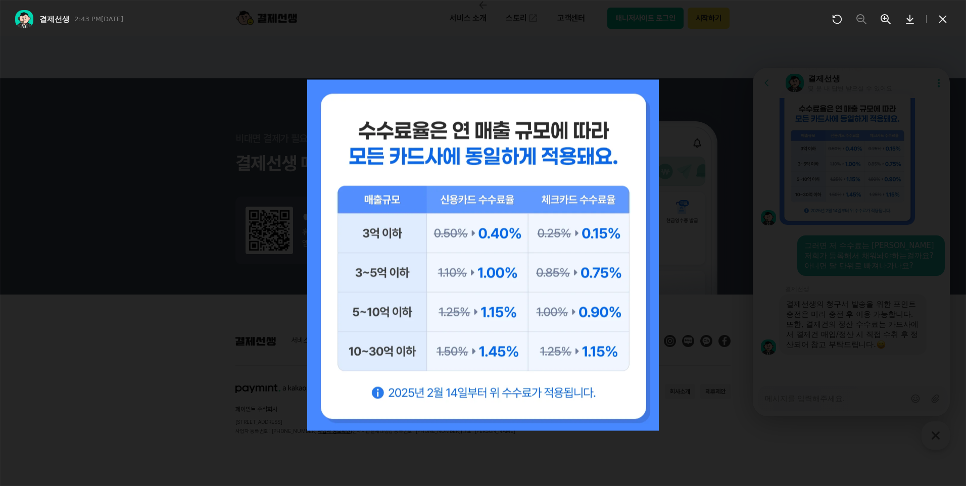
click at [909, 14] on icon at bounding box center [909, 19] width 12 height 12
drag, startPoint x: 937, startPoint y: 18, endPoint x: 930, endPoint y: 32, distance: 15.4
click at [937, 19] on icon at bounding box center [942, 19] width 12 height 12
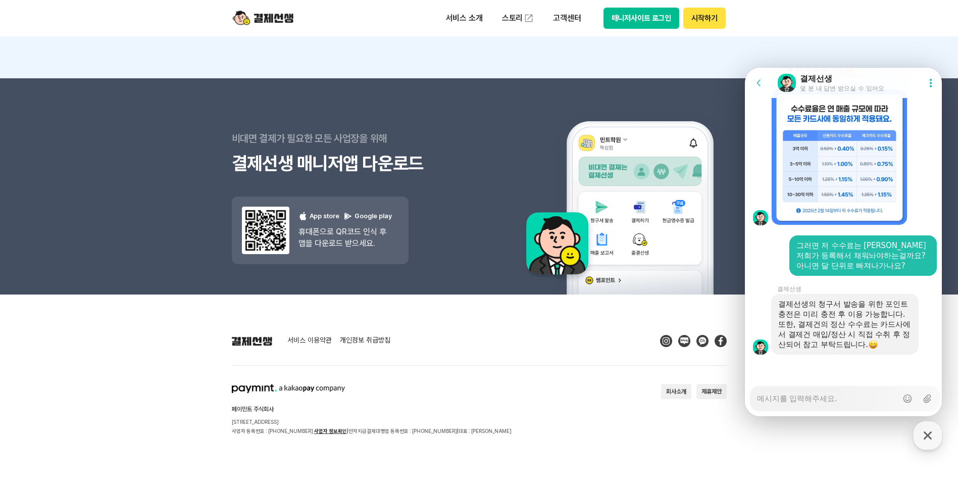
click at [848, 399] on textarea "Messenger Input Textarea" at bounding box center [827, 394] width 140 height 17
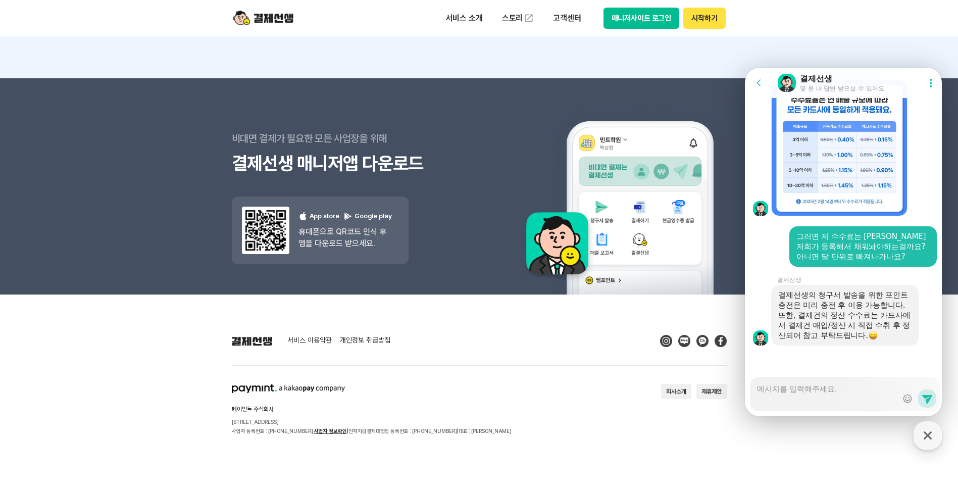
scroll to position [3033, 0]
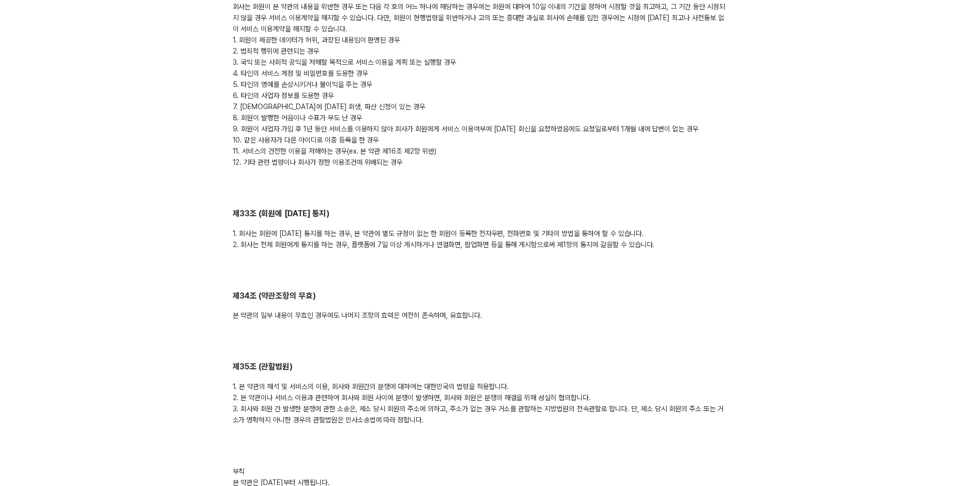
scroll to position [5079, 0]
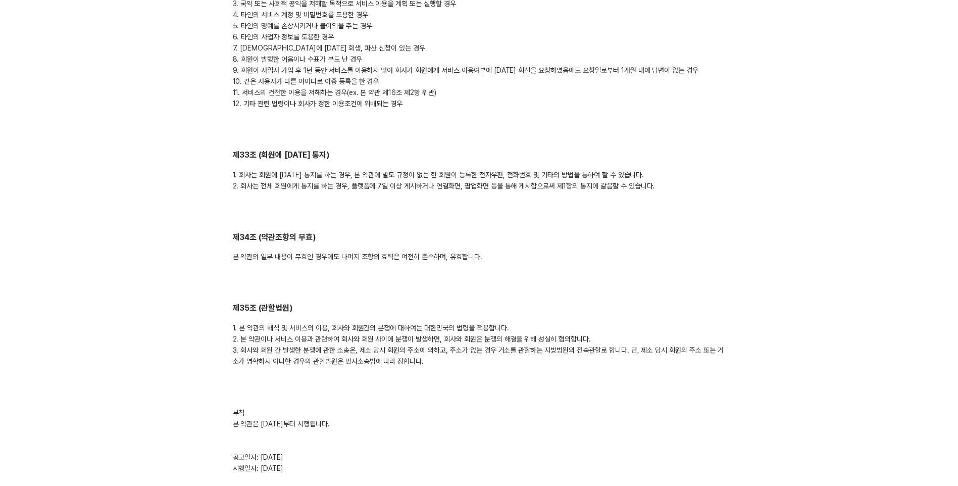
drag, startPoint x: 280, startPoint y: 408, endPoint x: 332, endPoint y: 405, distance: 51.5
click at [332, 407] on div "부칙 본 약관은 [DATE]부터 시행됩니다. 공고일자: [DATE] 시행일자: [DATE]" at bounding box center [479, 440] width 493 height 67
drag, startPoint x: 332, startPoint y: 405, endPoint x: 321, endPoint y: 431, distance: 27.9
click at [330, 407] on div "부칙 본 약관은 [DATE]부터 시행됩니다. 공고일자: [DATE] 시행일자: [DATE]" at bounding box center [479, 440] width 493 height 67
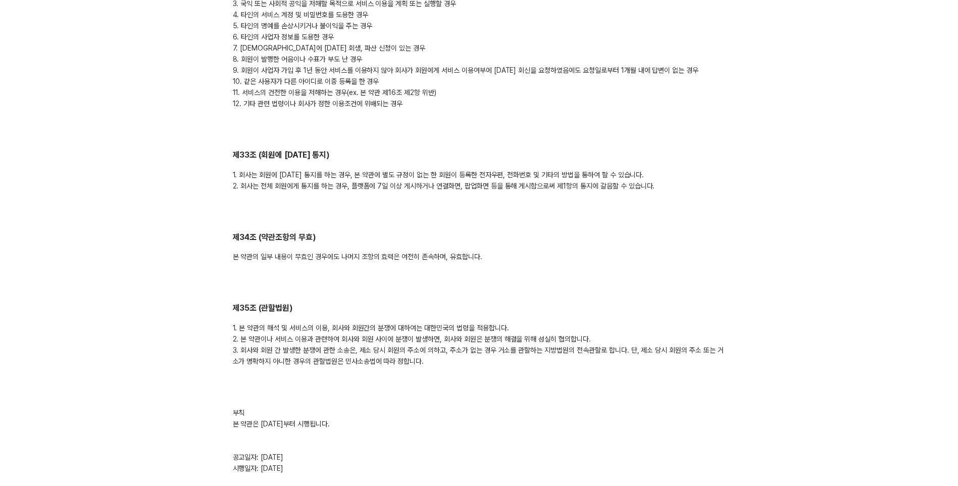
click at [306, 407] on div "부칙 본 약관은 [DATE]부터 시행됩니다. 공고일자: [DATE] 시행일자: [DATE]" at bounding box center [479, 440] width 493 height 67
drag, startPoint x: 316, startPoint y: 398, endPoint x: 369, endPoint y: 399, distance: 53.0
click at [369, 407] on div "부칙 본 약관은 [DATE]부터 시행됩니다. 공고일자: [DATE] 시행일자: [DATE]" at bounding box center [479, 440] width 493 height 67
drag, startPoint x: 369, startPoint y: 399, endPoint x: 367, endPoint y: 393, distance: 5.8
click at [368, 407] on div "부칙 본 약관은 [DATE]부터 시행됩니다. 공고일자: [DATE] 시행일자: [DATE]" at bounding box center [479, 440] width 493 height 67
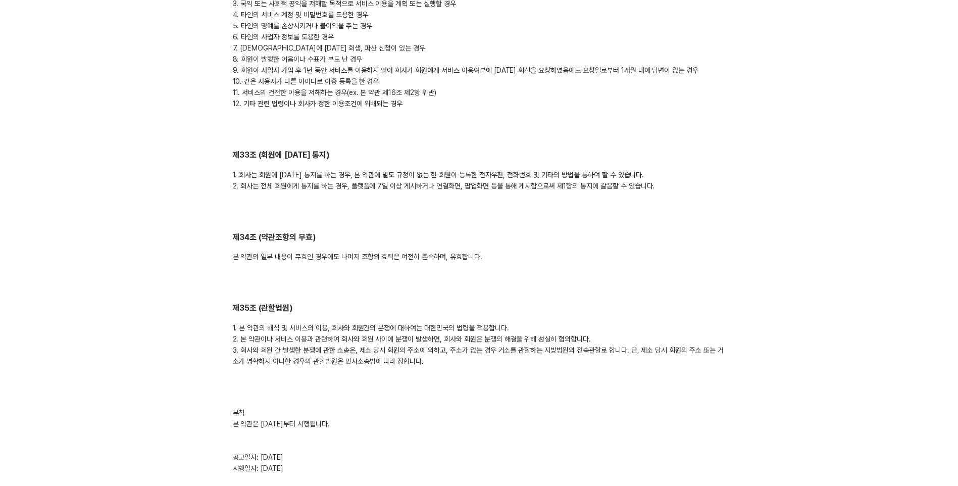
click at [381, 323] on div "1. 본 약관의 해석 및 서비스의 이용, 회사와 회원간의 분쟁에 대하여는 대한민국의 법령을 적용합니다. 2. 본 약관이나 서비스 이용과 관련하…" at bounding box center [479, 344] width 493 height 44
drag, startPoint x: 474, startPoint y: 308, endPoint x: 485, endPoint y: 308, distance: 11.1
click at [485, 322] on div "1. 본 약관의 해석 및 서비스의 이용, 회사와 회원간의 분쟁에 대하여는 대한민국의 법령을 적용합니다. 2. 본 약관이나 서비스 이용과 관련하…" at bounding box center [479, 344] width 493 height 44
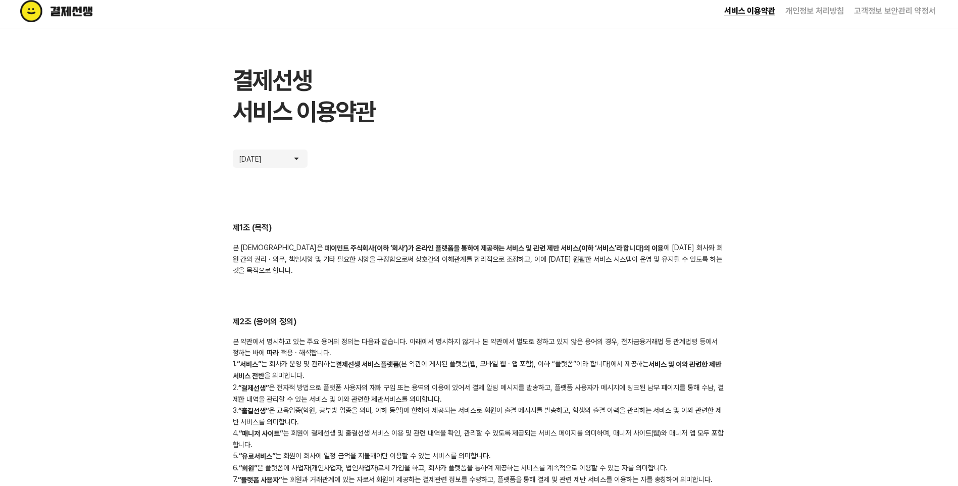
scroll to position [0, 0]
